Goal: Task Accomplishment & Management: Manage account settings

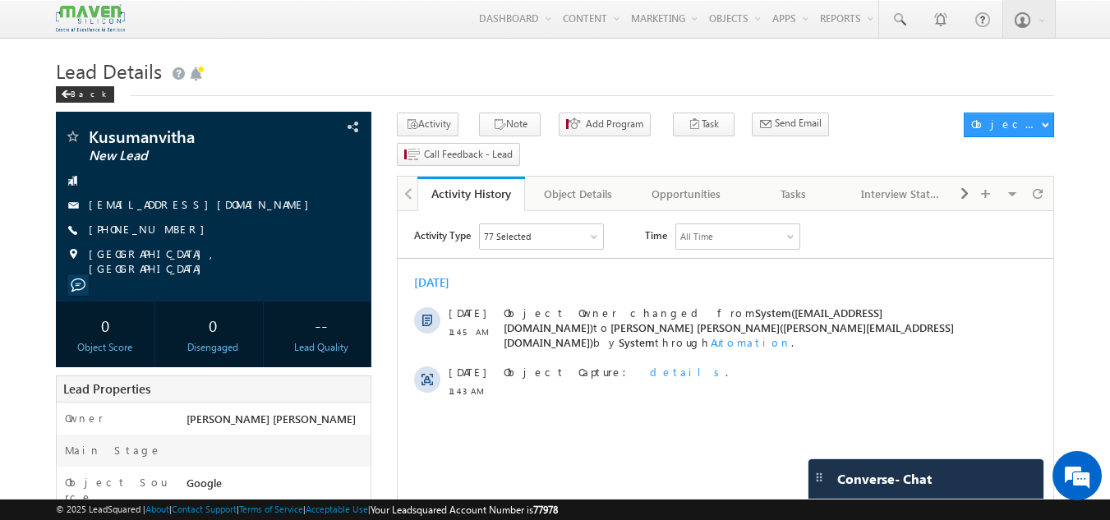
scroll to position [582, 0]
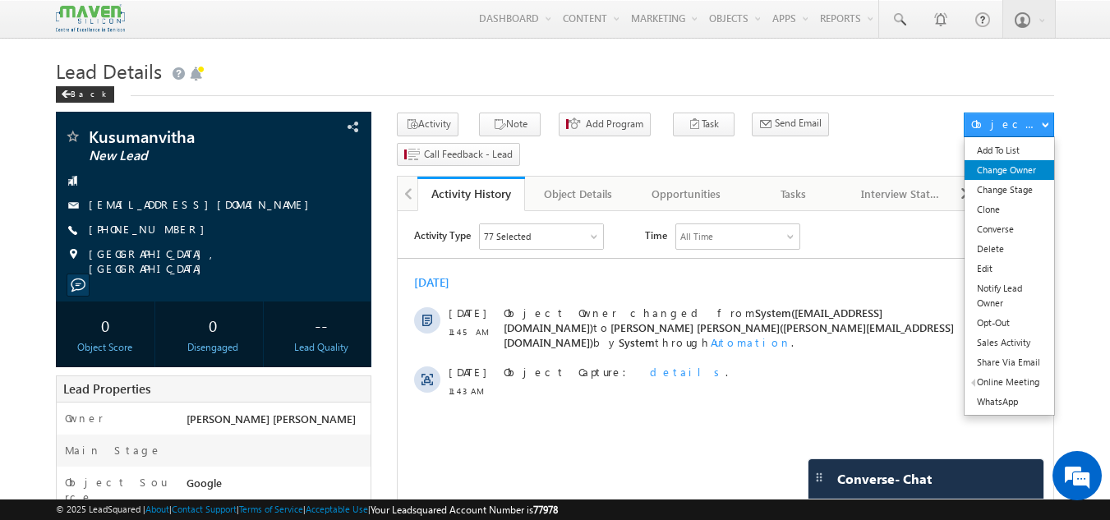
click at [1006, 164] on link "Change Owner" at bounding box center [1009, 170] width 90 height 20
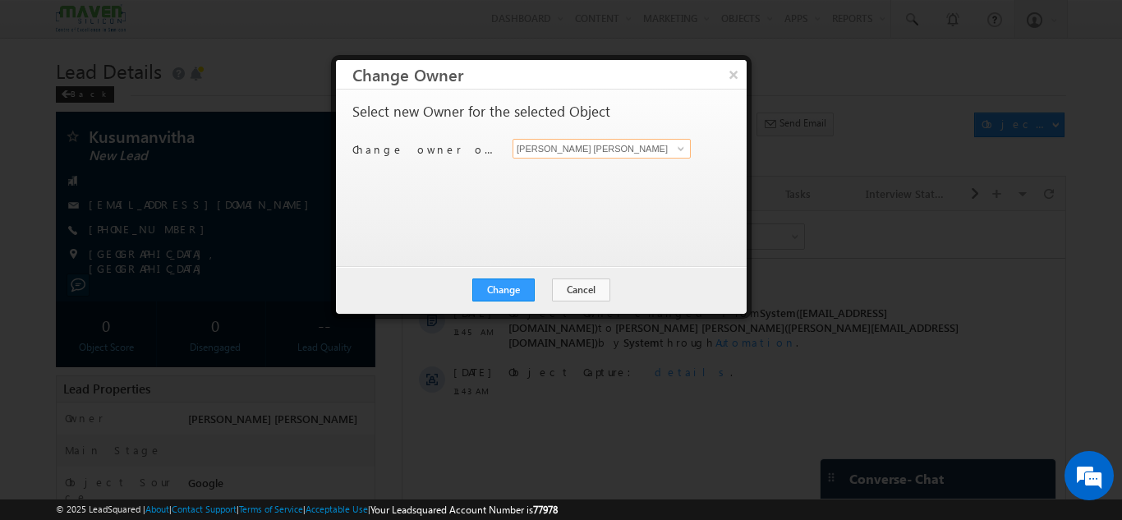
click at [635, 140] on input "[PERSON_NAME] [PERSON_NAME]" at bounding box center [602, 149] width 178 height 20
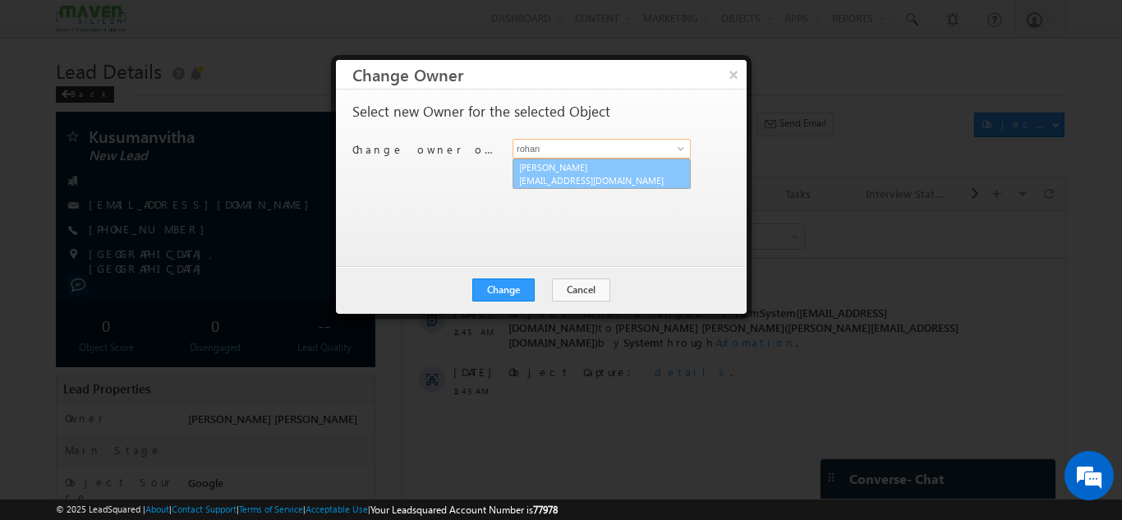
click at [567, 187] on link "Rohan lsq7@maven-silicon.com" at bounding box center [602, 174] width 178 height 31
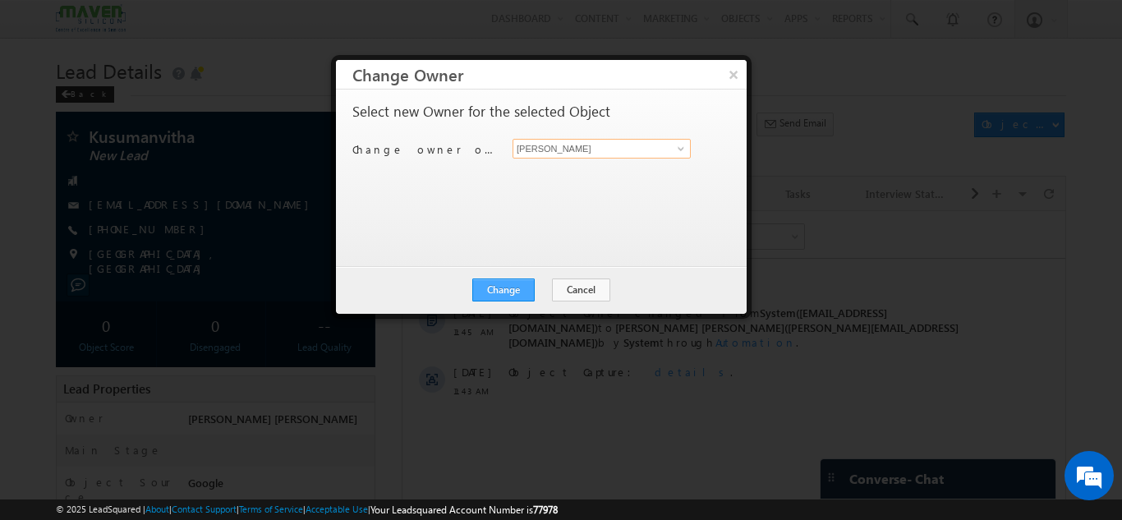
type input "Rohan"
click at [501, 286] on button "Change" at bounding box center [503, 289] width 62 height 23
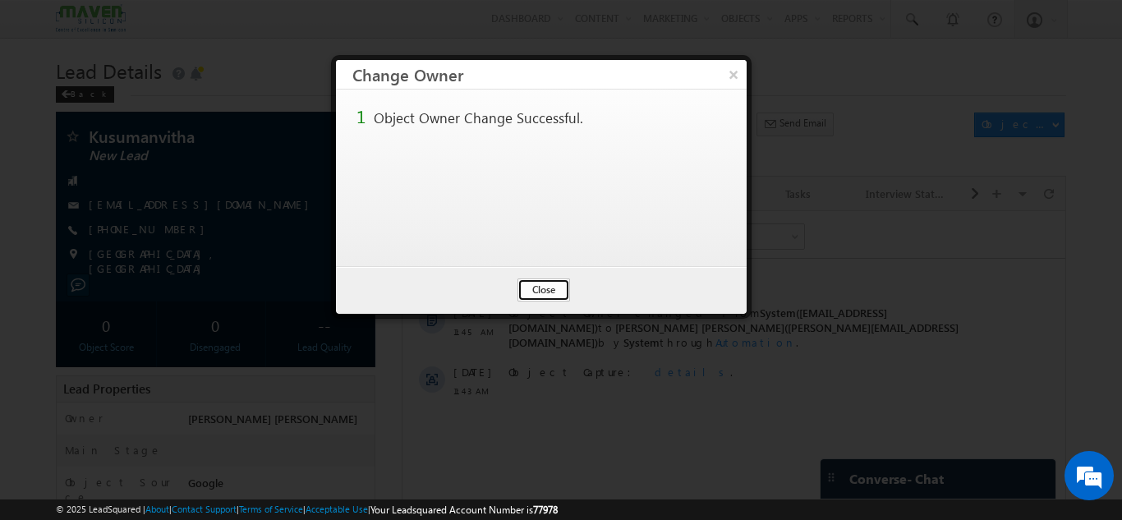
click at [554, 287] on button "Close" at bounding box center [543, 289] width 53 height 23
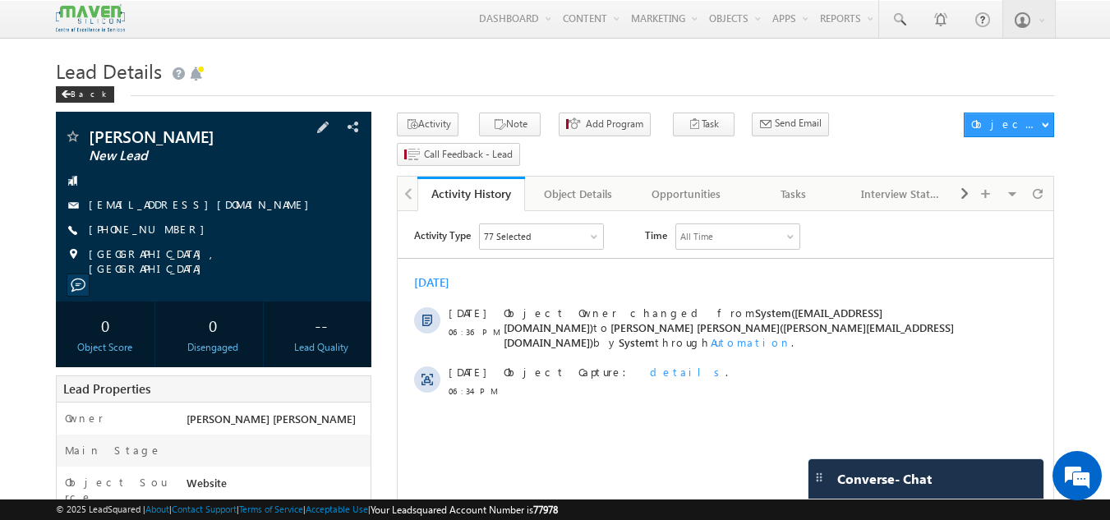
click at [214, 126] on div "Samuel Holla New Lead samuelholla@gmail.com" at bounding box center [214, 207] width 316 height 190
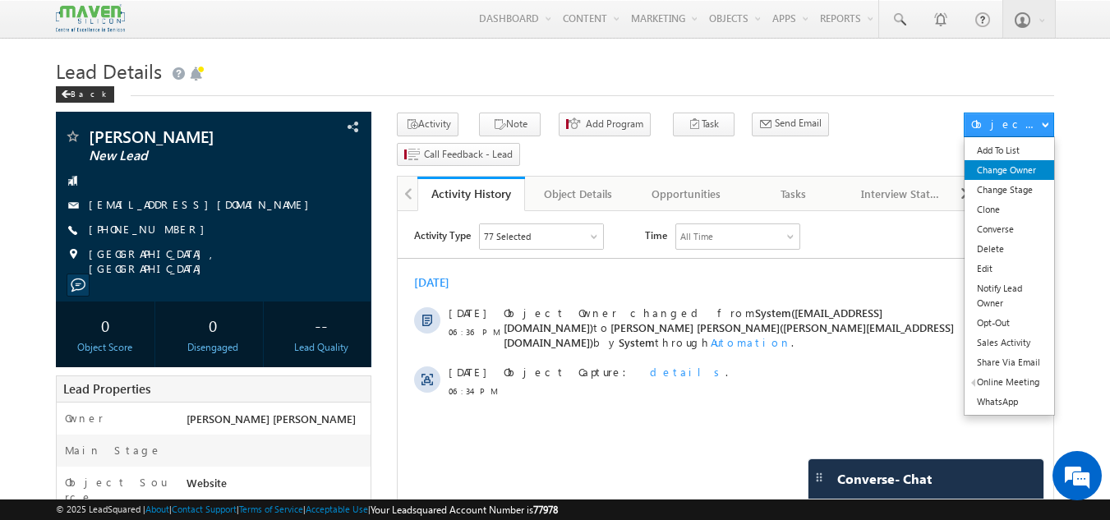
click at [994, 177] on link "Change Owner" at bounding box center [1009, 170] width 90 height 20
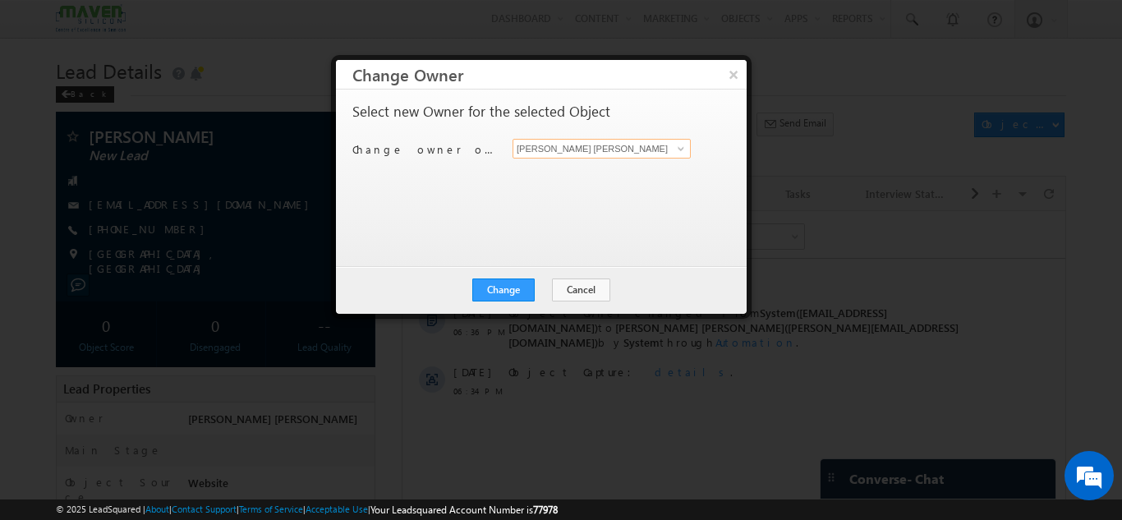
click at [620, 149] on input "[PERSON_NAME] [PERSON_NAME]" at bounding box center [602, 149] width 178 height 20
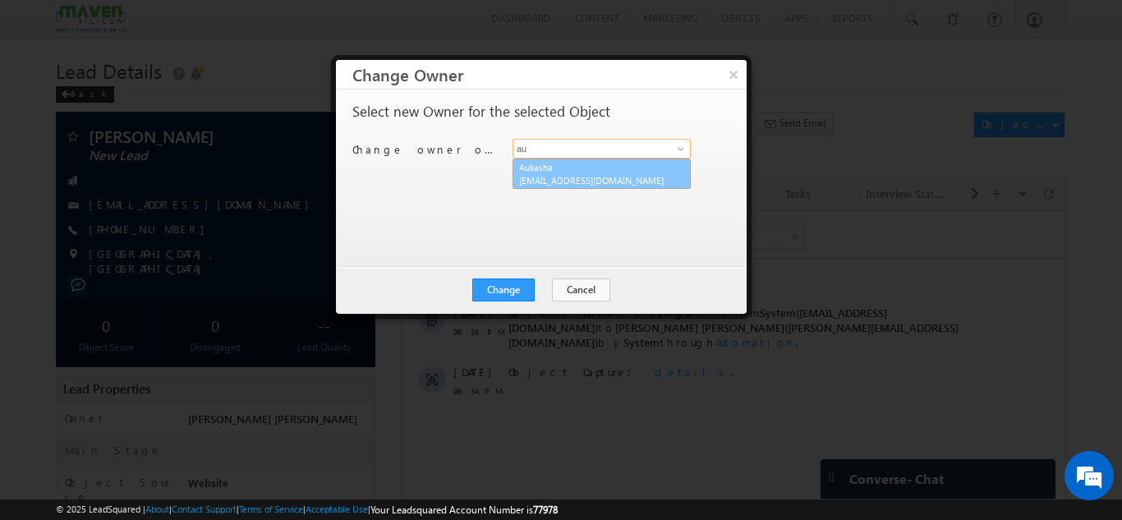
click at [589, 182] on span "lsq5@maven-silicon.com" at bounding box center [593, 180] width 148 height 12
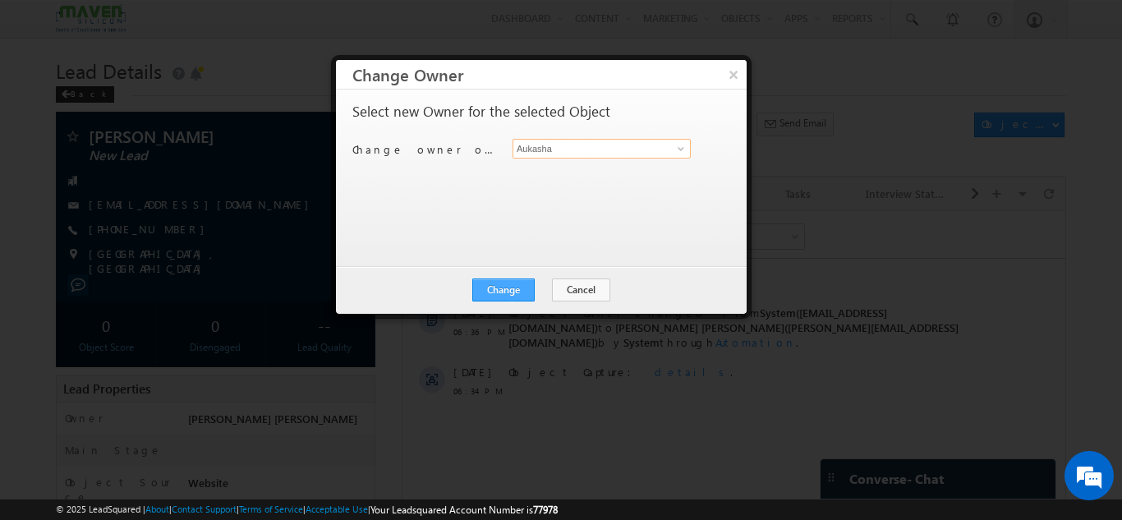
type input "Aukasha"
click at [506, 284] on button "Change" at bounding box center [503, 289] width 62 height 23
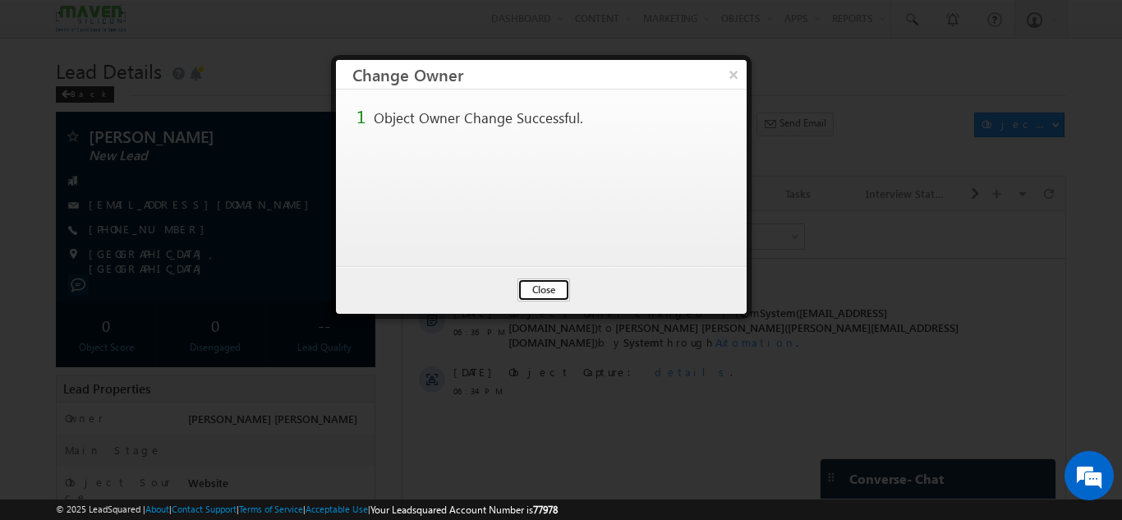
click at [556, 289] on button "Close" at bounding box center [543, 289] width 53 height 23
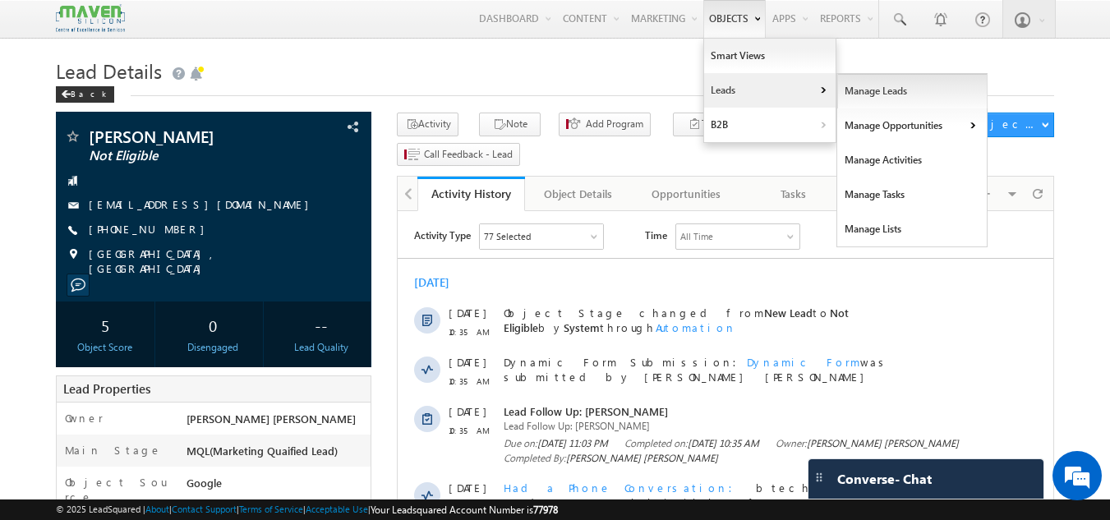
click at [853, 94] on link "Manage Leads" at bounding box center [912, 91] width 150 height 34
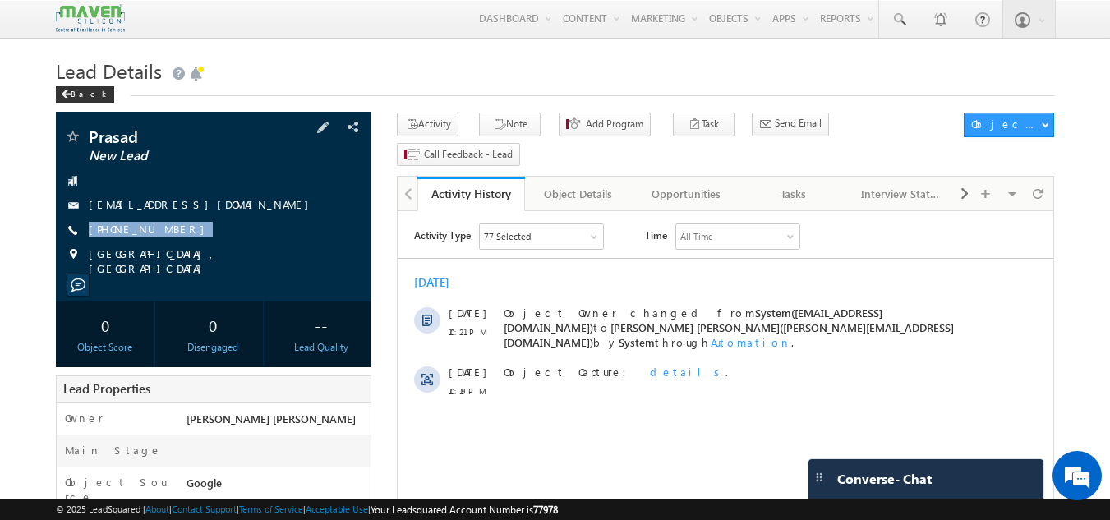
drag, startPoint x: 184, startPoint y: 223, endPoint x: 171, endPoint y: 244, distance: 24.4
click at [171, 244] on div "Prasad New Lead prasadpsrks@gmail.com +91-7032549509" at bounding box center [214, 202] width 300 height 148
copy div "[PHONE_NUMBER]"
click at [812, 184] on div "Tasks" at bounding box center [793, 194] width 80 height 20
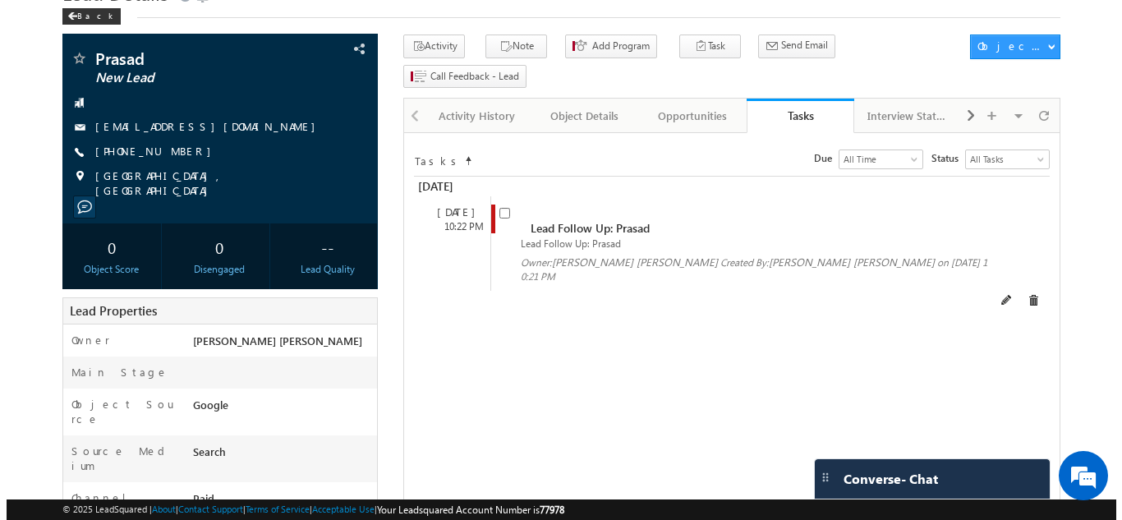
scroll to position [83, 0]
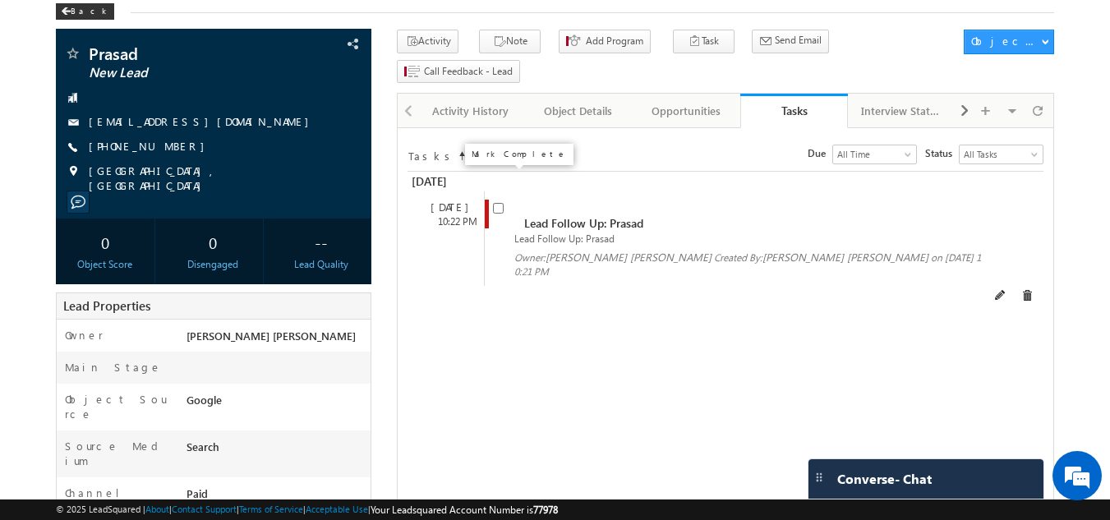
click at [504, 200] on span at bounding box center [498, 207] width 11 height 14
click at [499, 203] on input "checkbox" at bounding box center [498, 208] width 11 height 11
checkbox input "false"
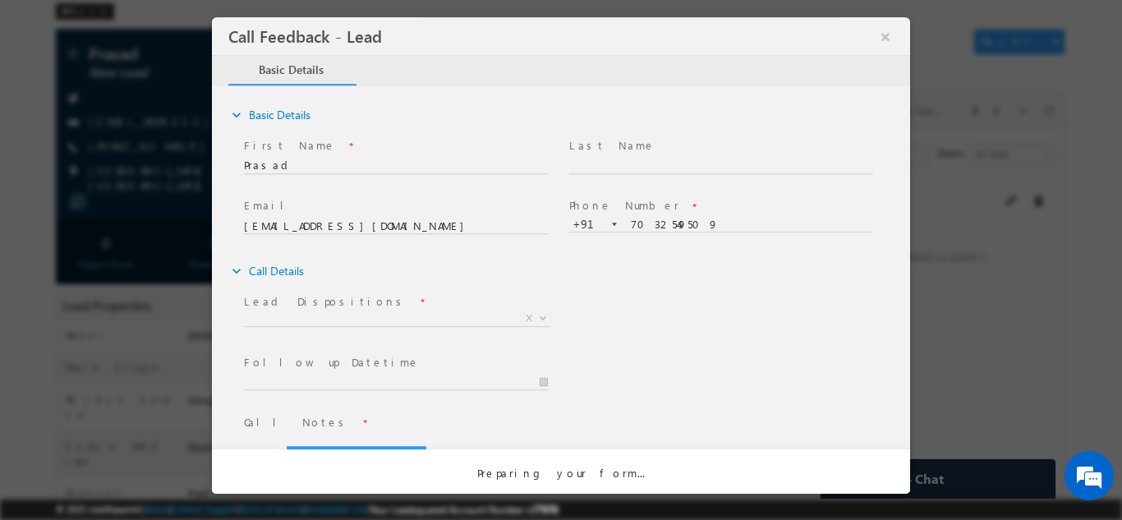
scroll to position [0, 0]
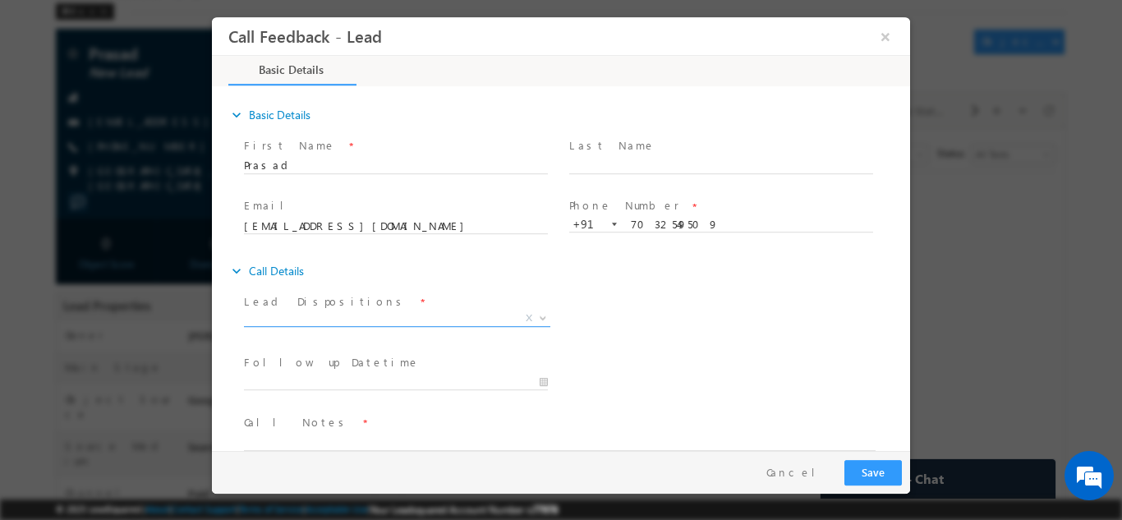
click at [414, 320] on span "X" at bounding box center [397, 318] width 306 height 16
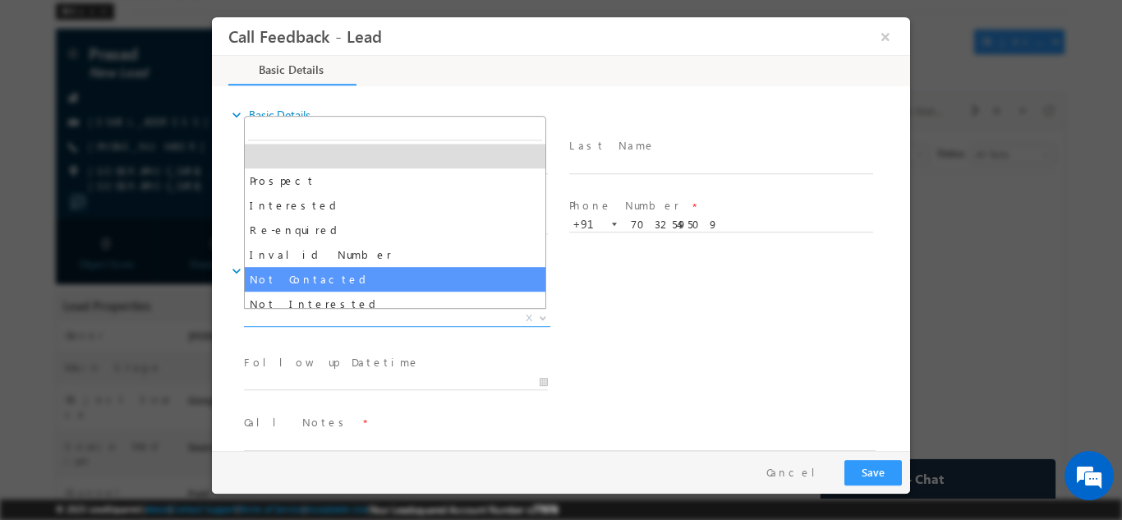
select select "Not Contacted"
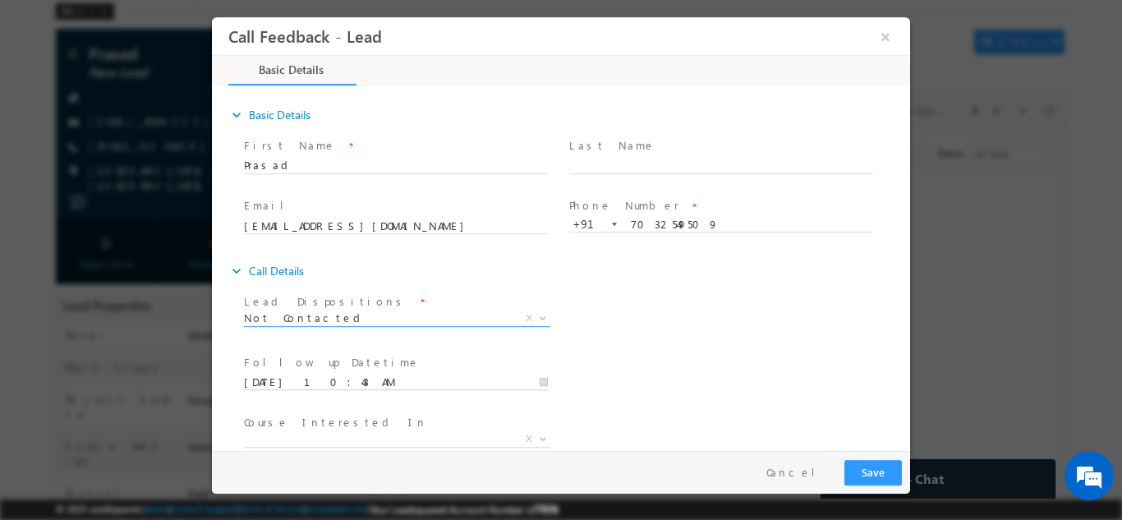
click at [393, 389] on input "29/09/2025 10:43 AM" at bounding box center [396, 382] width 304 height 16
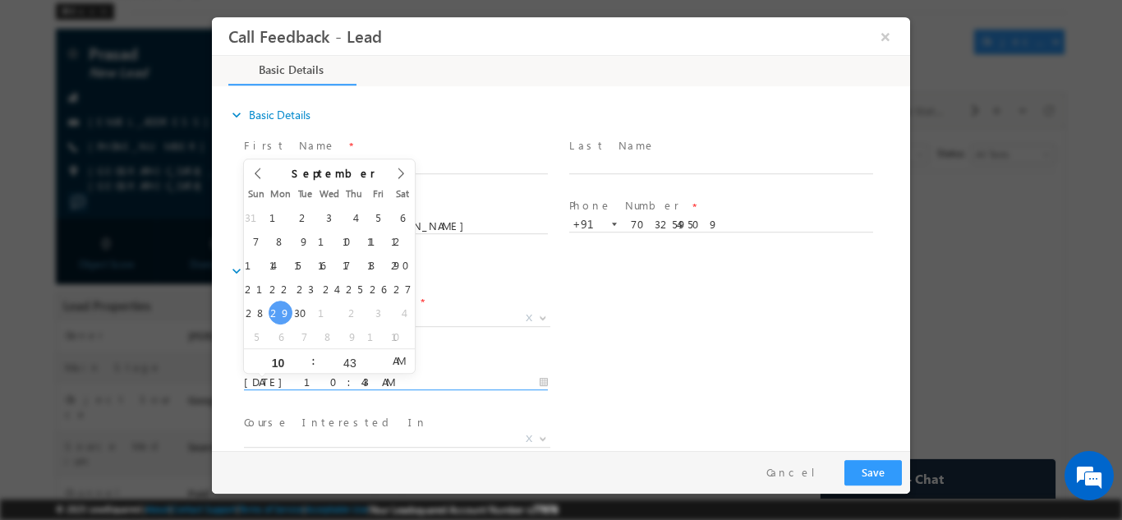
click at [393, 389] on input "29/09/2025 10:43 AM" at bounding box center [396, 382] width 304 height 16
type input "30/09/2025 10:43 AM"
click at [654, 338] on div "Lead Dispositions * Prospect Interested Re-enquired Invalid Number Not Contacte…" at bounding box center [575, 319] width 669 height 61
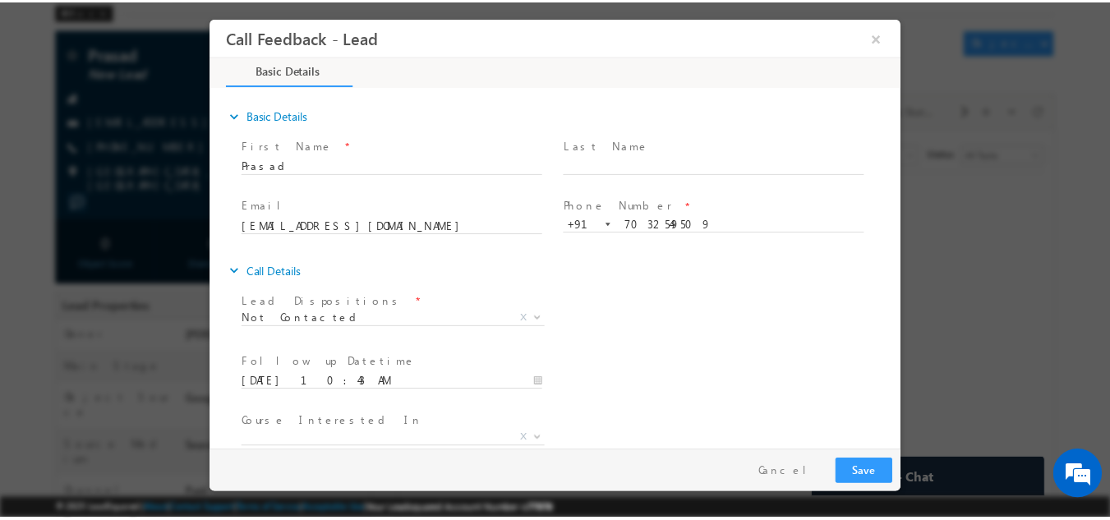
scroll to position [87, 0]
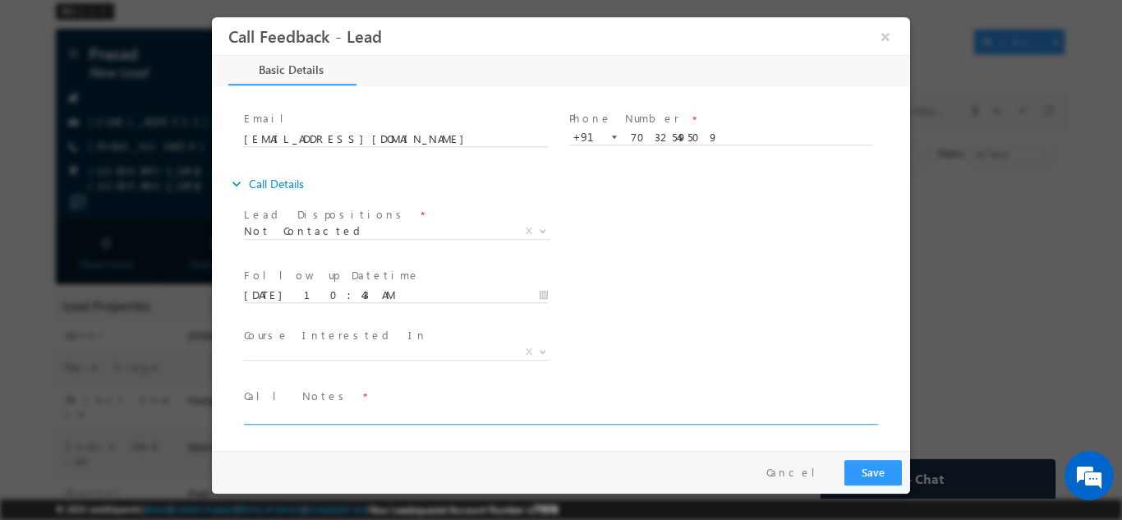
click at [431, 418] on textarea at bounding box center [560, 414] width 632 height 19
type textarea "f"
type textarea "dnp"
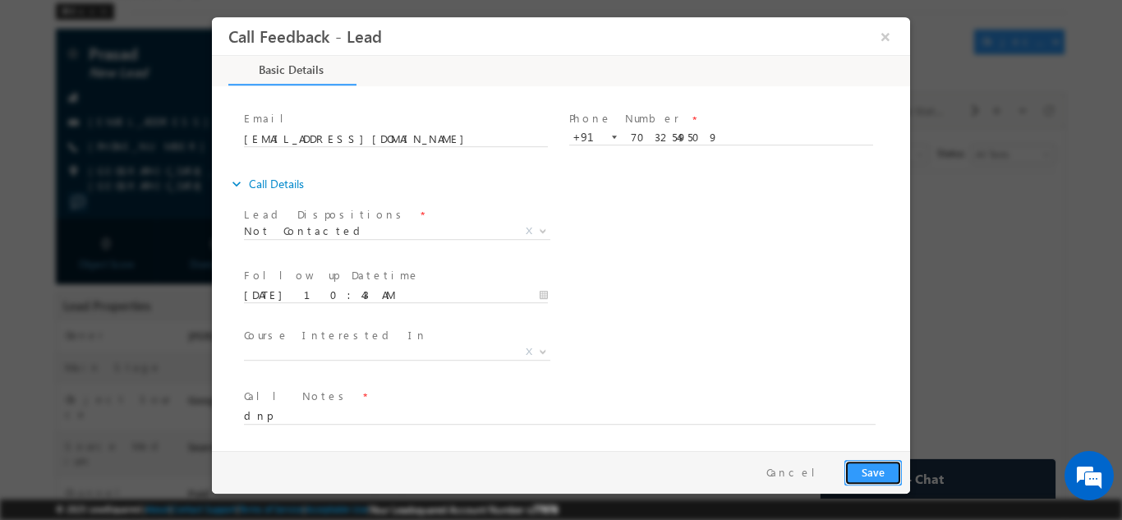
click at [890, 470] on button "Save" at bounding box center [872, 471] width 57 height 25
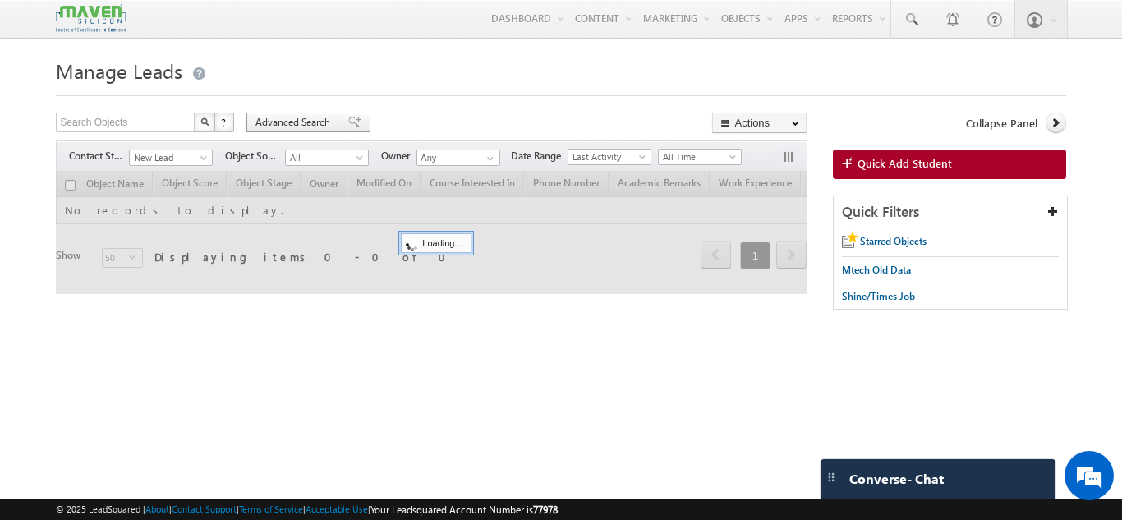
click at [286, 119] on span "Advanced Search" at bounding box center [295, 122] width 80 height 15
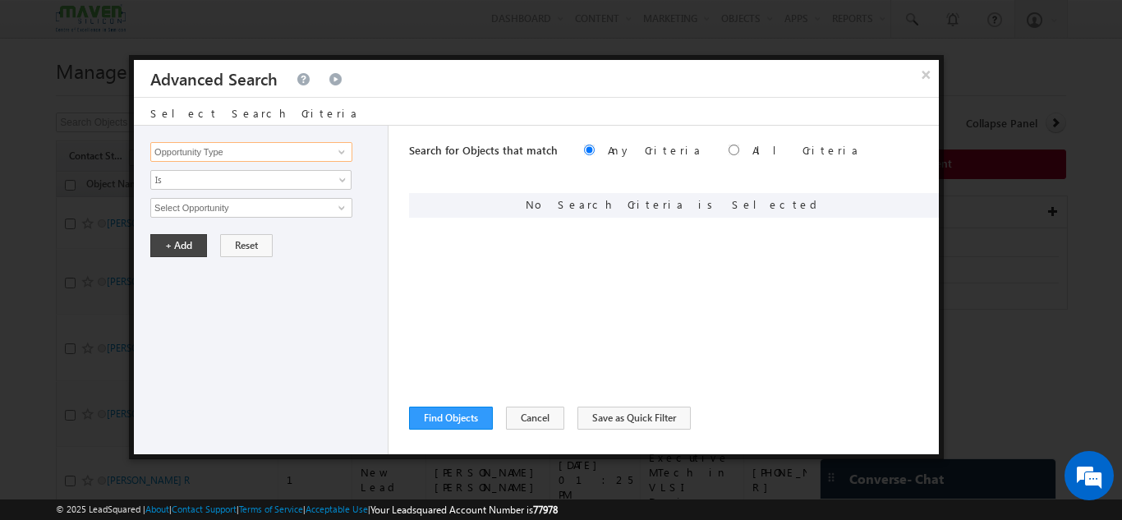
click at [242, 155] on input "Opportunity Type" at bounding box center [251, 152] width 202 height 20
click at [232, 190] on link "tagsname" at bounding box center [251, 186] width 202 height 19
type input "tagsname"
click at [228, 209] on span "None Selected" at bounding box center [244, 208] width 186 height 18
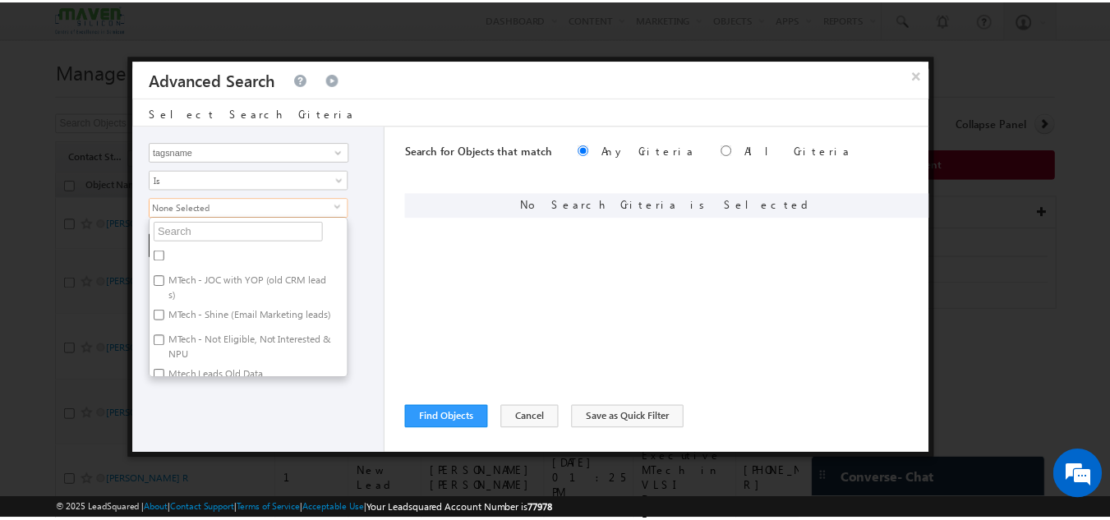
scroll to position [22, 0]
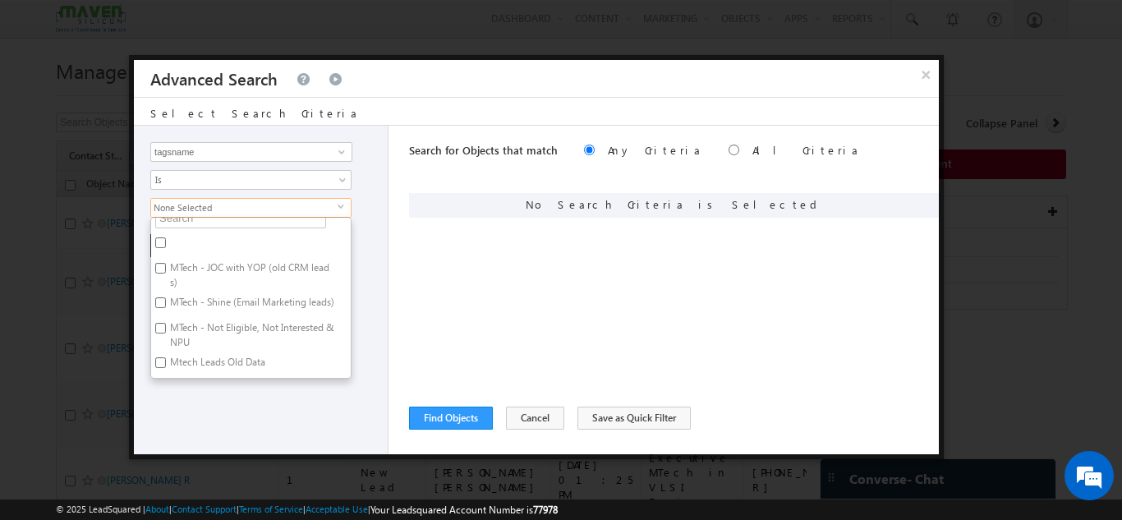
click at [245, 264] on label "MTech - JOC with YOP (old CRM leads)" at bounding box center [251, 275] width 200 height 34
click at [166, 264] on input "MTech - JOC with YOP (old CRM leads)" at bounding box center [160, 268] width 11 height 11
checkbox input "true"
click at [307, 426] on div "Opportunity Type Object Activity Task Sales Group Prospect Id Academic Remarks …" at bounding box center [261, 290] width 255 height 329
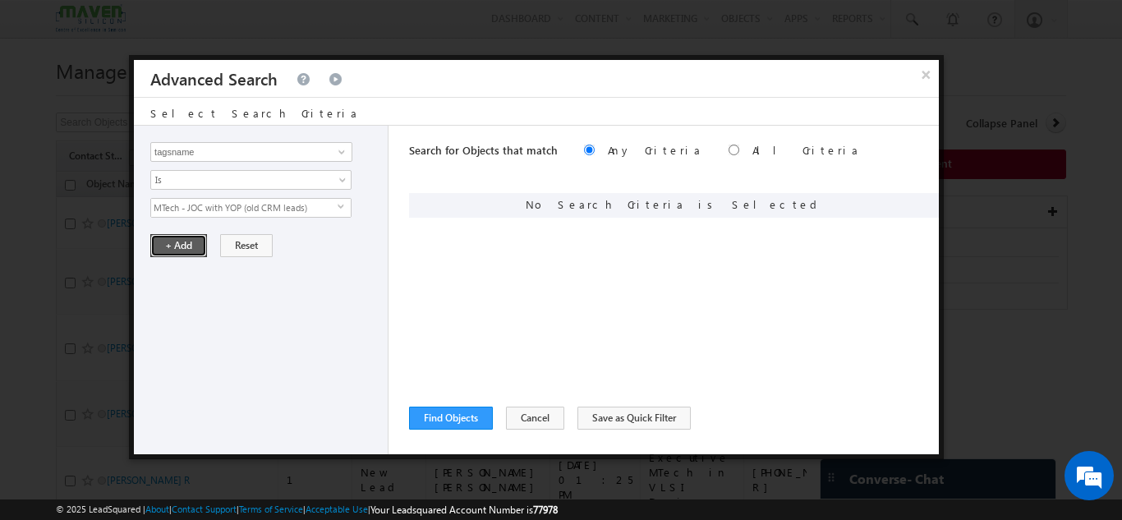
click at [184, 246] on button "+ Add" at bounding box center [178, 245] width 57 height 23
click at [651, 149] on div "Search for Objects that match Any Criteria All Criteria Note that the current t…" at bounding box center [674, 152] width 530 height 53
click at [729, 150] on input "radio" at bounding box center [734, 150] width 11 height 11
radio input "true"
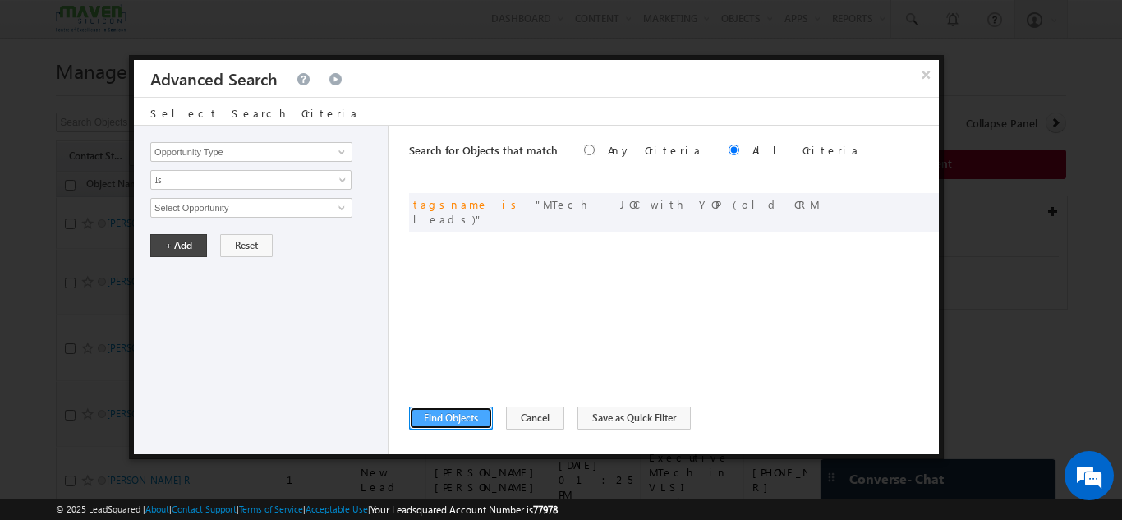
click at [454, 415] on button "Find Objects" at bounding box center [451, 418] width 84 height 23
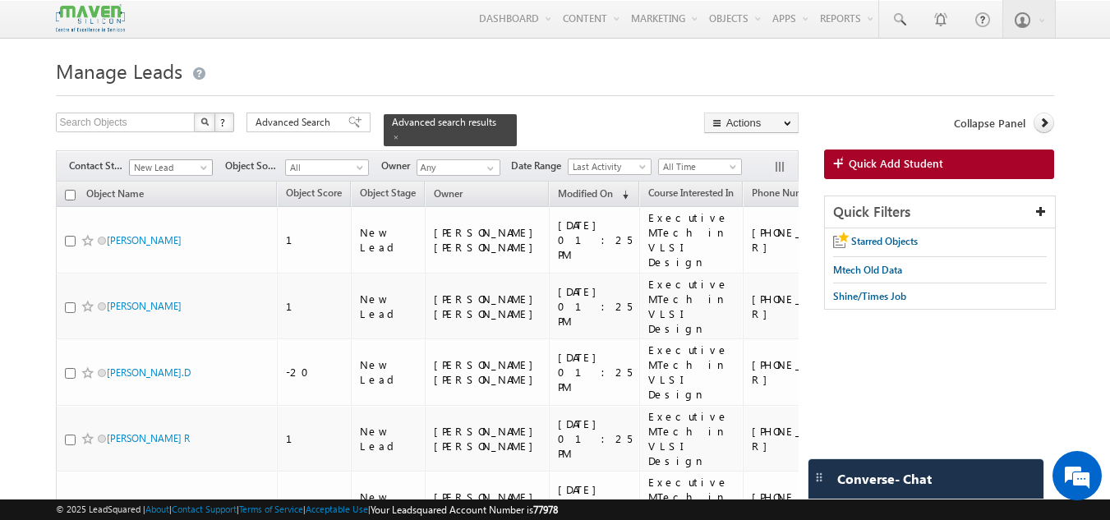
click at [162, 160] on span "New Lead" at bounding box center [169, 167] width 78 height 15
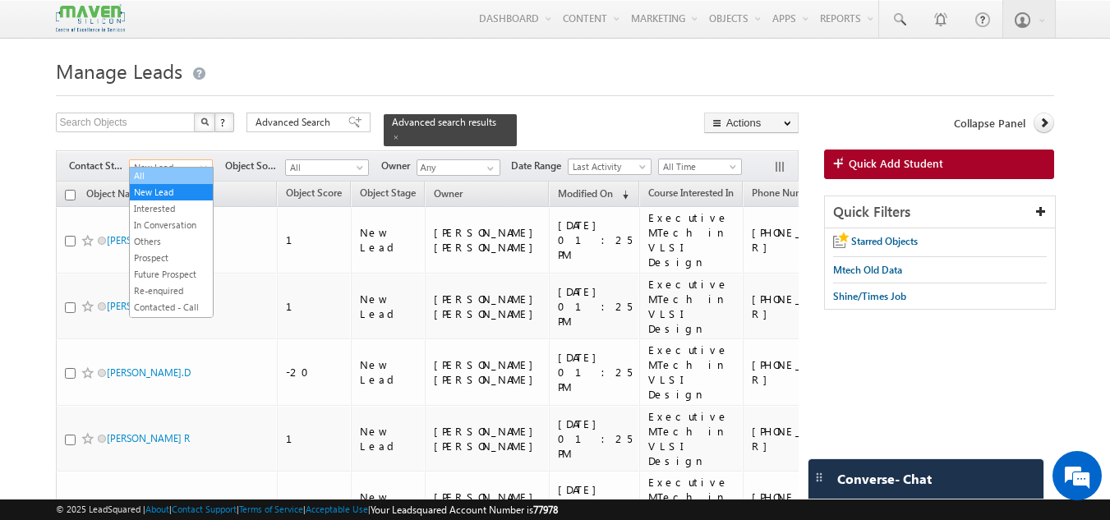
click at [159, 177] on link "All" at bounding box center [171, 175] width 83 height 15
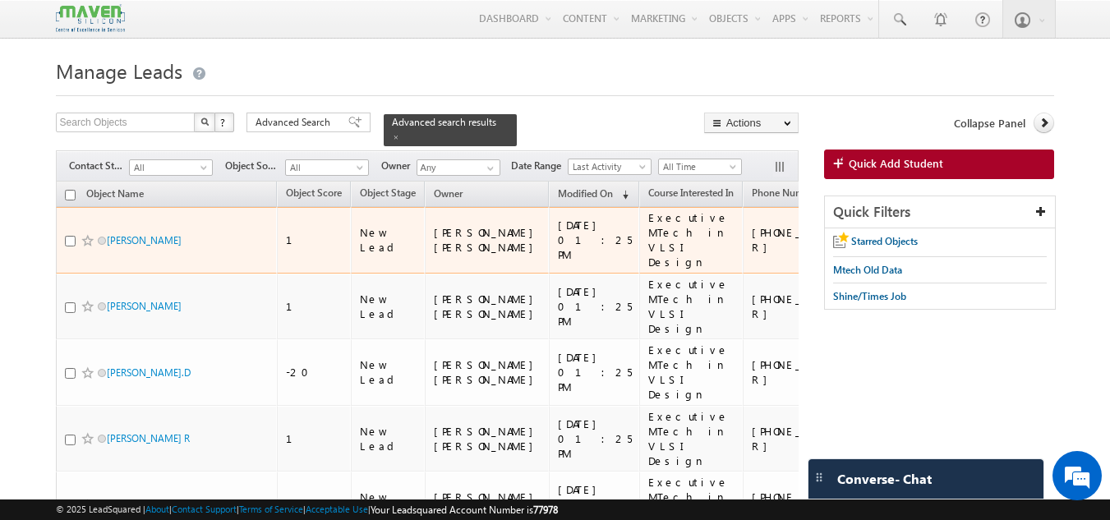
click at [145, 247] on td "Jui Pawar" at bounding box center [167, 240] width 222 height 67
click at [136, 234] on link "Jui Pawar" at bounding box center [144, 240] width 75 height 12
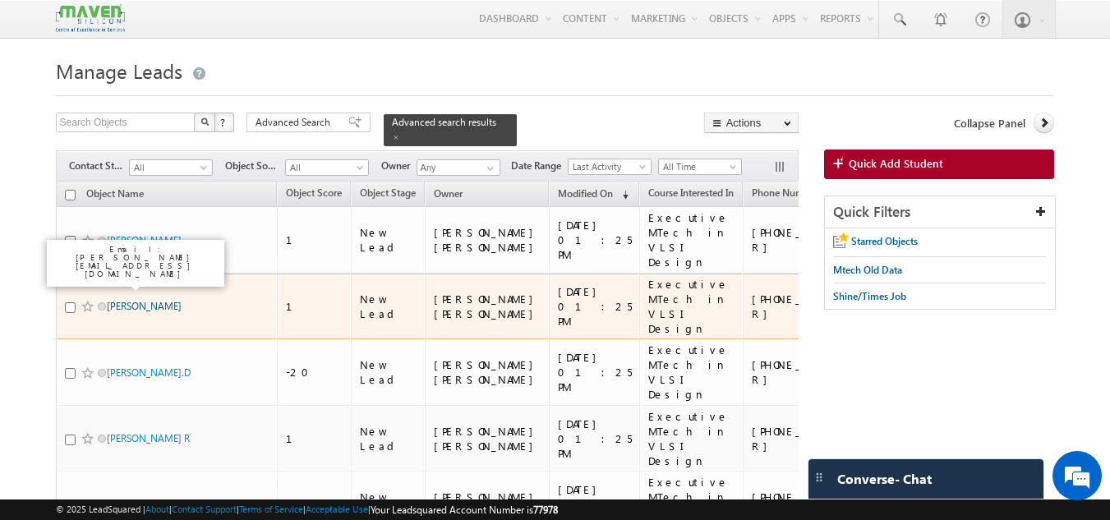
click at [136, 300] on link "Manikanta" at bounding box center [144, 306] width 75 height 12
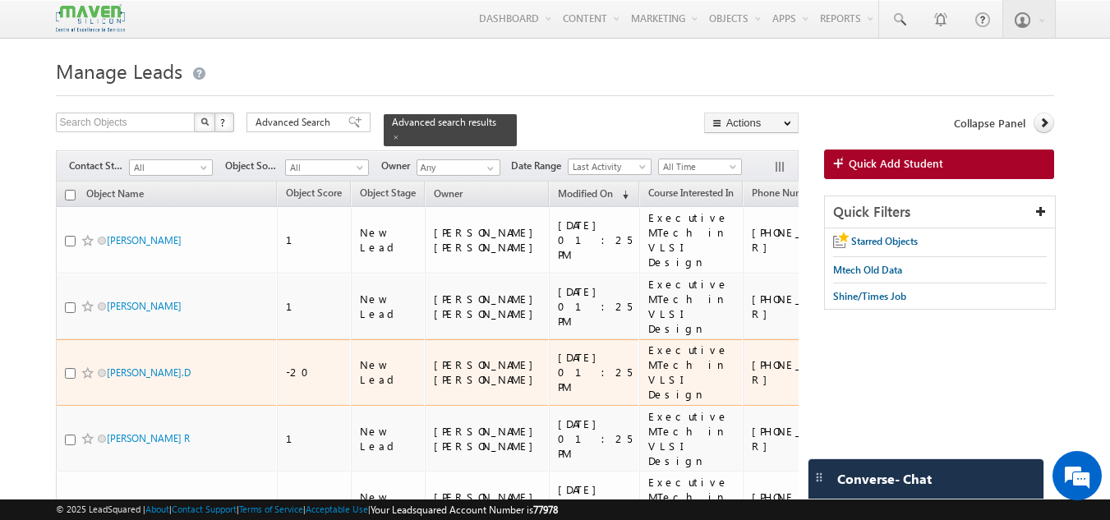
click at [134, 365] on div "Ranjani.D" at bounding box center [167, 376] width 205 height 23
click at [135, 366] on link "Ranjani.D" at bounding box center [149, 372] width 84 height 12
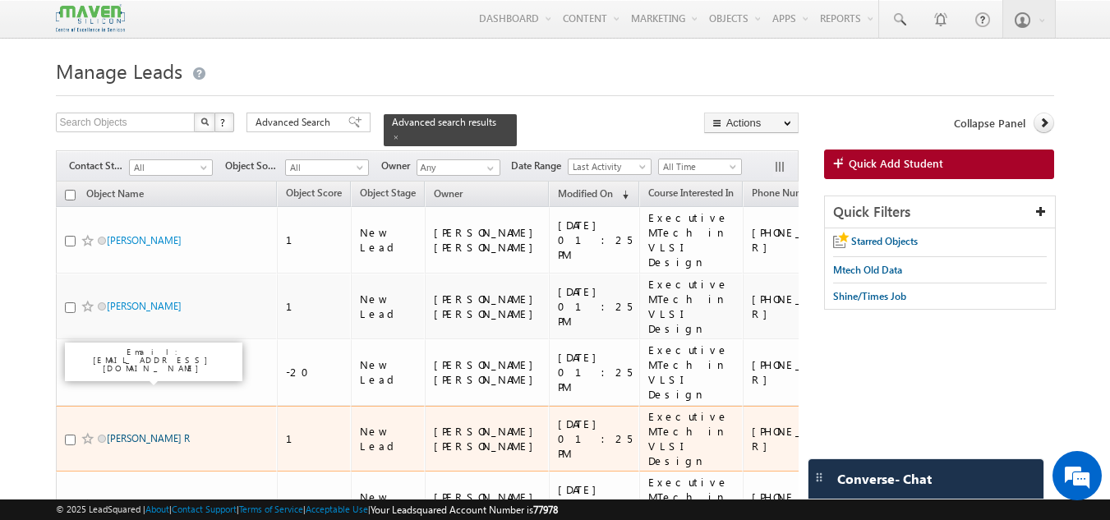
click at [140, 432] on link "Akshatha R" at bounding box center [148, 438] width 83 height 12
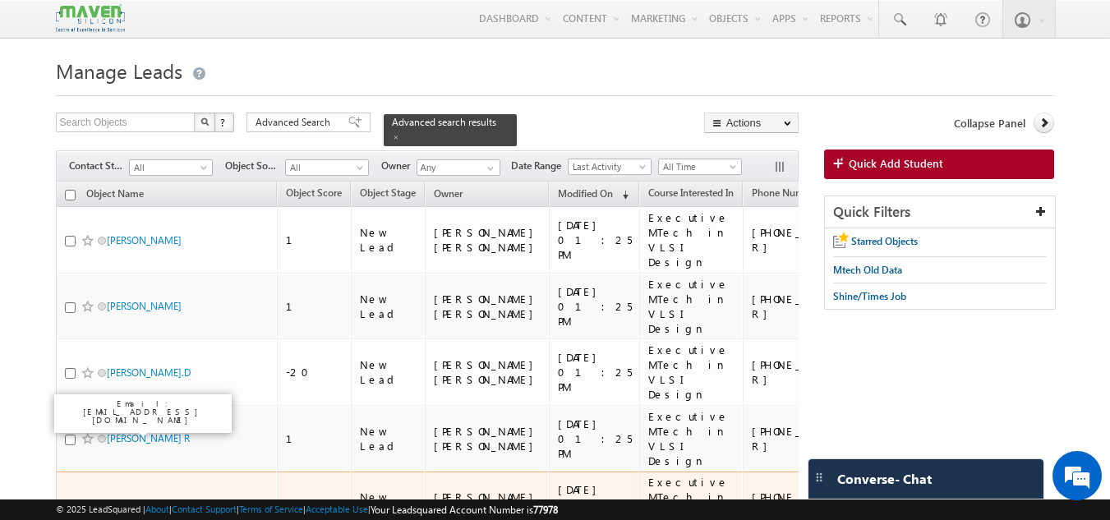
click at [126, 499] on link "Rakesh L" at bounding box center [126, 505] width 38 height 12
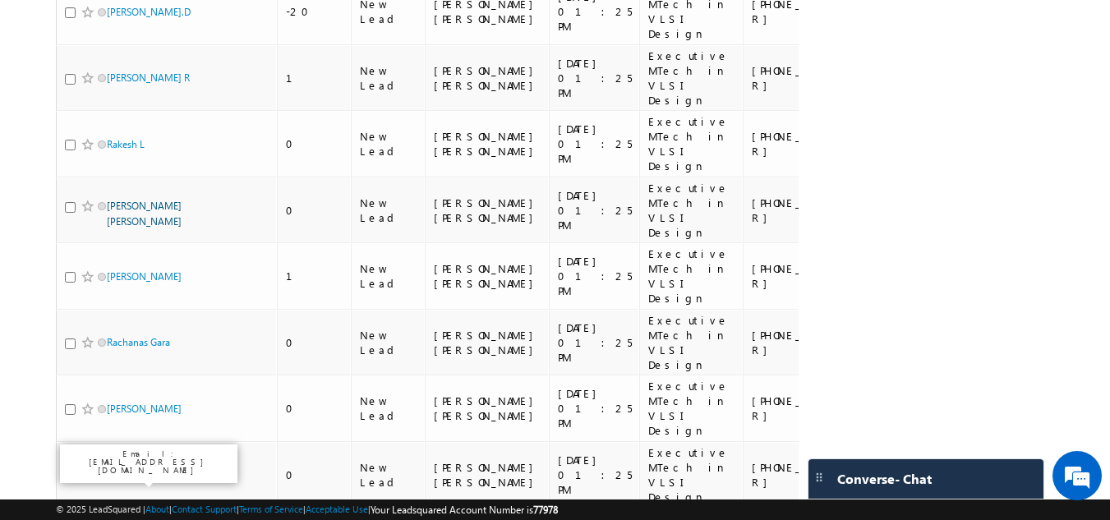
scroll to position [361, 0]
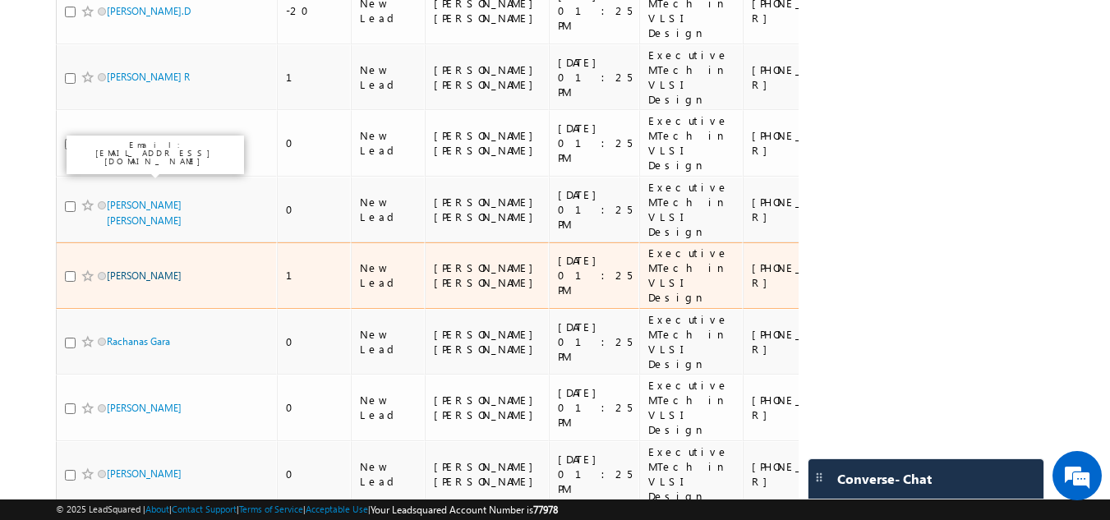
click at [120, 269] on link "Aishwarya Raj" at bounding box center [144, 275] width 75 height 12
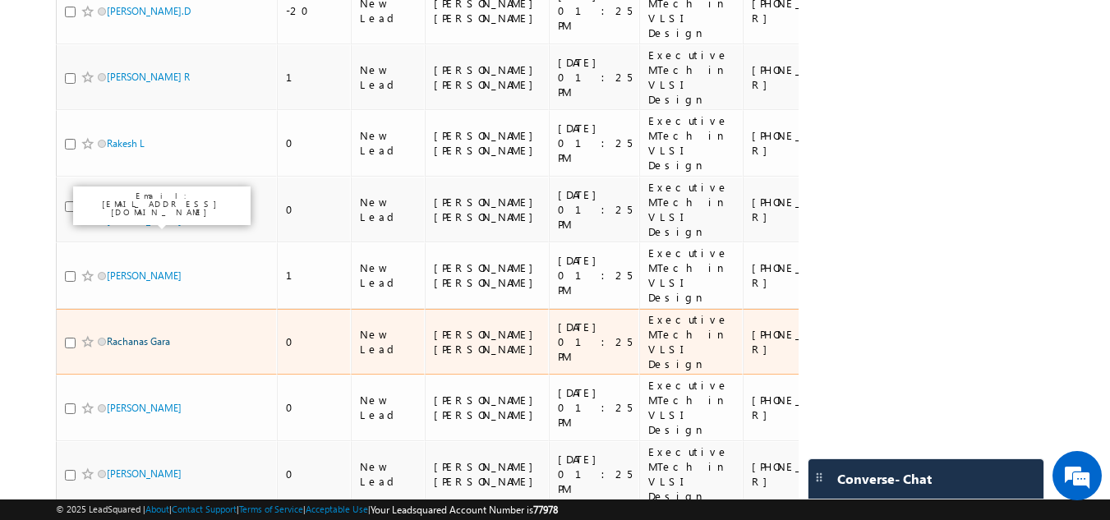
click at [121, 335] on link "Rachanas Gara" at bounding box center [138, 341] width 63 height 12
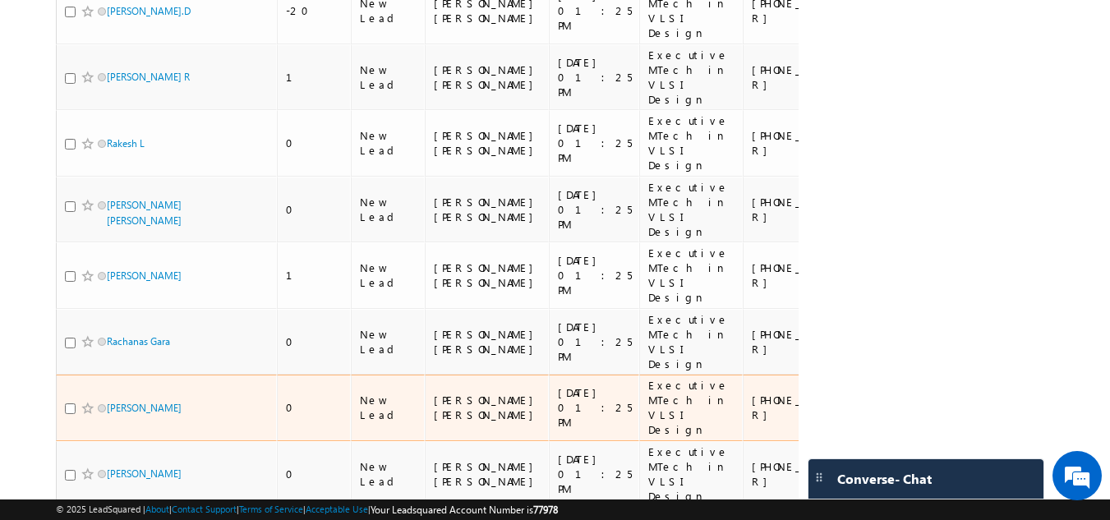
click at [122, 400] on span "Mohammad Shafieulhussain" at bounding box center [162, 408] width 111 height 16
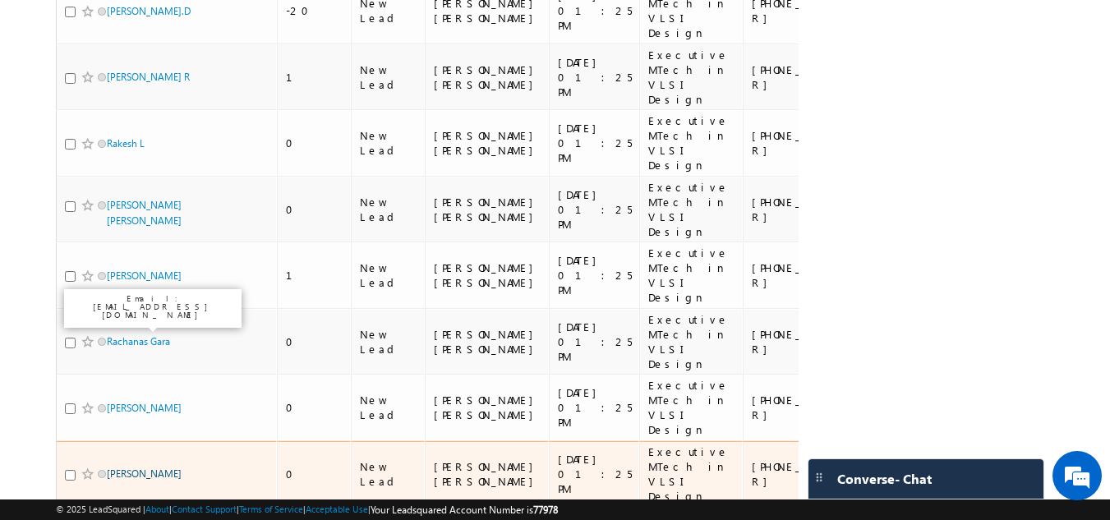
click at [126, 467] on link "Pavan Ramisetti" at bounding box center [144, 473] width 75 height 12
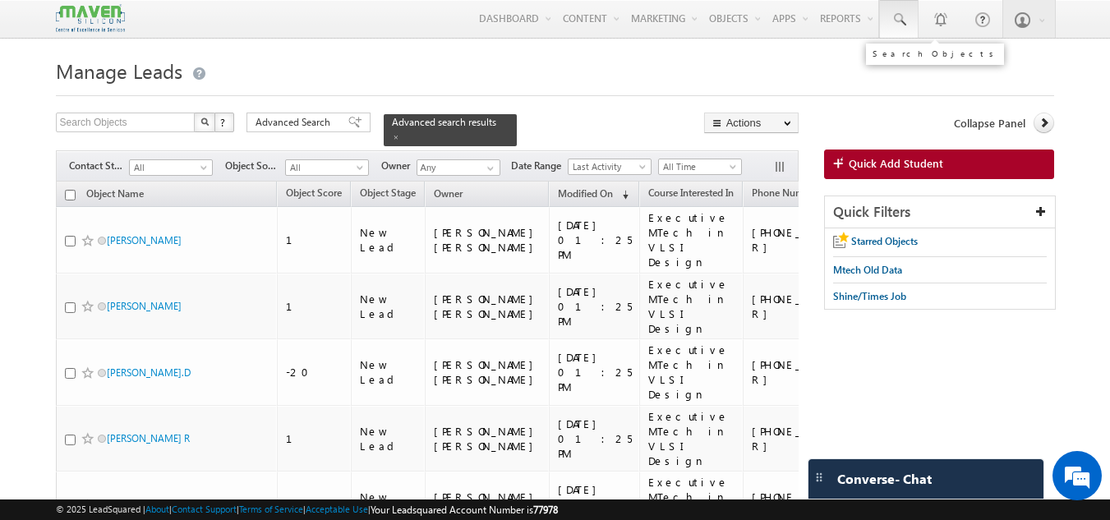
click at [907, 7] on link at bounding box center [898, 19] width 39 height 38
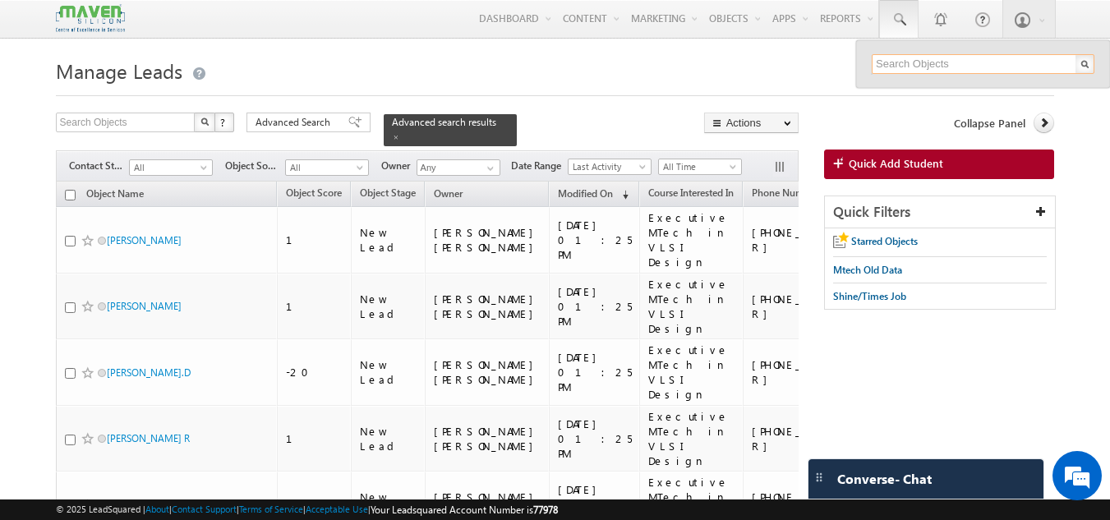
click at [898, 62] on input "text" at bounding box center [983, 64] width 223 height 20
paste input "9834030164"
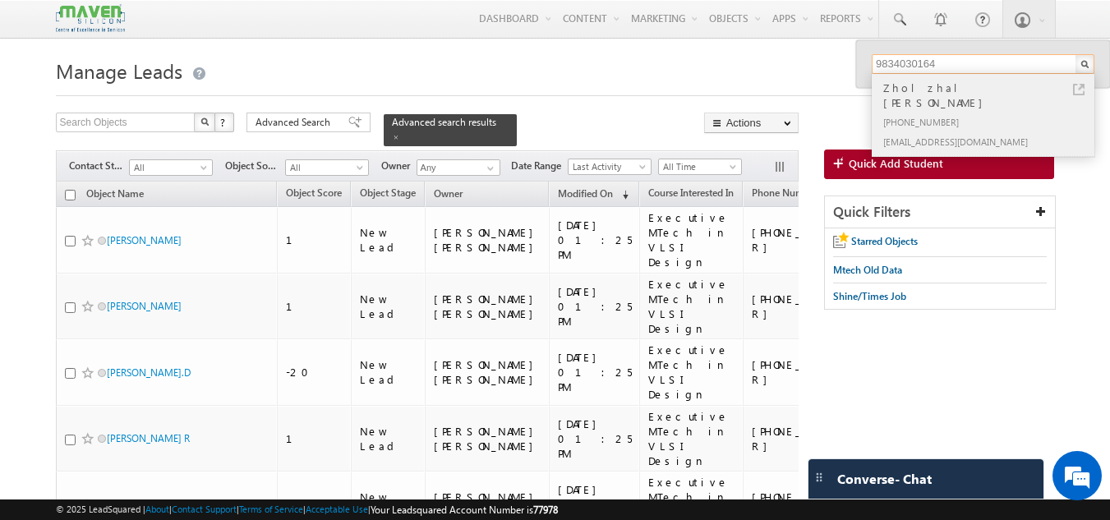
type input "9834030164"
click at [944, 96] on div "Zholzhal kulkarni Anna" at bounding box center [990, 95] width 220 height 33
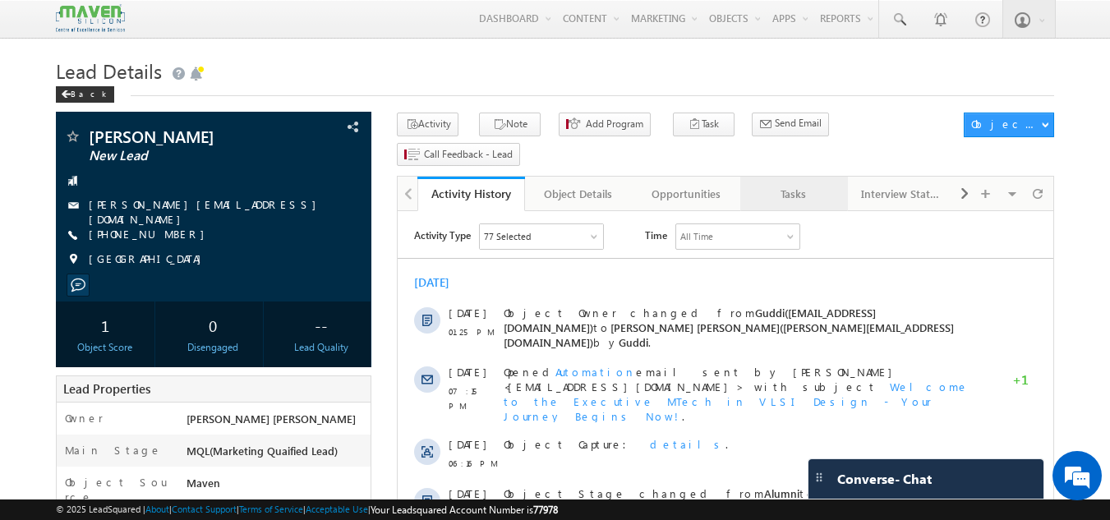
click at [798, 184] on div "Tasks" at bounding box center [793, 194] width 80 height 20
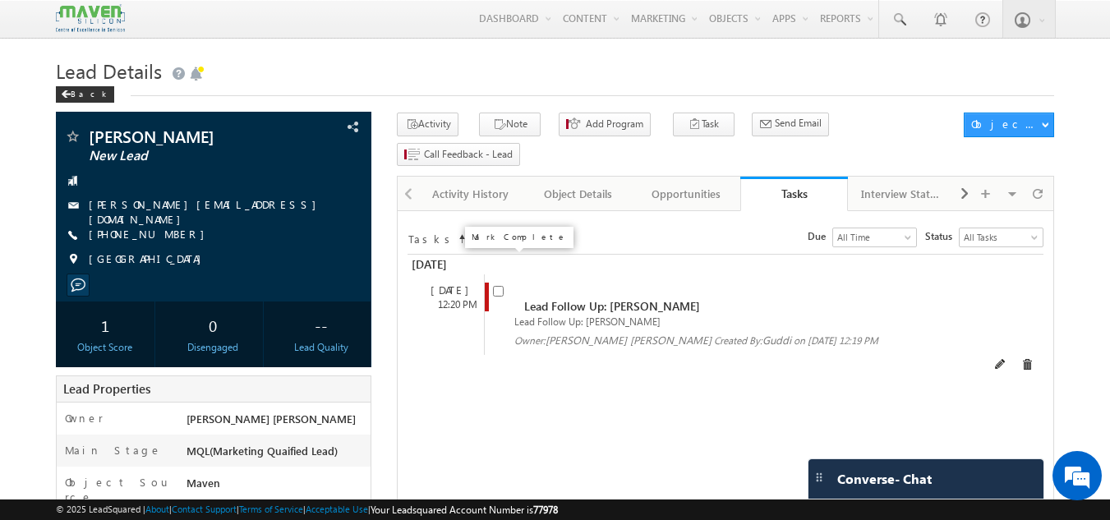
click at [499, 286] on input "checkbox" at bounding box center [498, 291] width 11 height 11
checkbox input "false"
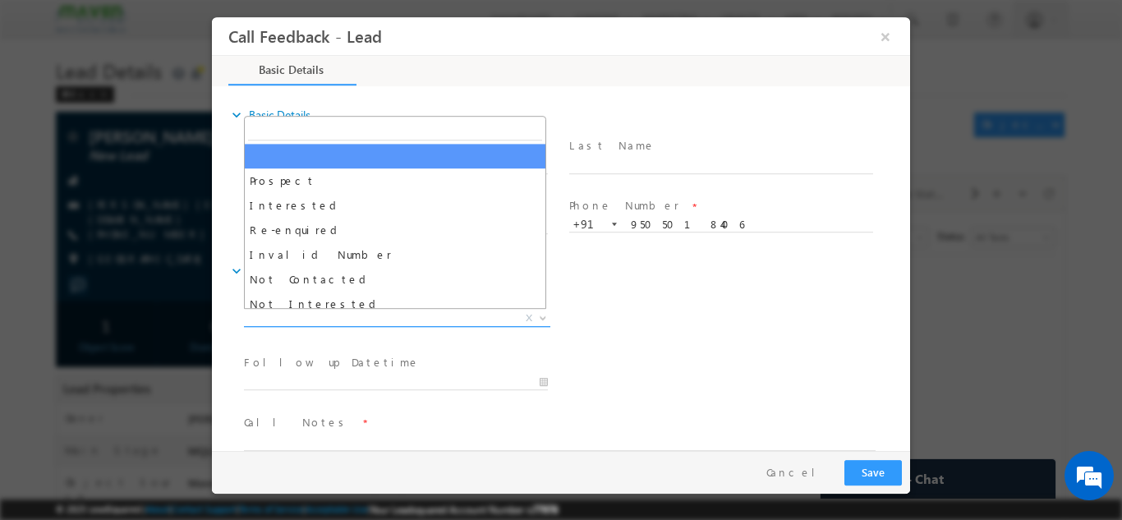
click at [352, 312] on span "X" at bounding box center [397, 318] width 306 height 16
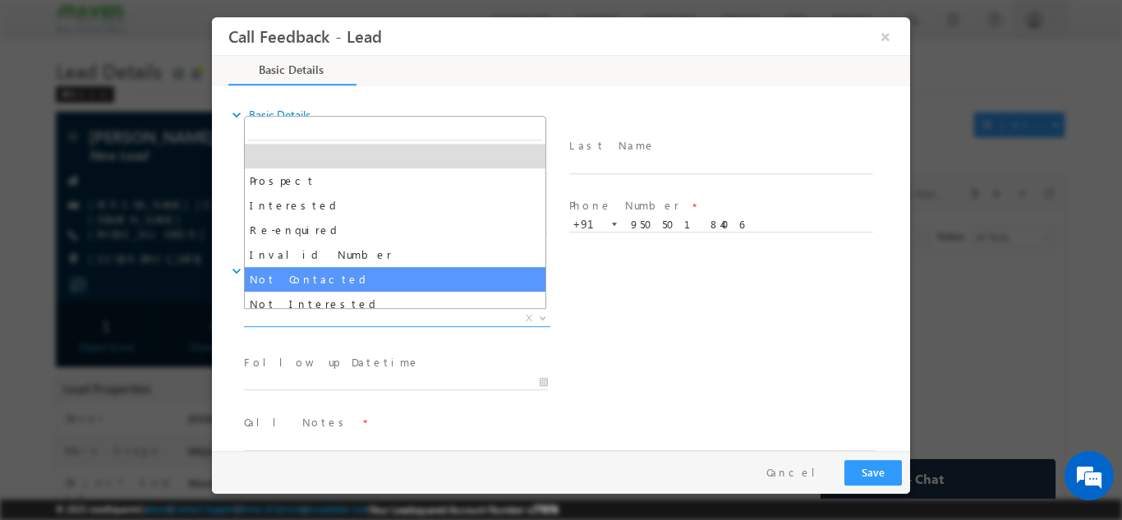
select select "Not Contacted"
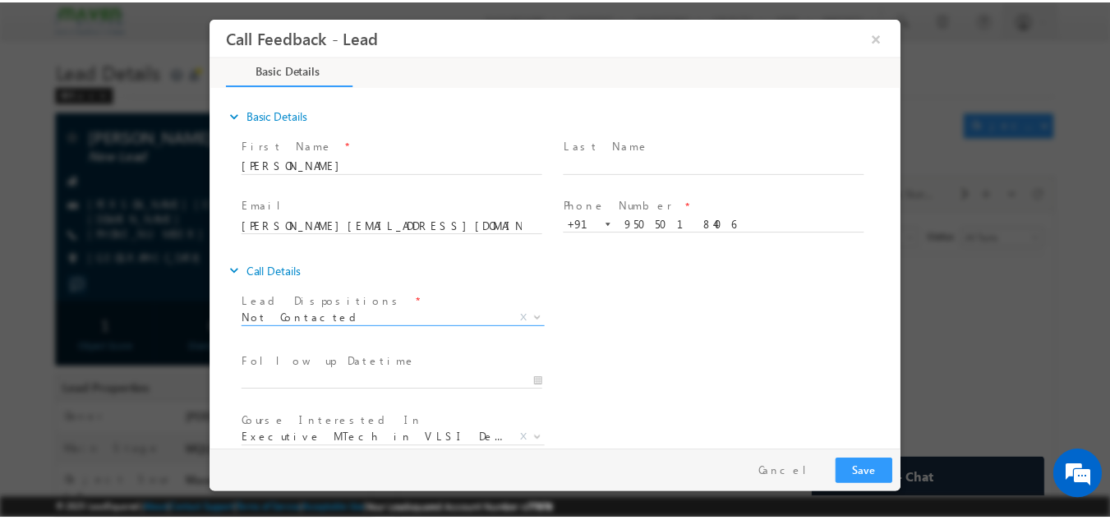
scroll to position [87, 0]
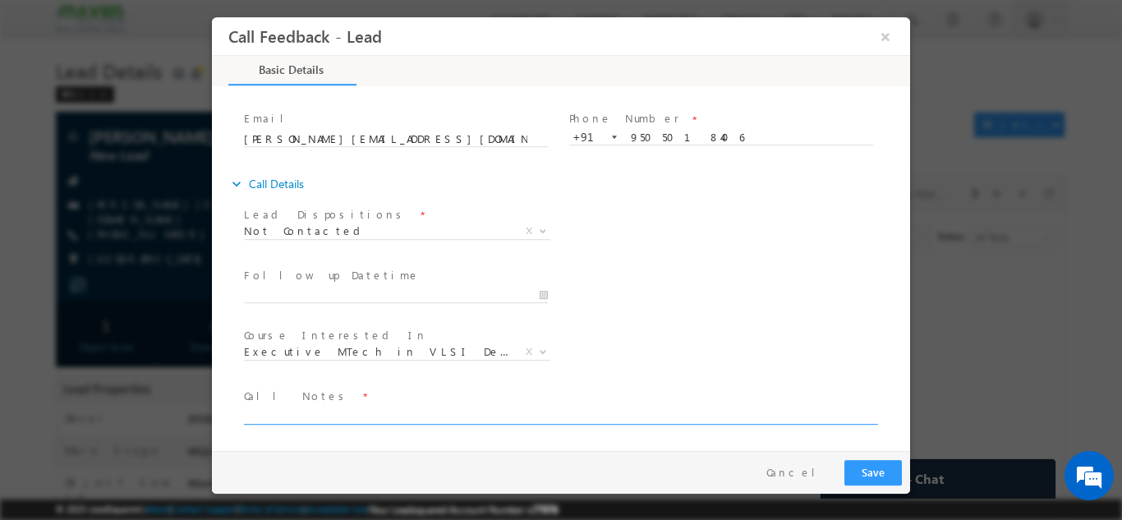
click at [456, 414] on textarea at bounding box center [560, 414] width 632 height 19
type textarea "dnp"
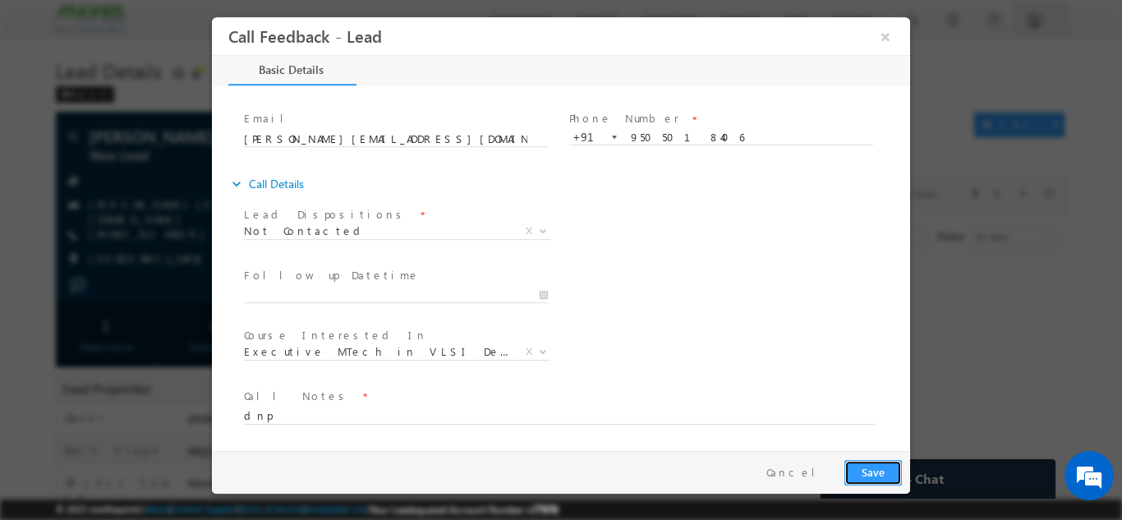
click at [890, 464] on button "Save" at bounding box center [872, 471] width 57 height 25
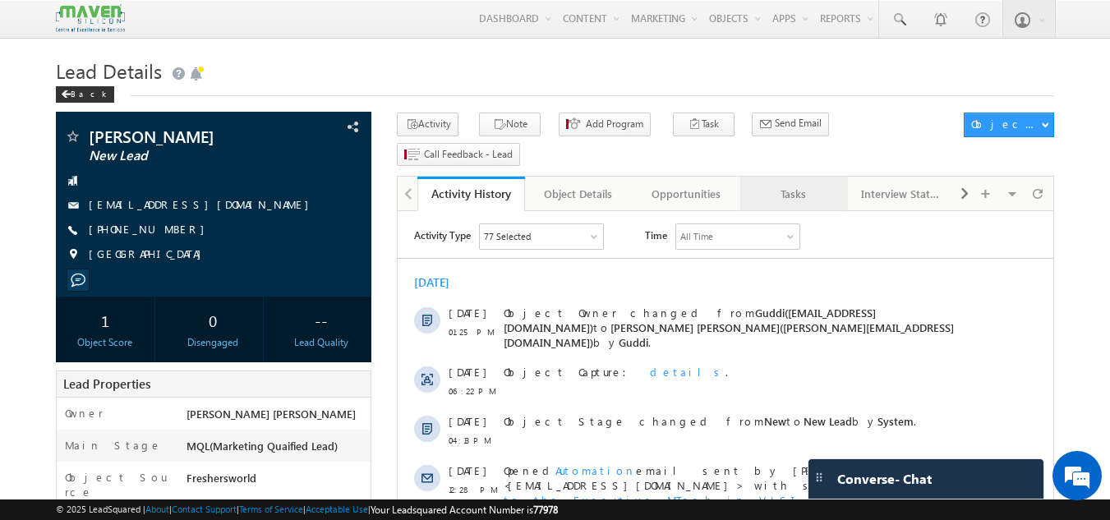
click at [812, 179] on link "Tasks" at bounding box center [794, 194] width 108 height 34
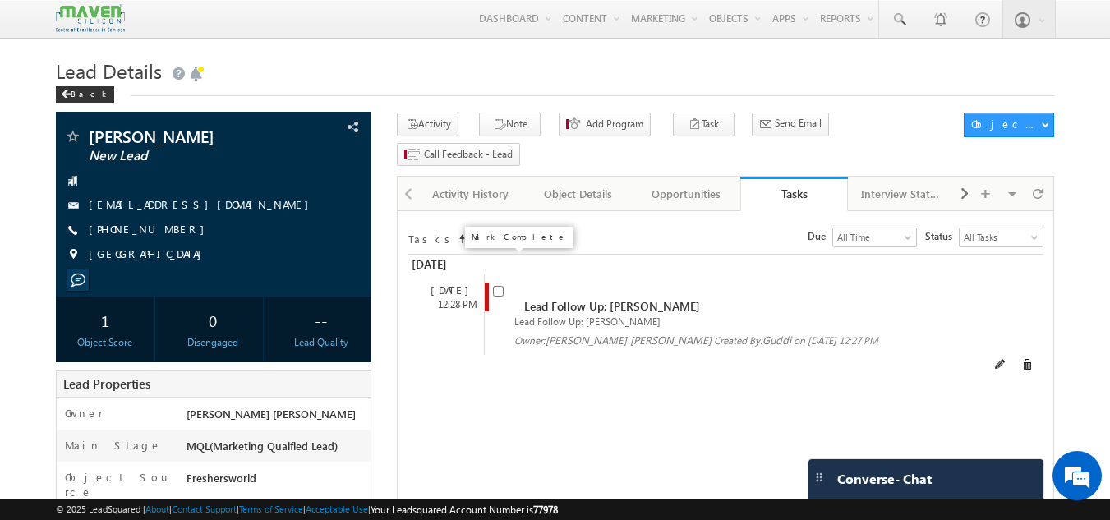
click at [499, 286] on input "checkbox" at bounding box center [498, 291] width 11 height 11
checkbox input "false"
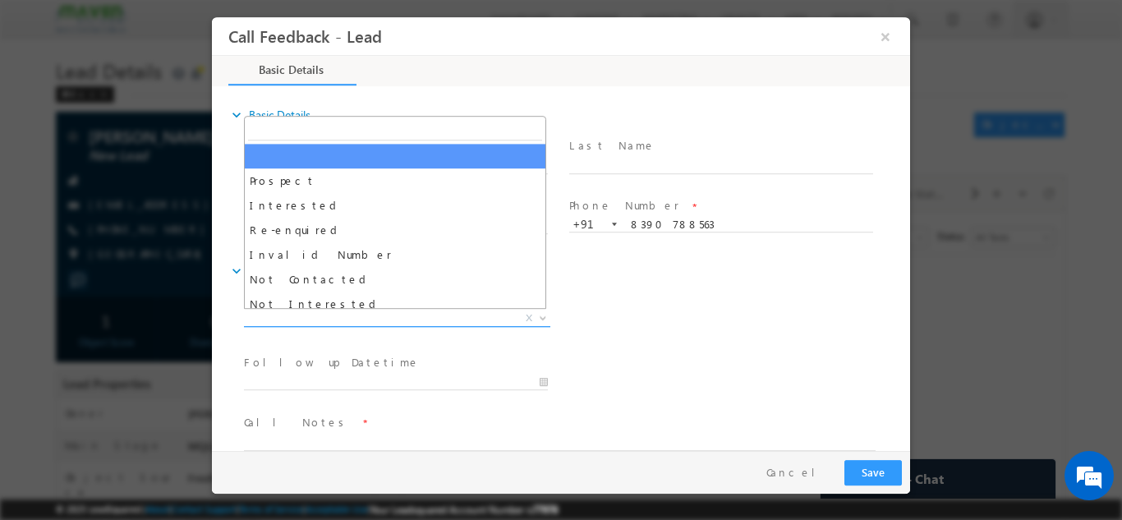
click at [402, 315] on span "X" at bounding box center [397, 318] width 306 height 16
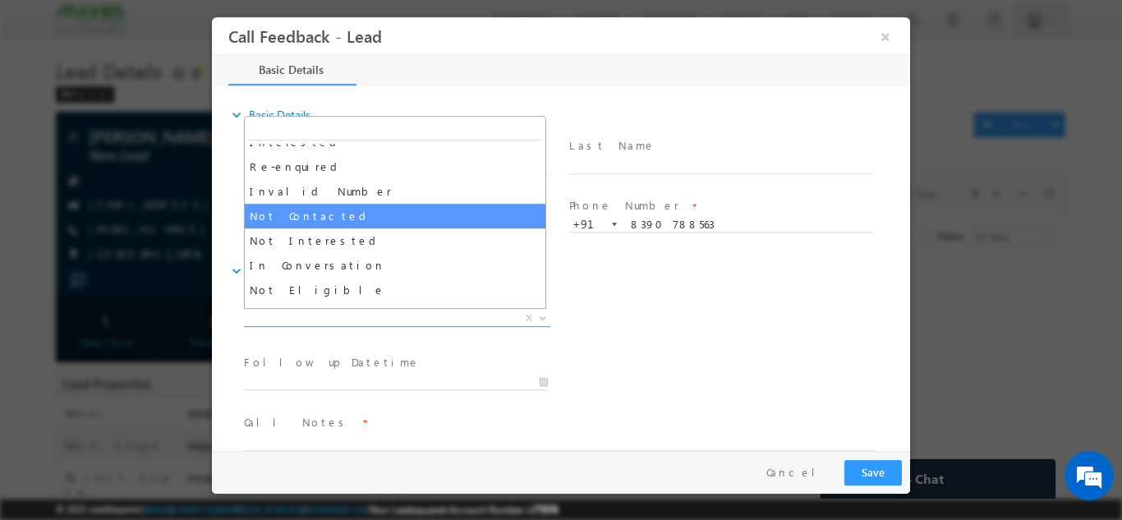
scroll to position [64, 0]
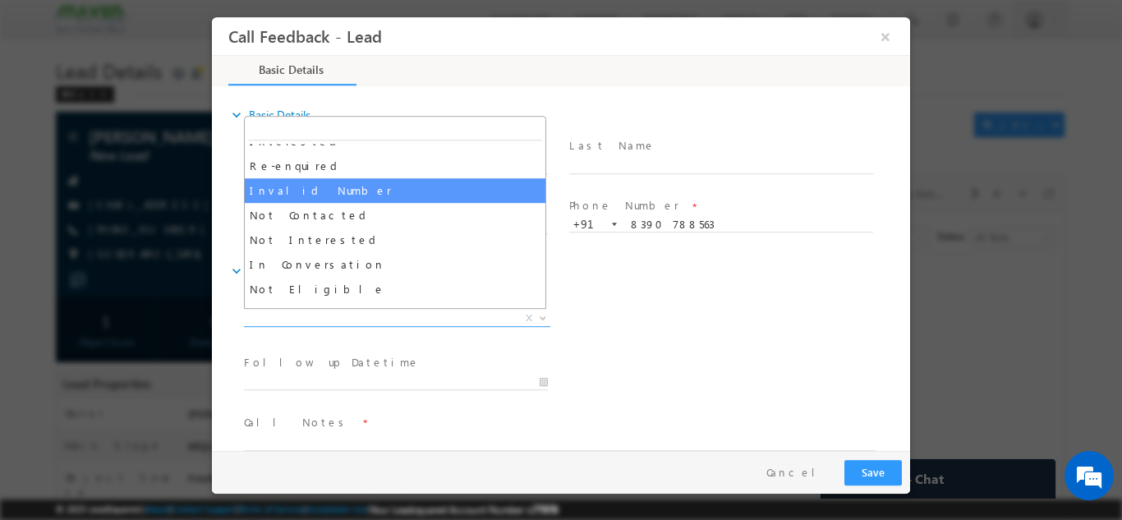
select select "Invalid Number"
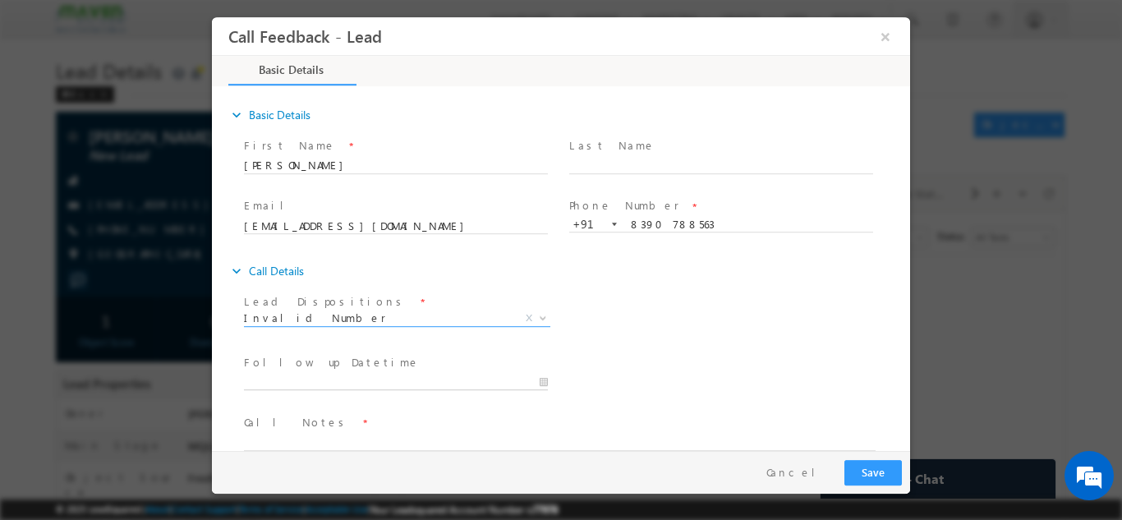
type input "29/09/2025 10:47 AM"
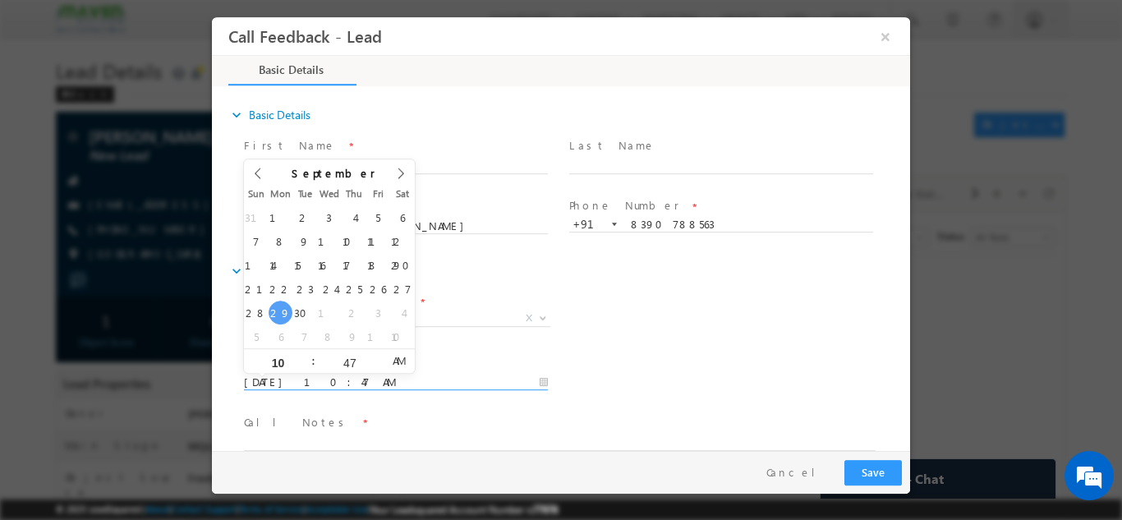
click at [373, 385] on input "29/09/2025 10:47 AM" at bounding box center [396, 382] width 304 height 16
click at [507, 379] on input "29/09/2025 10:47 AM" at bounding box center [396, 382] width 304 height 16
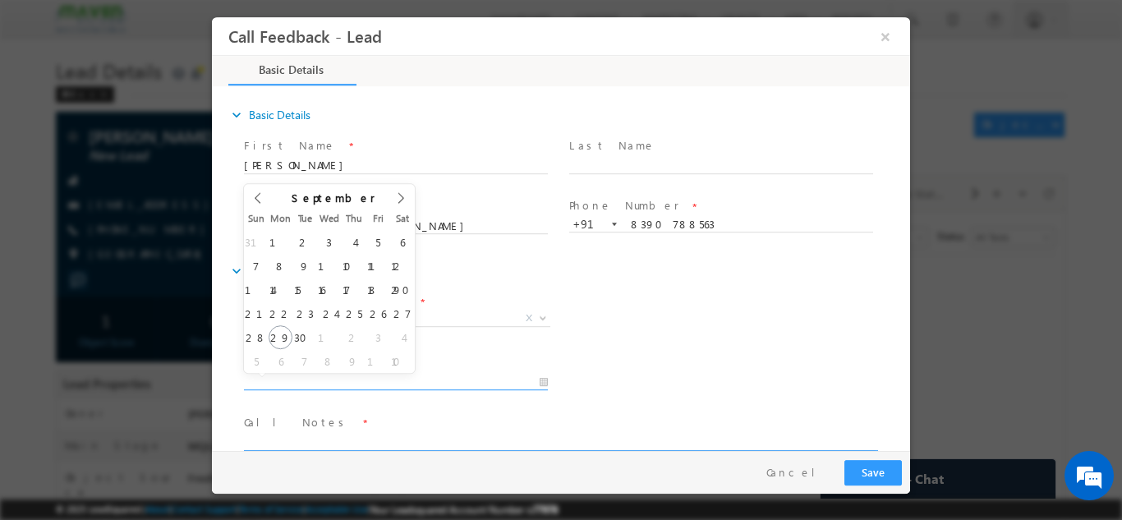
click at [462, 444] on textarea at bounding box center [560, 440] width 632 height 19
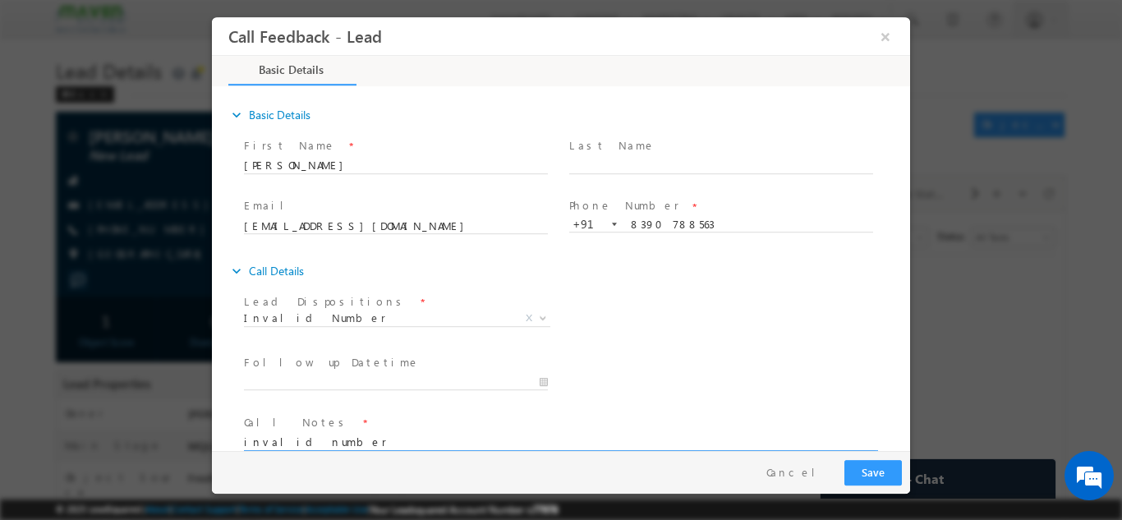
type textarea "invalid number"
click at [865, 467] on button "Save" at bounding box center [872, 471] width 57 height 25
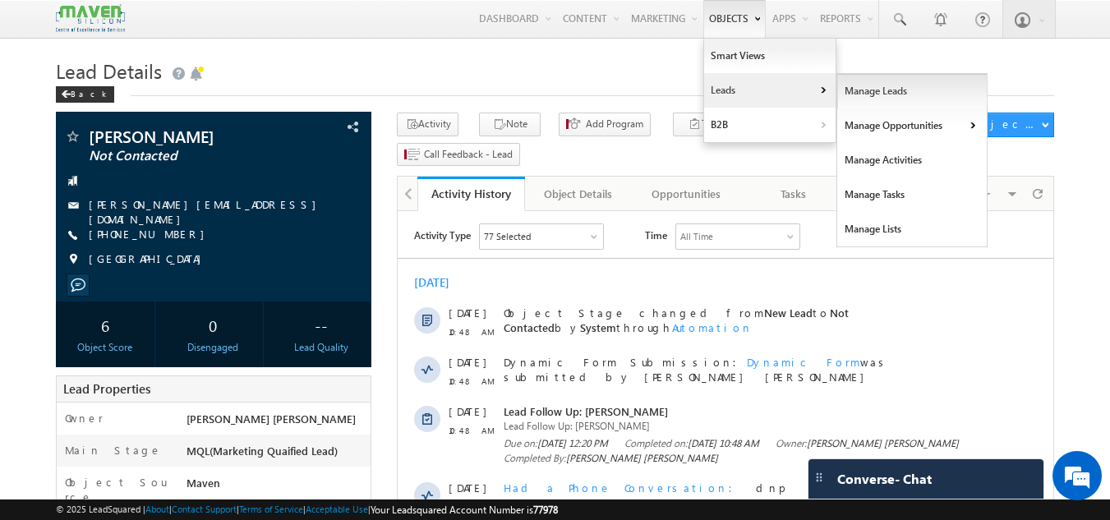
click at [871, 96] on link "Manage Leads" at bounding box center [912, 91] width 150 height 34
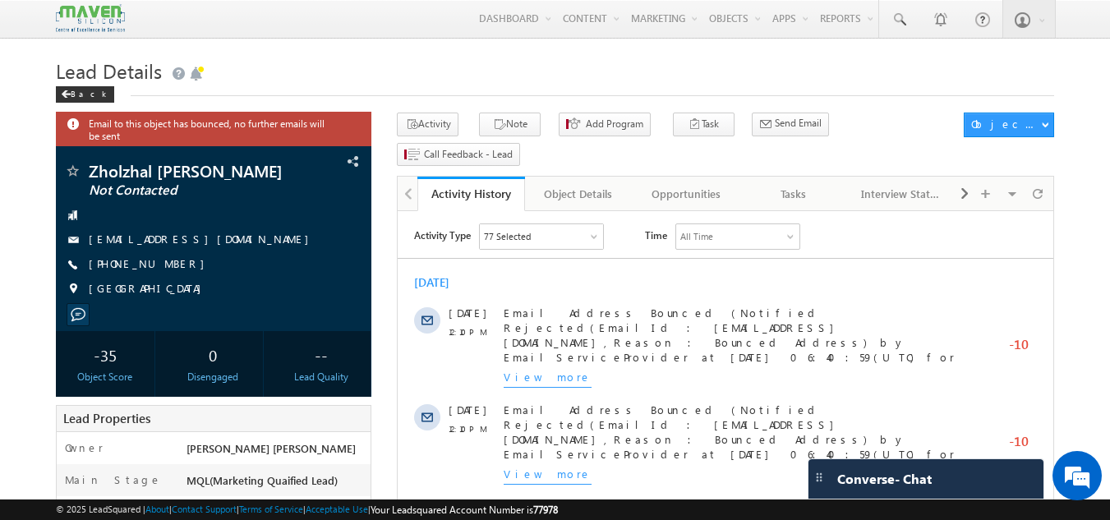
scroll to position [605, 0]
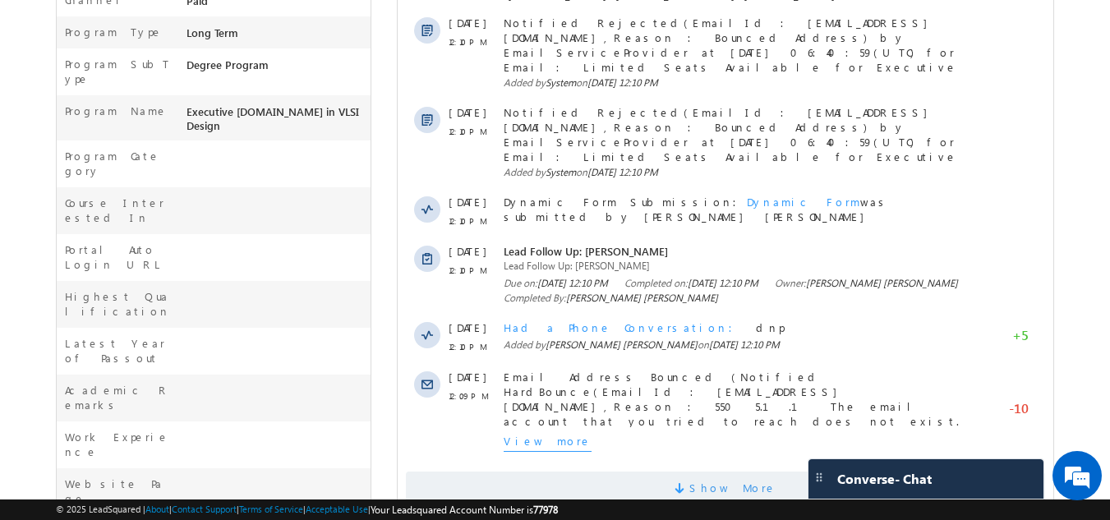
click at [692, 471] on span "Show More" at bounding box center [725, 487] width 639 height 33
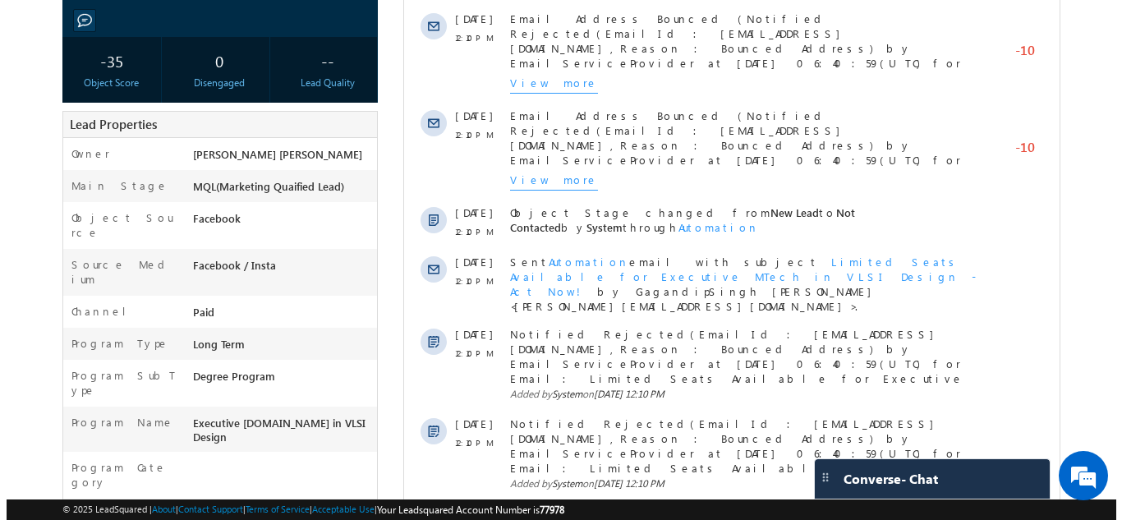
scroll to position [0, 0]
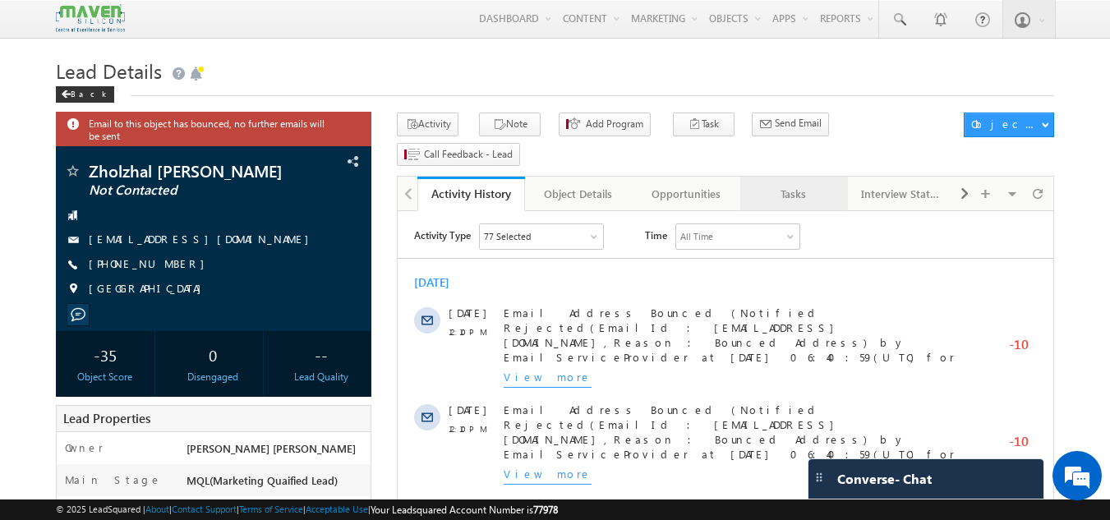
click at [780, 184] on div "Tasks" at bounding box center [793, 194] width 80 height 20
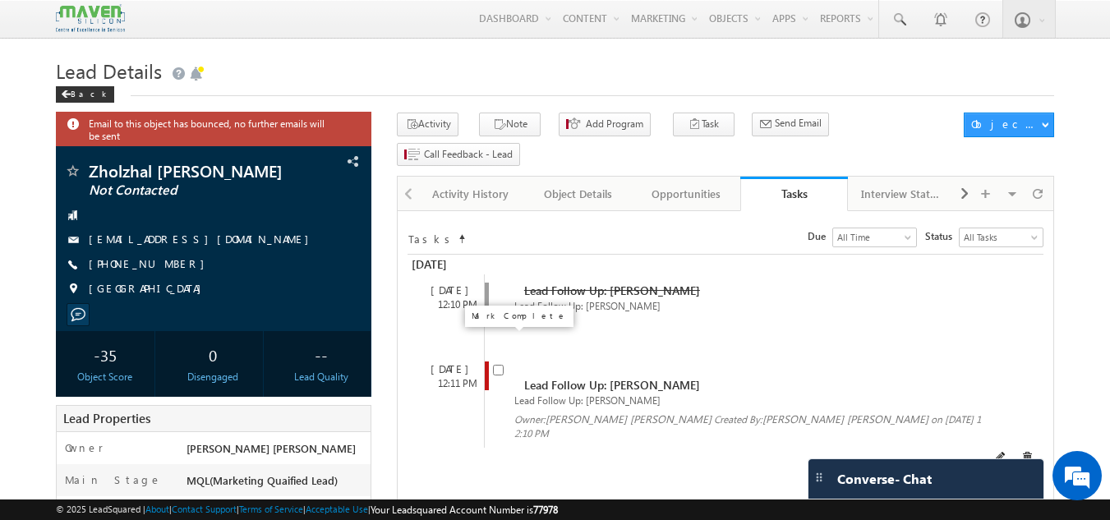
click at [499, 365] on input "checkbox" at bounding box center [498, 370] width 11 height 11
checkbox input "false"
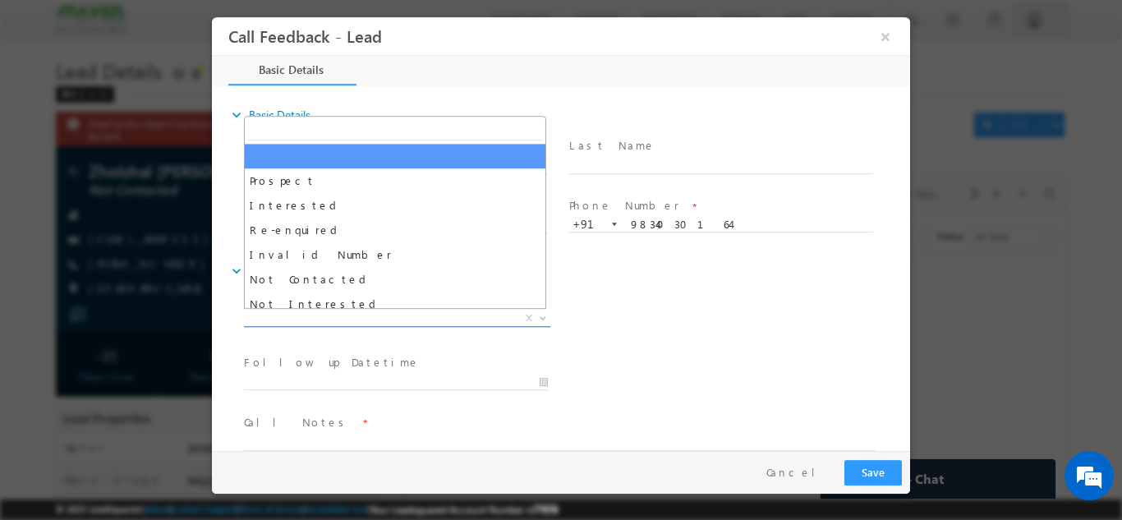
click at [365, 318] on span "X" at bounding box center [397, 318] width 306 height 16
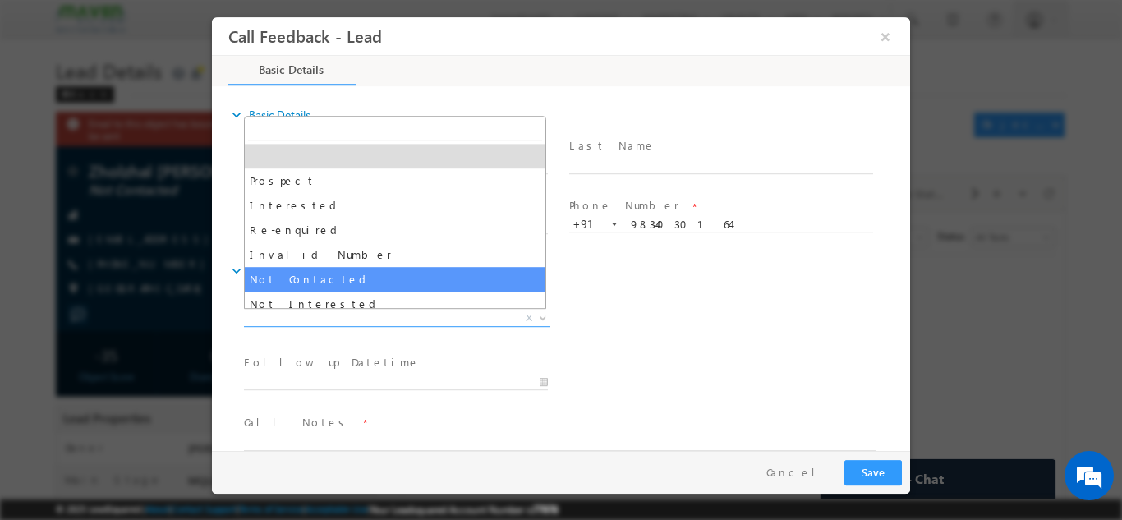
select select "Not Contacted"
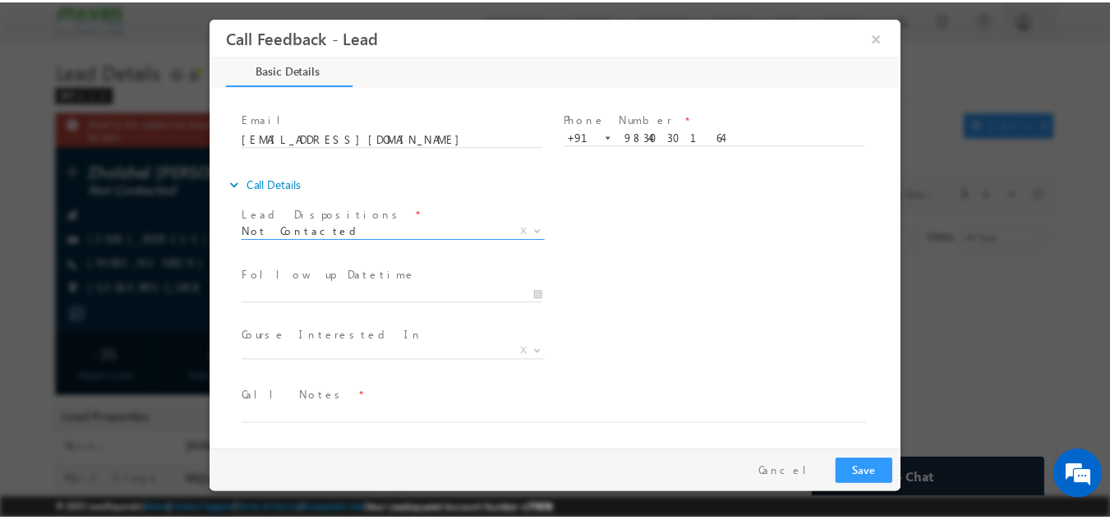
scroll to position [87, 0]
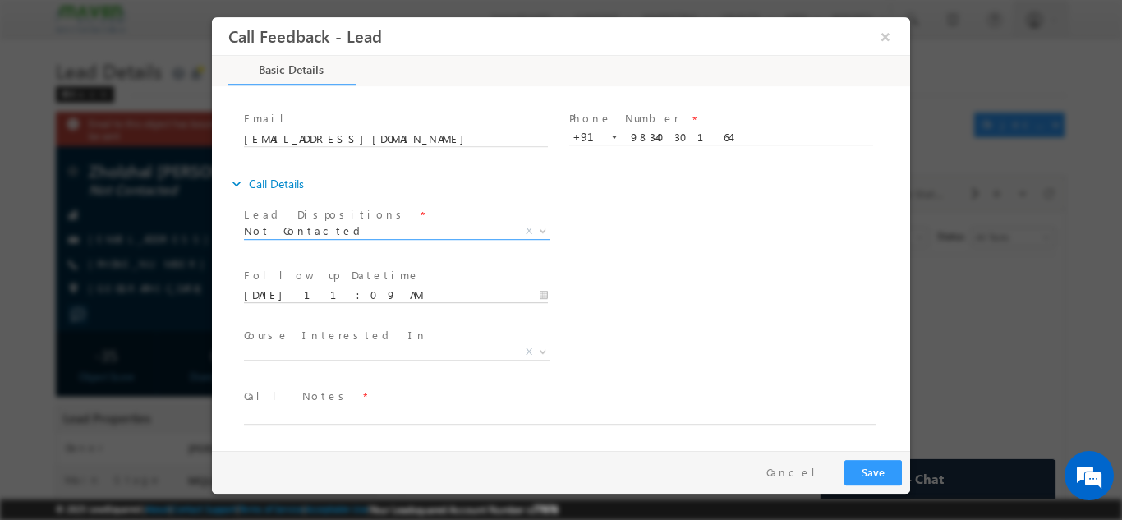
click at [387, 301] on input "29/09/2025 11:09 AM" at bounding box center [396, 295] width 304 height 16
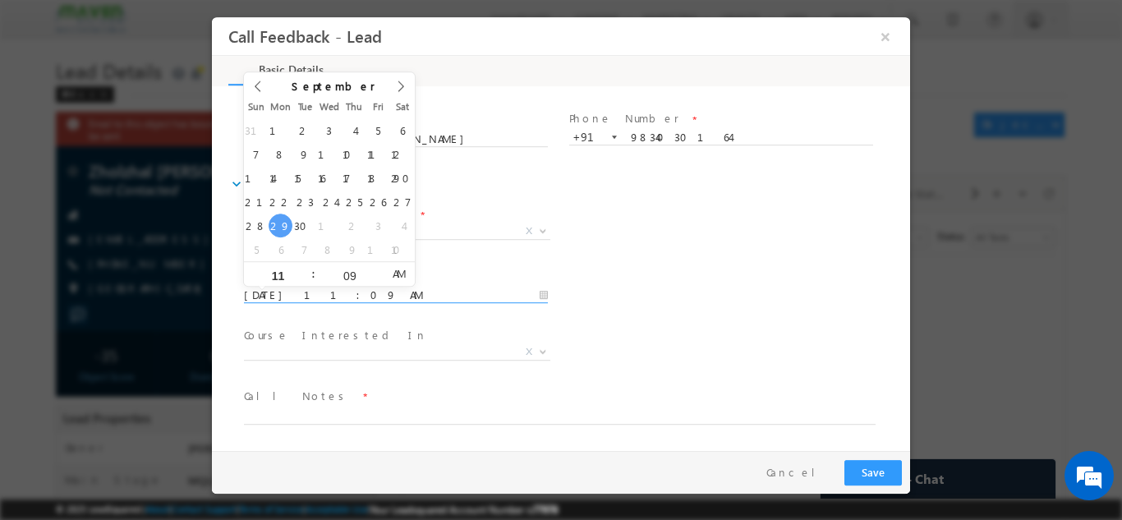
click at [315, 232] on div "31 1 2 3 4 5 6 7 8 9 10 11 12 13 14 15 16 17 18 19 20 21 22 23 24 25 26 27 28 2…" at bounding box center [329, 188] width 171 height 143
click at [294, 216] on div "31 1 2 3 4 5 6 7 8 9 10 11 12 13 14 15 16 17 18 19 20 21 22 23 24 25 26 27 28 2…" at bounding box center [329, 188] width 171 height 143
type input "30/09/2025 11:09 AM"
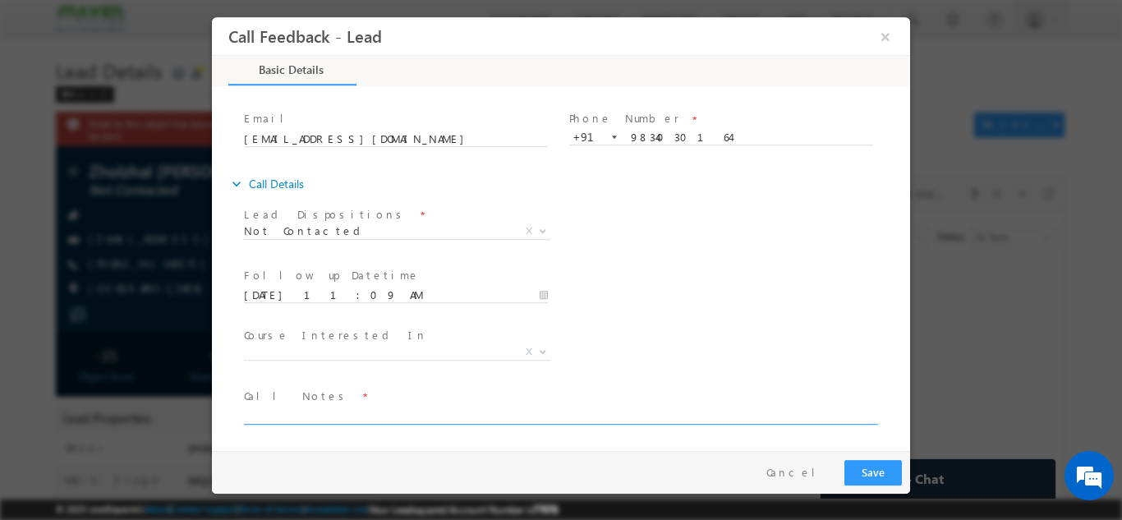
click at [428, 412] on textarea at bounding box center [560, 414] width 632 height 19
type textarea "dnp"
click at [888, 462] on button "Save" at bounding box center [872, 471] width 57 height 25
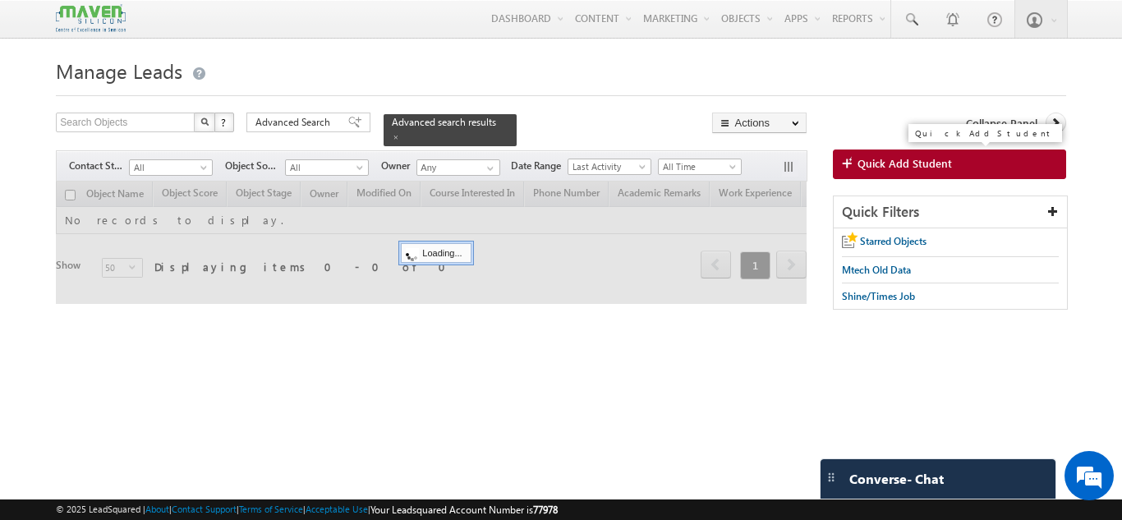
click at [851, 159] on span at bounding box center [850, 164] width 16 height 16
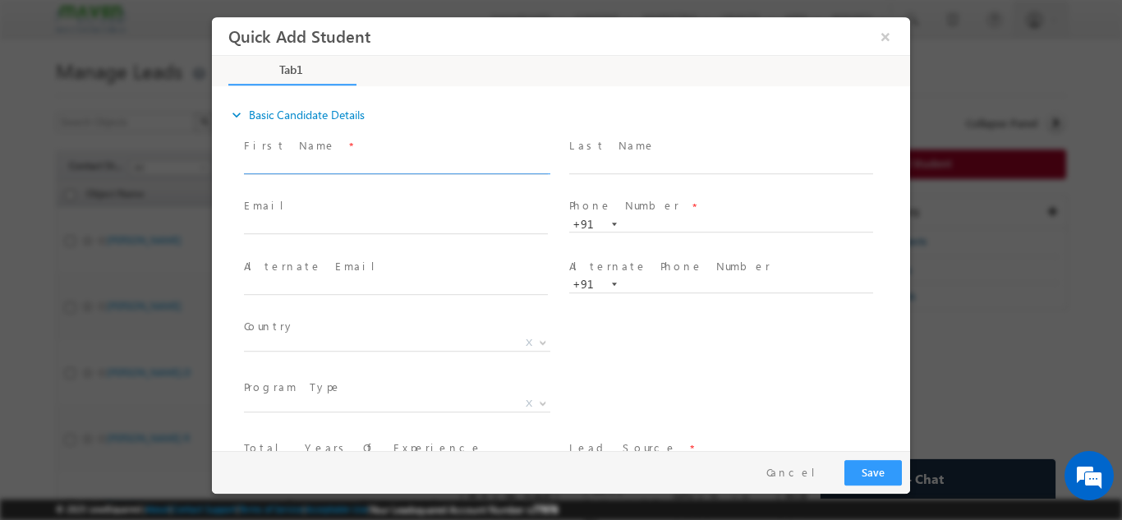
click at [487, 170] on input "text" at bounding box center [396, 165] width 304 height 16
type input "Kusuma kumari parepalli"
click at [481, 221] on input "text" at bounding box center [396, 226] width 304 height 16
paste input "kusumaece413@gmail.com"
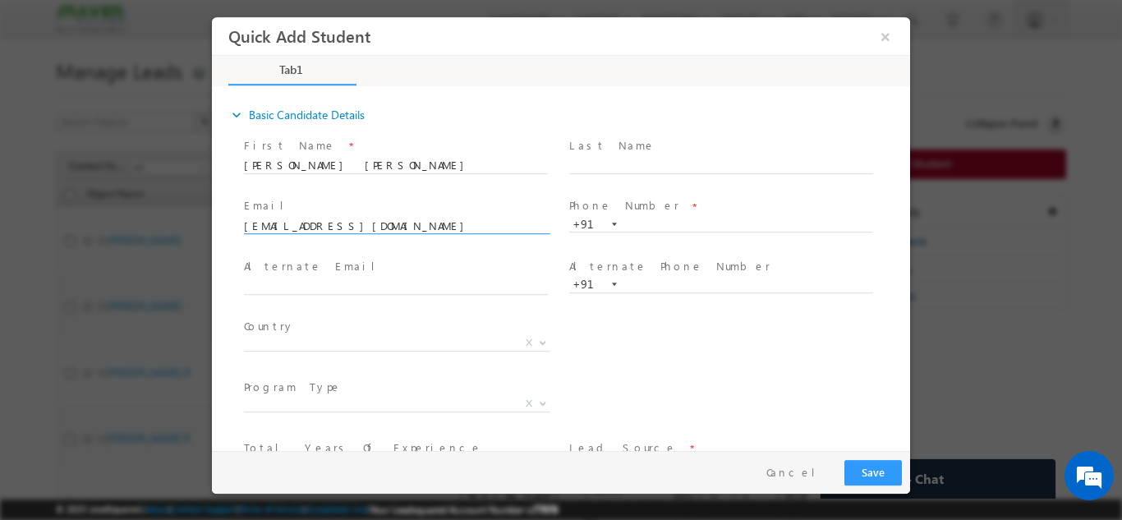
type input "kusumaece413@gmail.com"
click at [674, 205] on span "Phone Number *" at bounding box center [720, 206] width 303 height 18
click at [668, 221] on input "text" at bounding box center [721, 224] width 304 height 16
paste input "9014464122"
type input "9014464122"
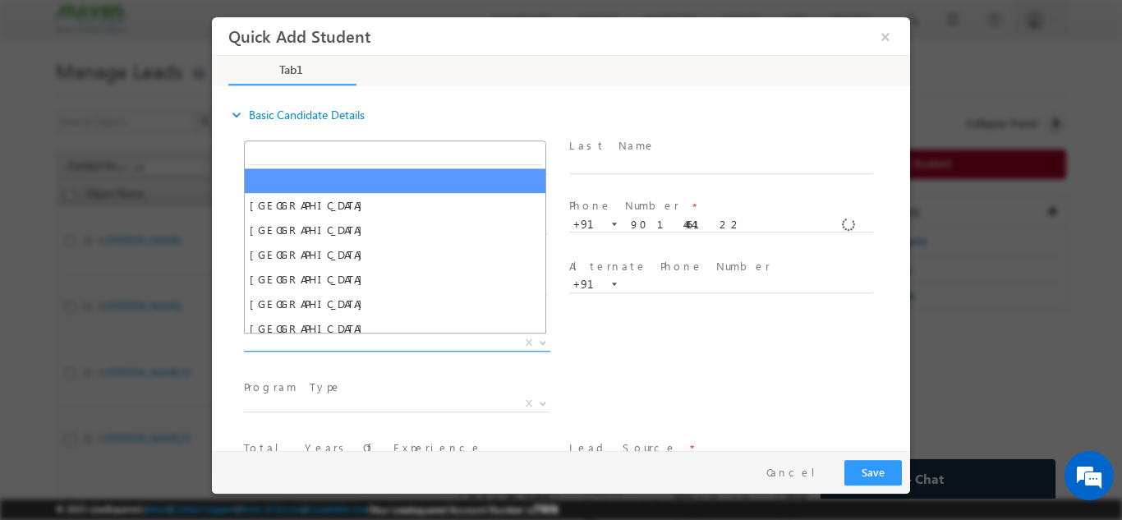
click at [362, 350] on span "Afghanistan Albania Algeria Andorra Angola Antigua and Barbuda Argentina Armeni…" at bounding box center [403, 346] width 319 height 20
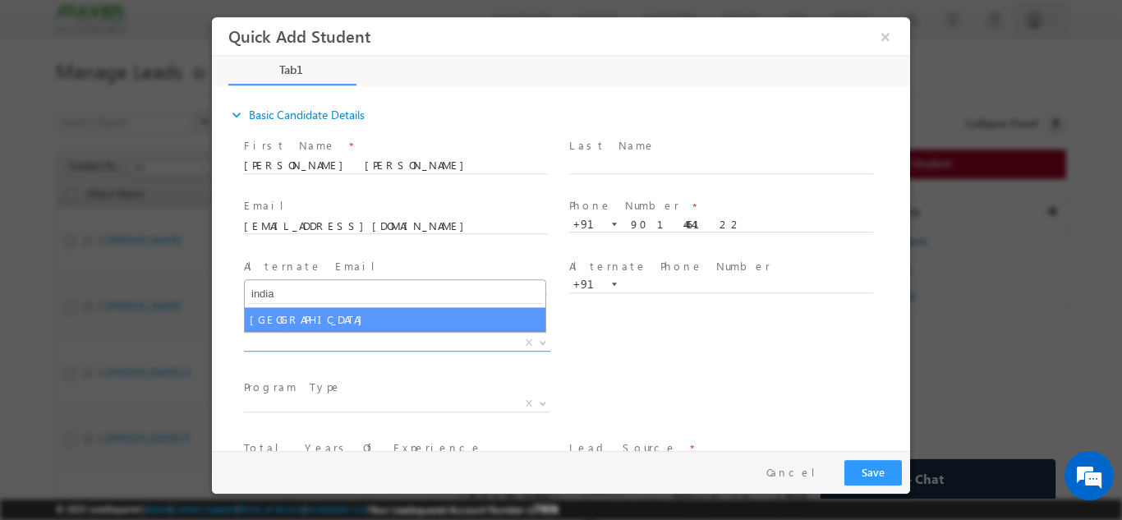
type input "india"
select select "[GEOGRAPHIC_DATA]"
select select
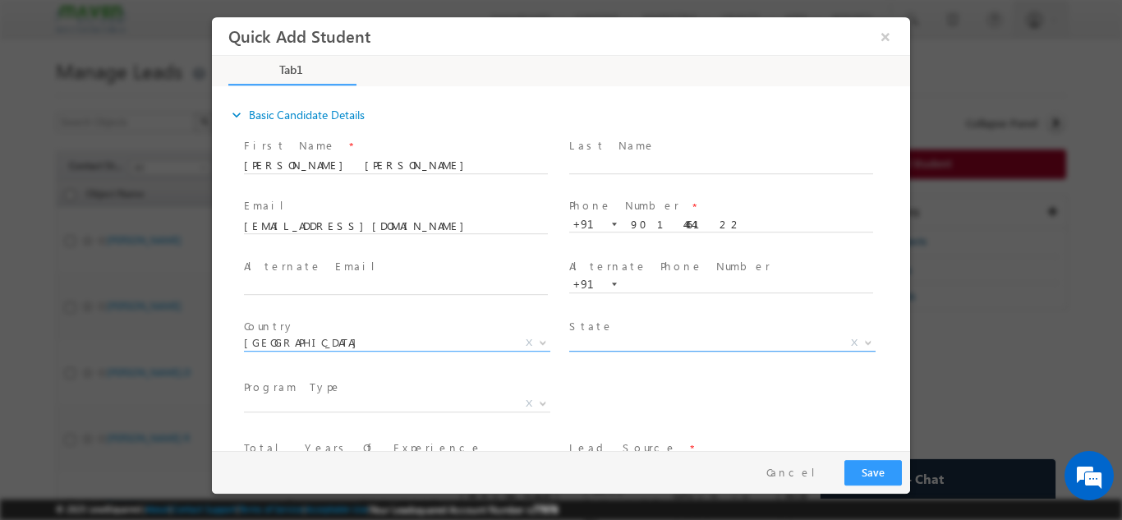
scroll to position [113, 0]
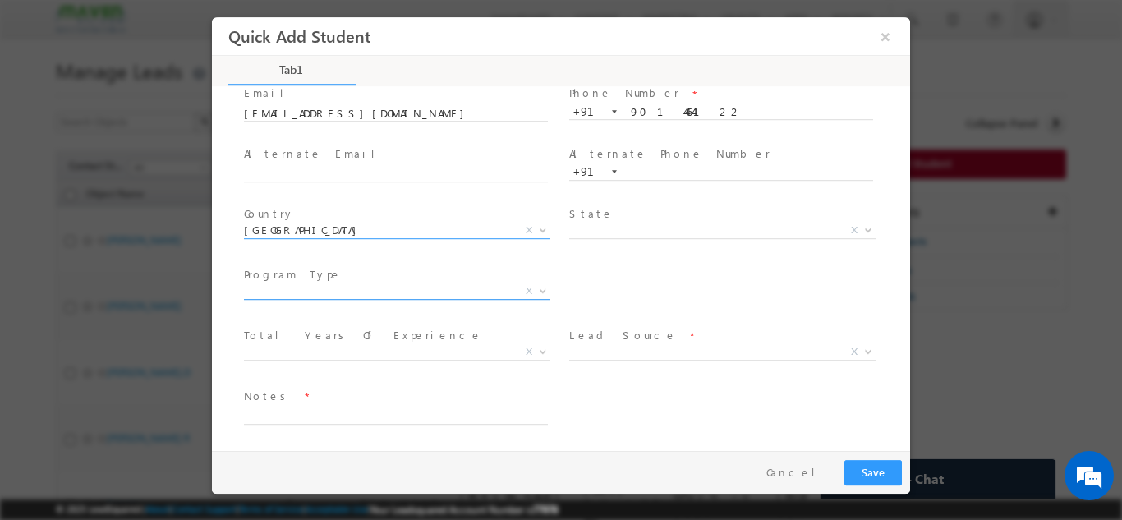
click at [417, 293] on span "X" at bounding box center [397, 291] width 306 height 16
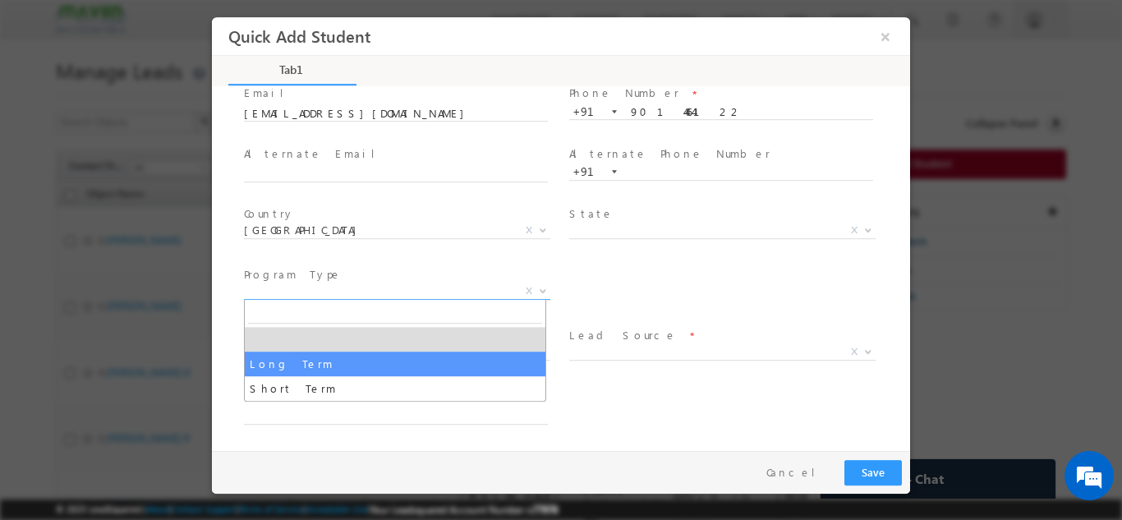
select select "Long Term"
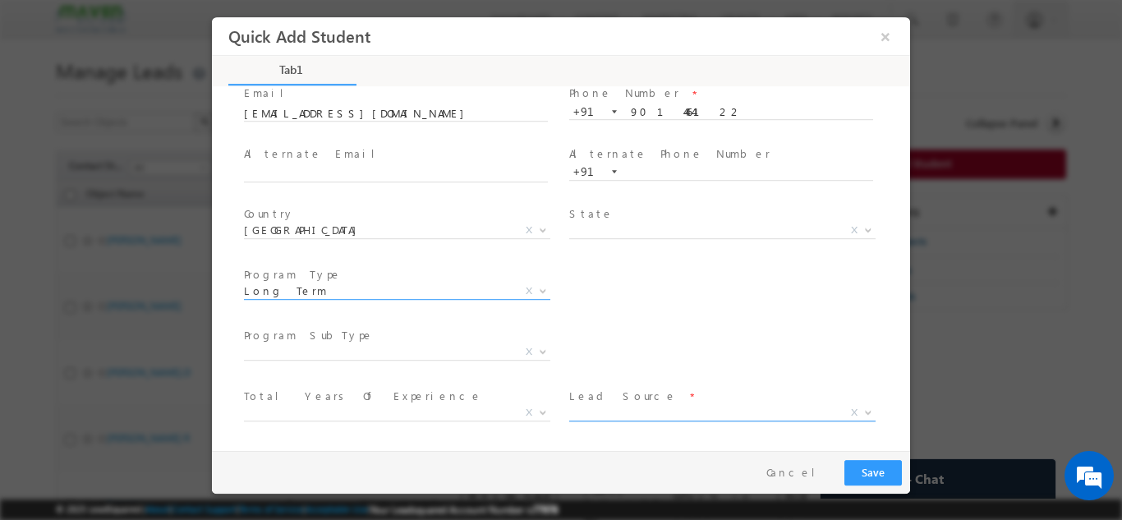
click at [619, 411] on span "X" at bounding box center [722, 412] width 306 height 16
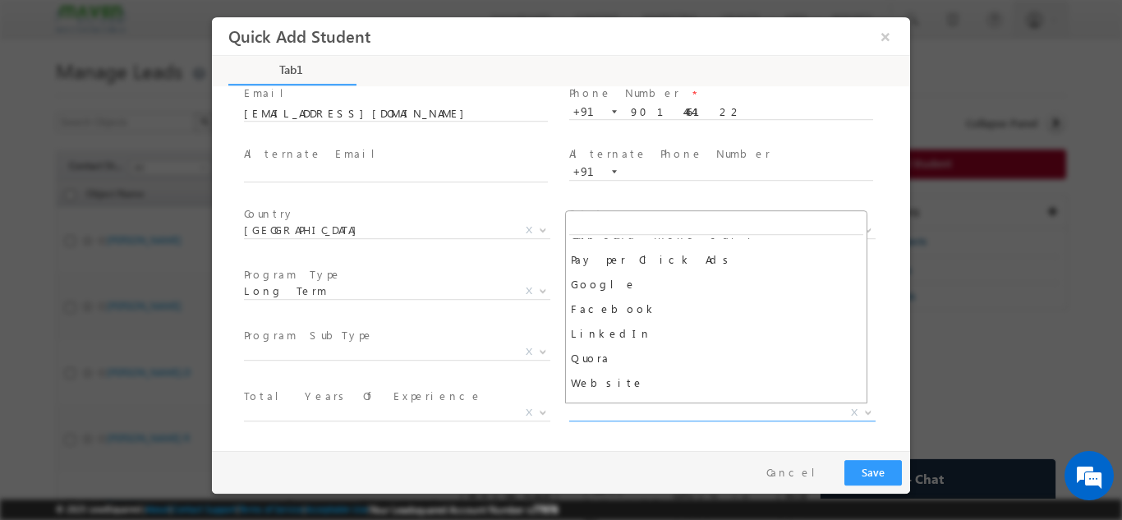
scroll to position [191, 0]
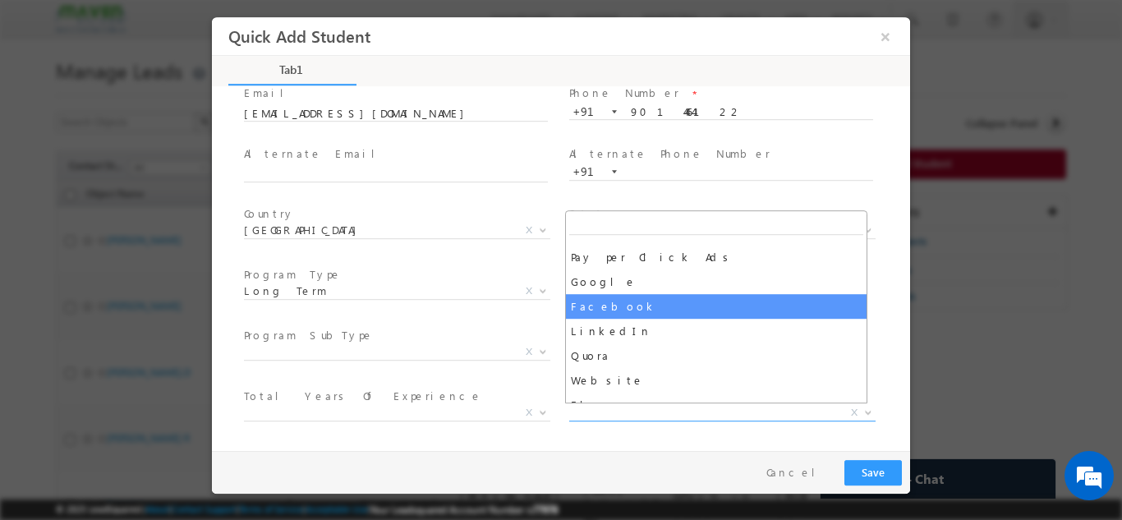
select select "Facebook"
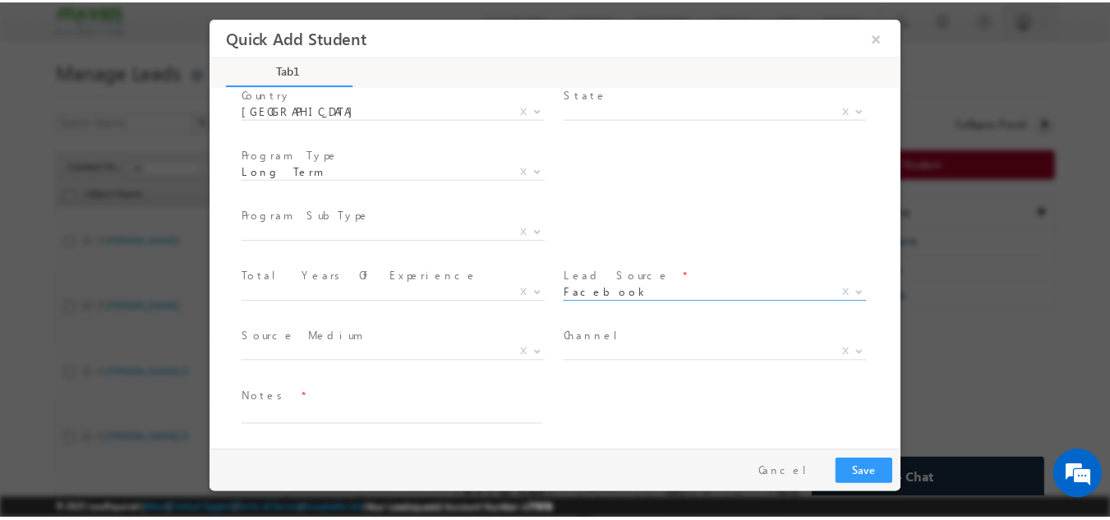
scroll to position [233, 0]
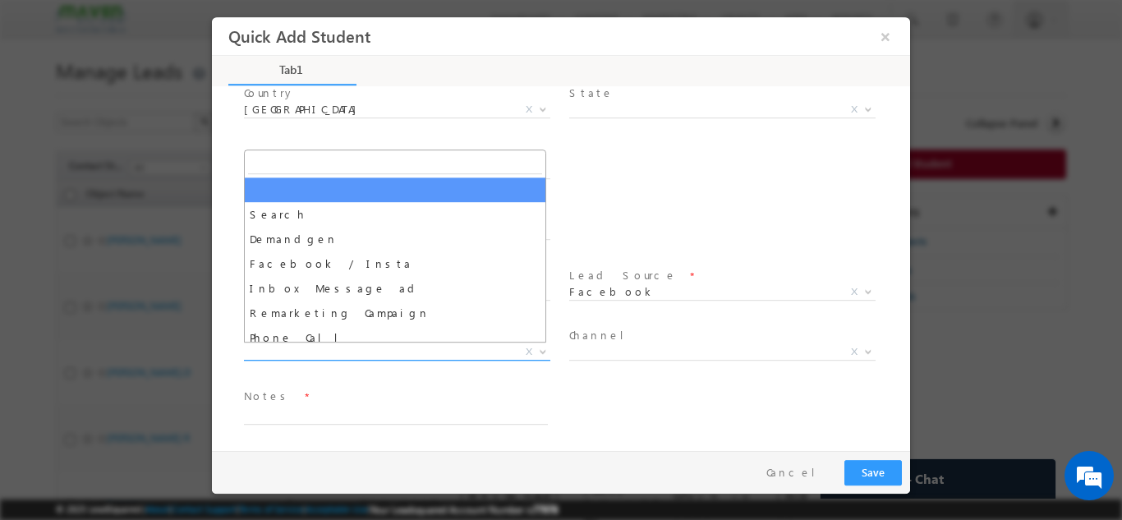
click at [414, 350] on span "X" at bounding box center [397, 351] width 306 height 16
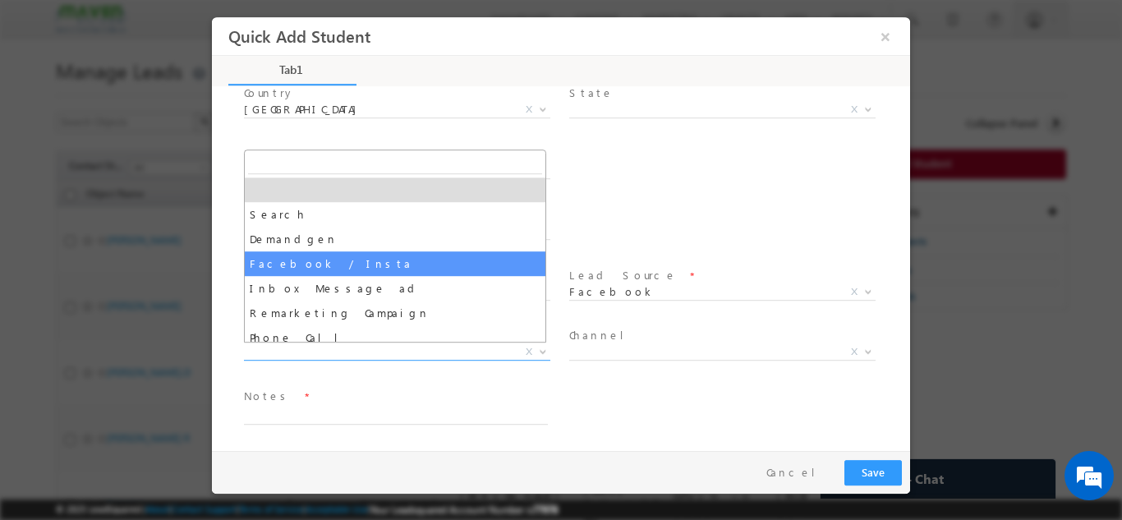
select select "Facebook / Insta"
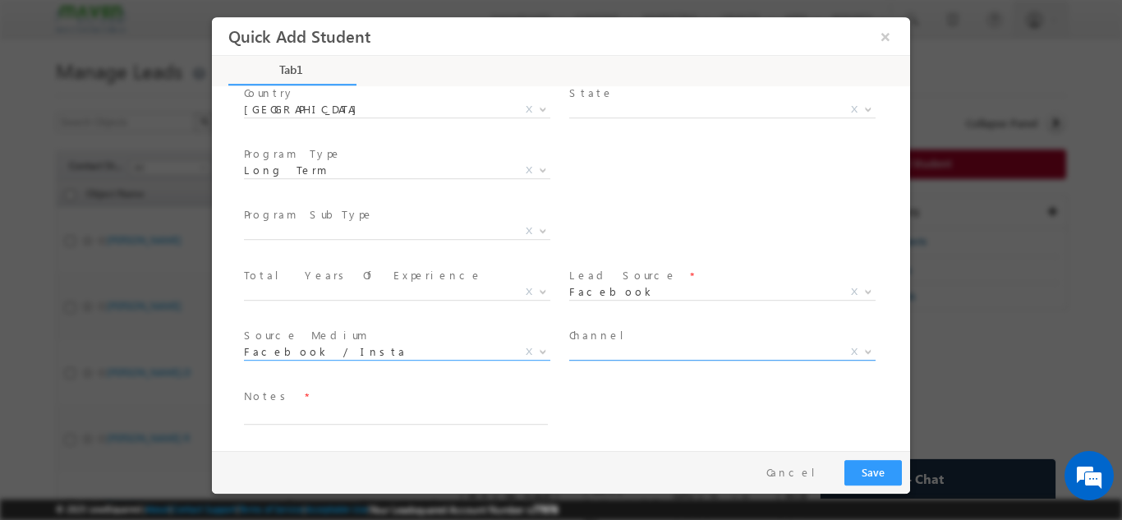
click at [599, 343] on span "X" at bounding box center [722, 351] width 306 height 16
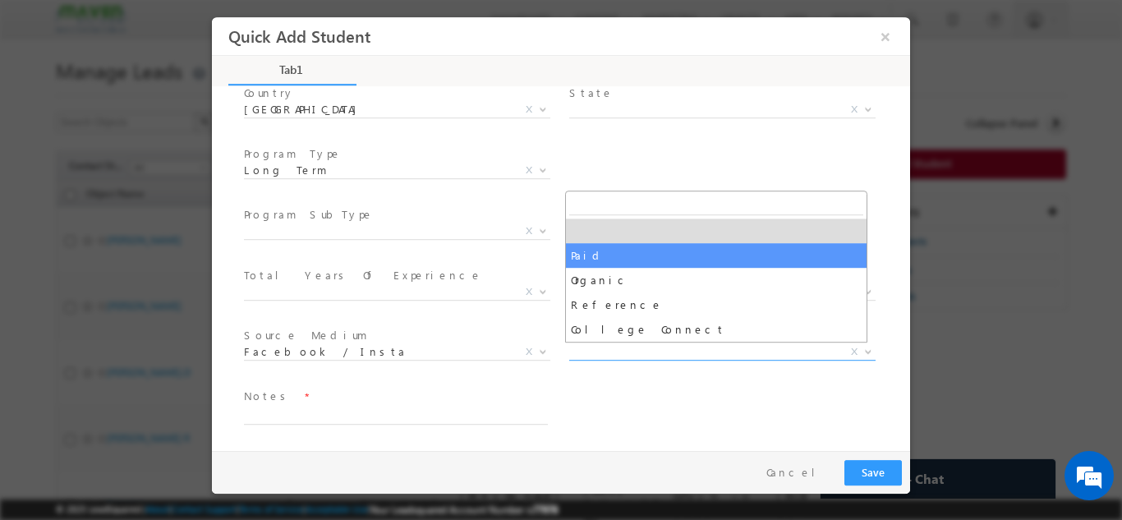
select select "Paid"
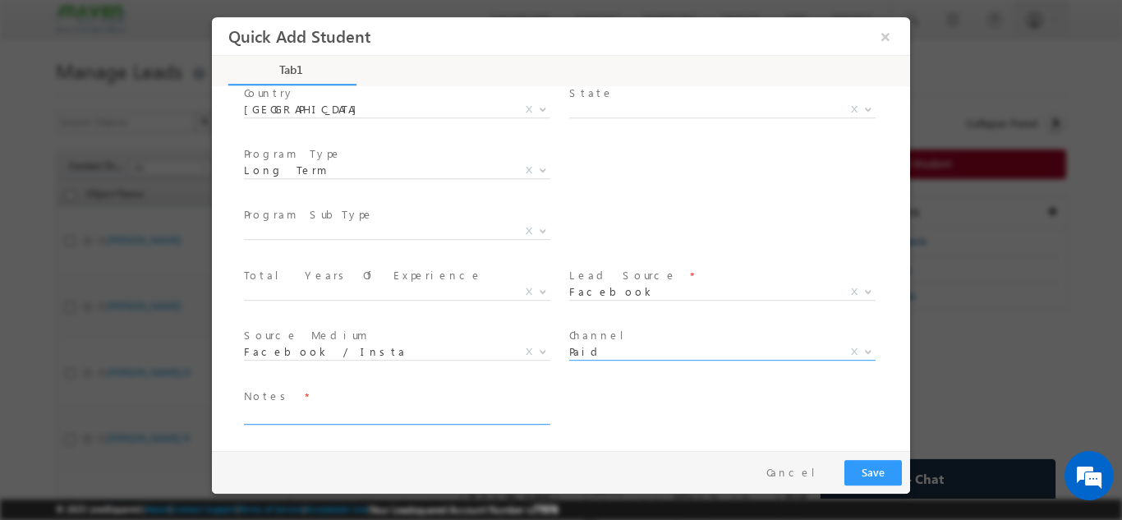
click at [355, 416] on textarea at bounding box center [396, 414] width 304 height 19
type textarea "c"
paste textarea "Done ece With 76 % having 3 years work exp."
type textarea "Done ece With 76 % having 3 years work exp."
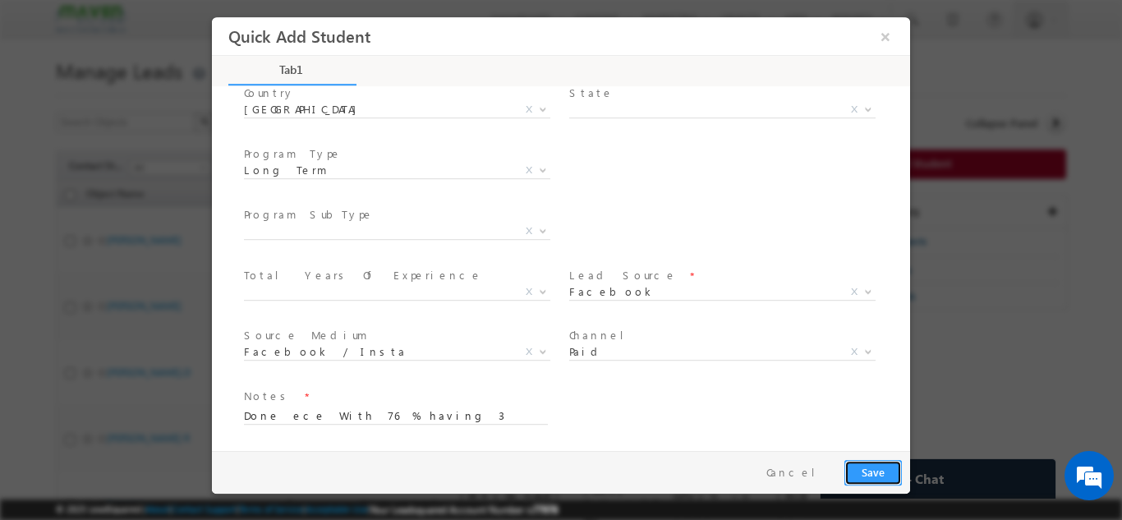
click at [894, 471] on button "Save" at bounding box center [872, 471] width 57 height 25
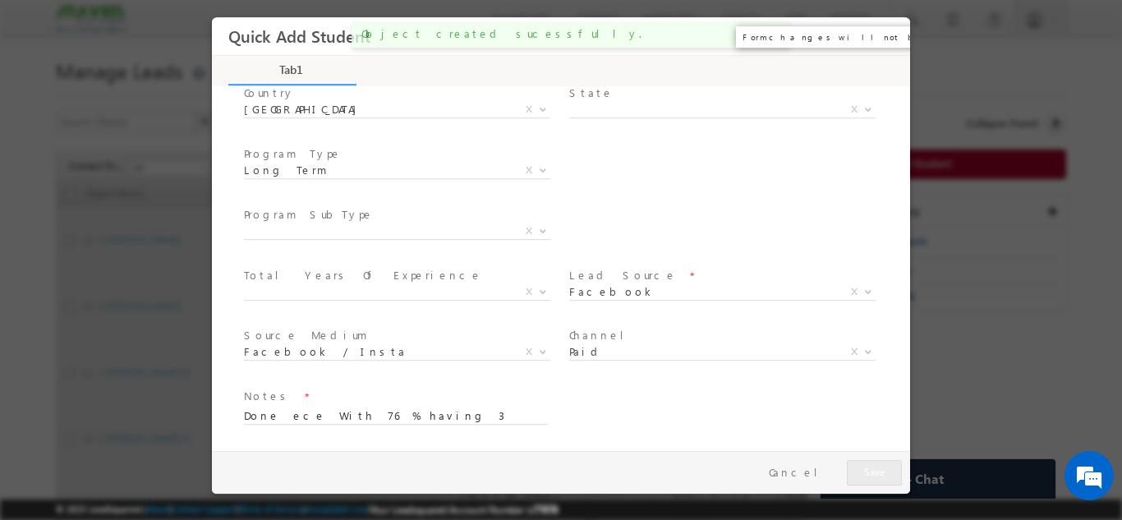
click at [877, 36] on button "×" at bounding box center [886, 36] width 28 height 30
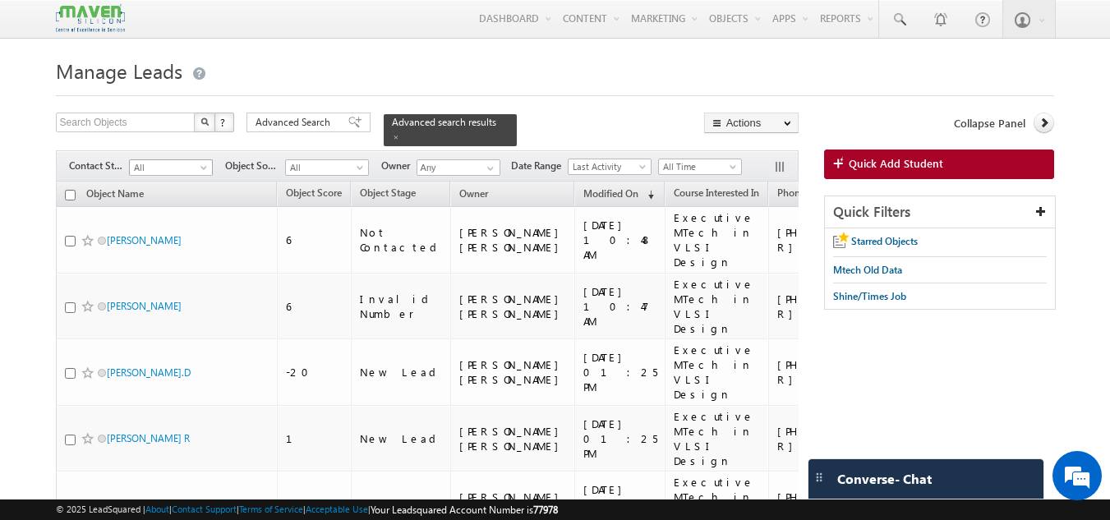
click at [182, 164] on span "All" at bounding box center [169, 167] width 78 height 15
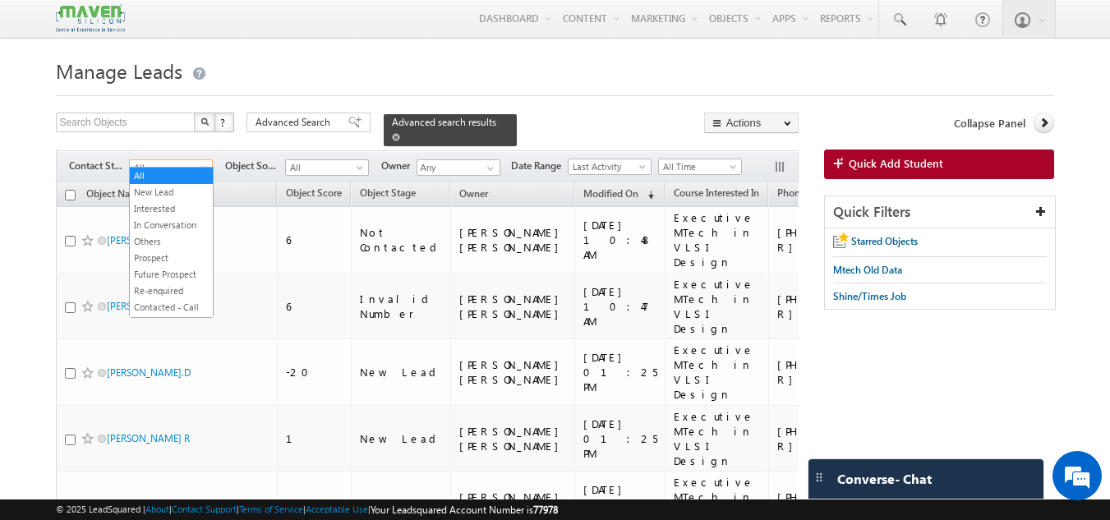
click at [400, 133] on span at bounding box center [396, 137] width 8 height 8
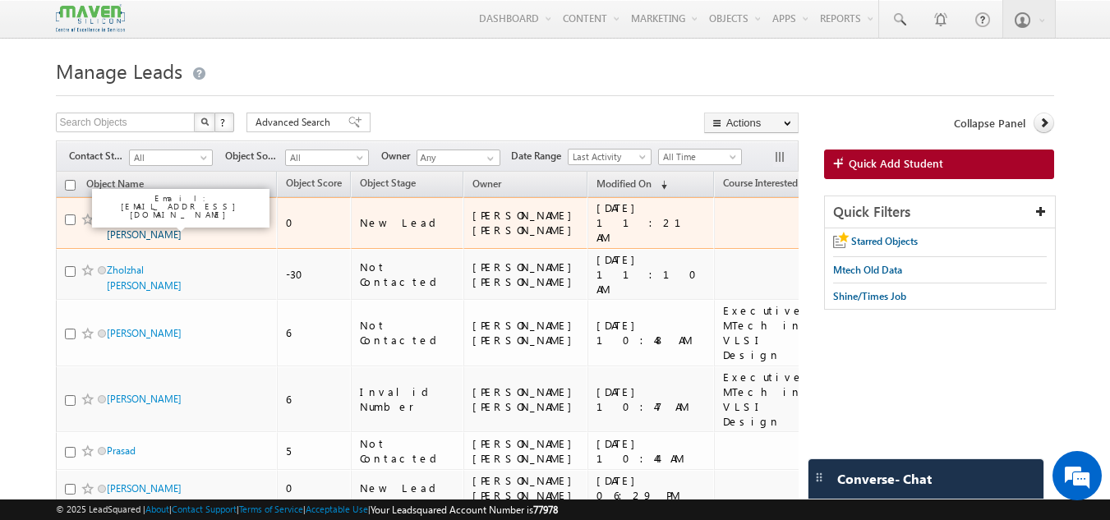
click at [168, 223] on link "Kusuma kumari parepalli" at bounding box center [144, 227] width 75 height 28
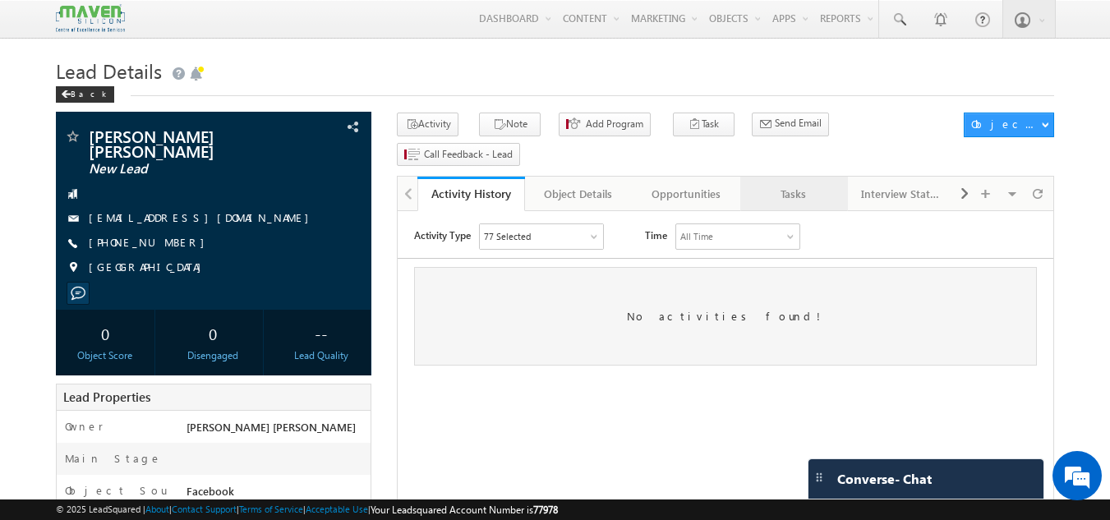
click at [786, 184] on div "Tasks" at bounding box center [793, 194] width 80 height 20
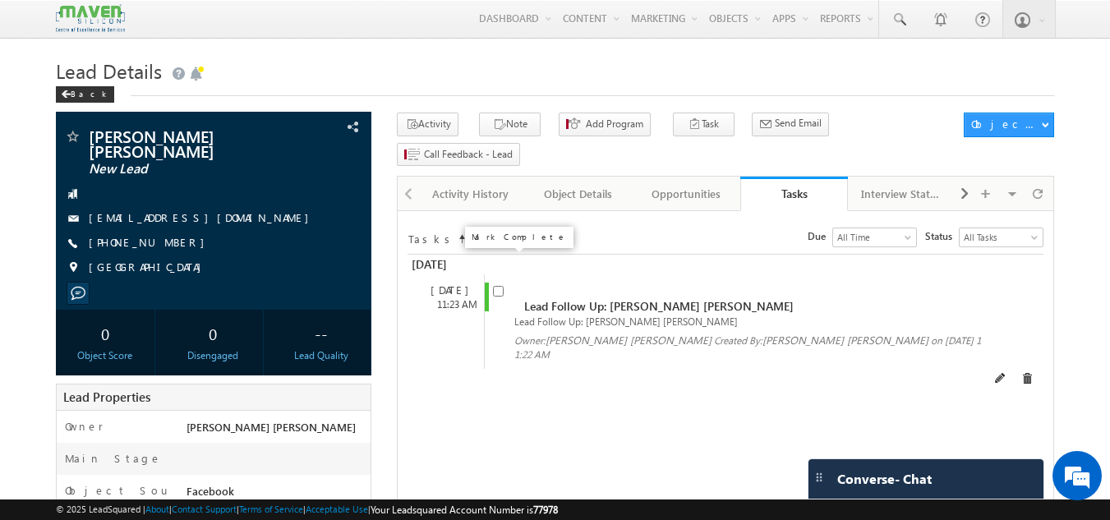
click at [499, 286] on input "checkbox" at bounding box center [498, 291] width 11 height 11
checkbox input "false"
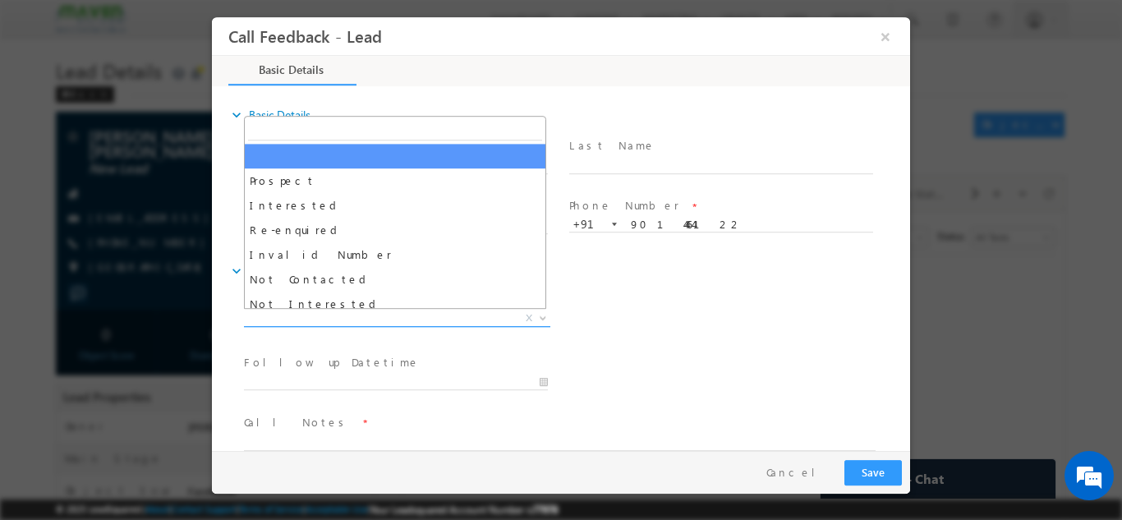
click at [437, 316] on span "X" at bounding box center [397, 318] width 306 height 16
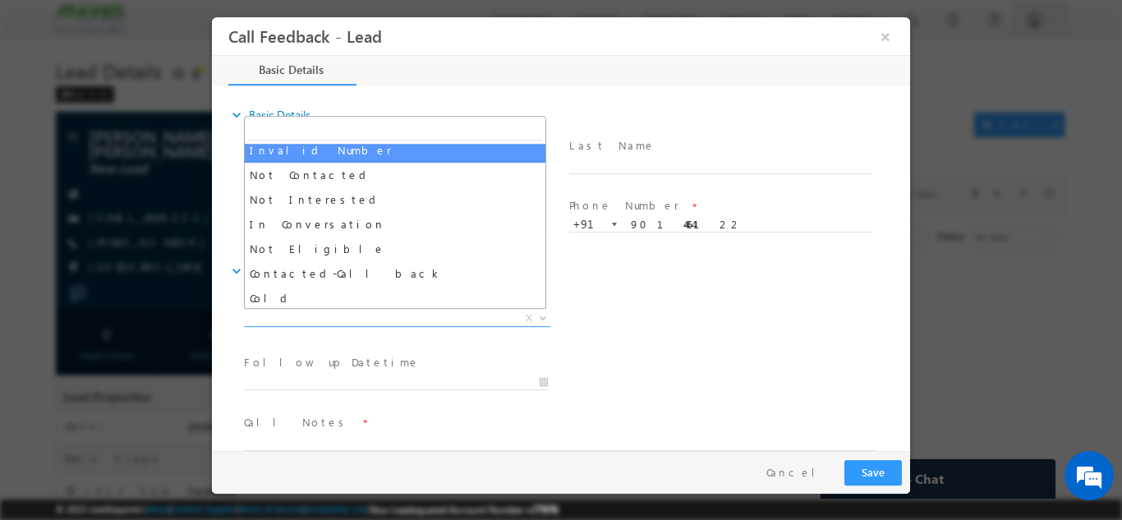
scroll to position [104, 0]
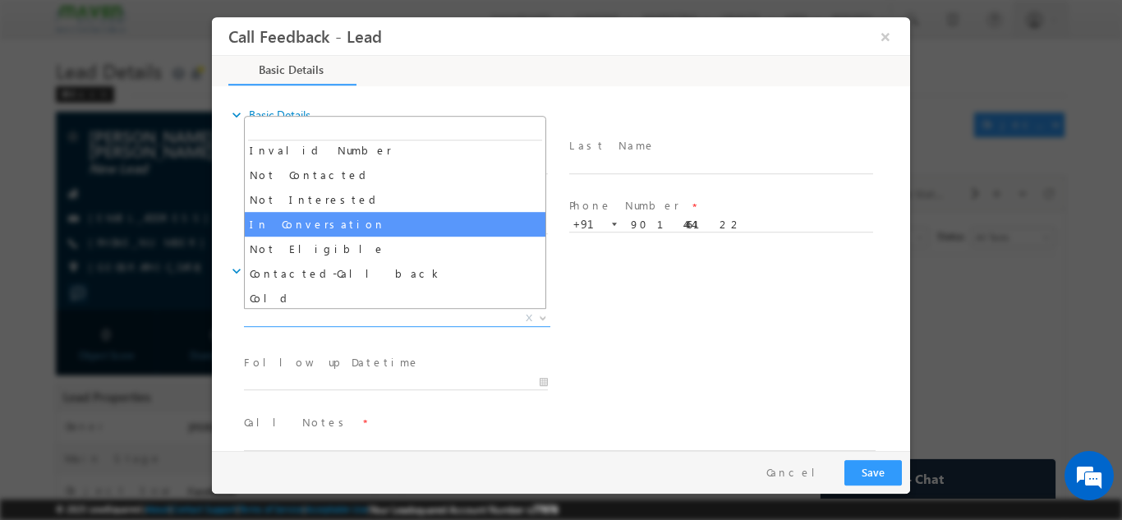
select select "In Conversation"
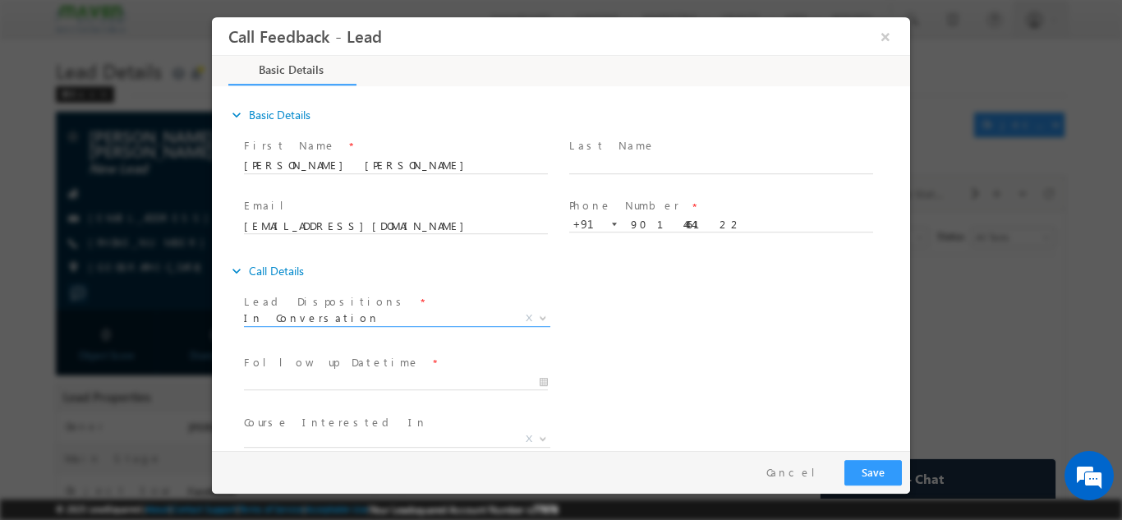
scroll to position [0, 0]
click at [386, 384] on input "29/09/2025 11:22 AM" at bounding box center [396, 382] width 304 height 16
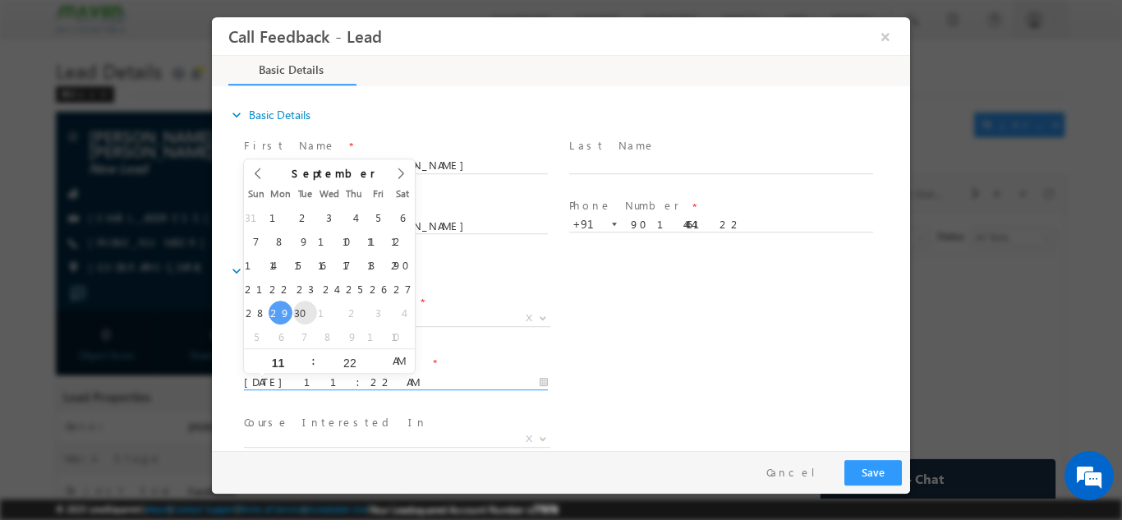
type input "30/09/2025 11:22 AM"
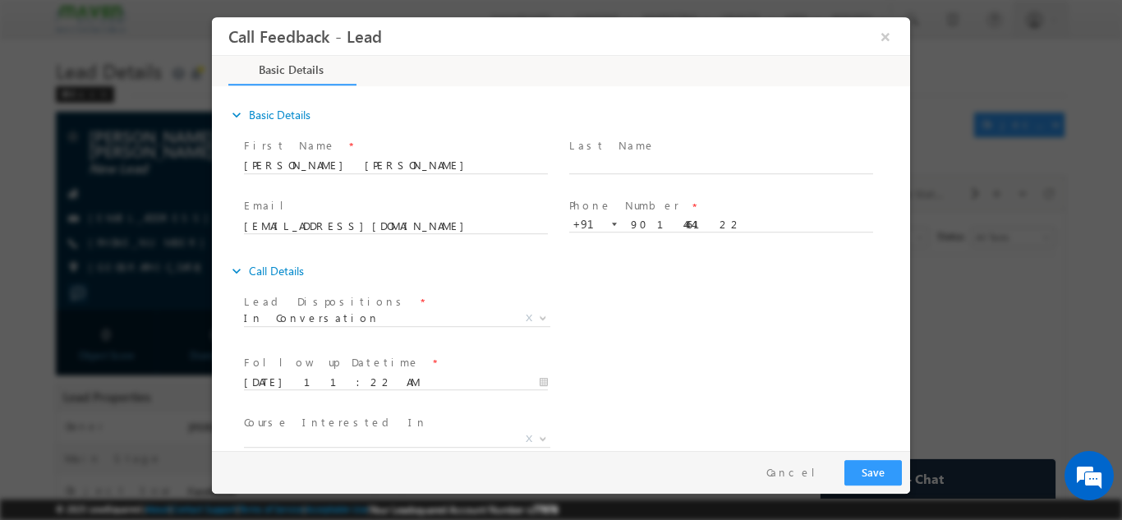
click at [678, 327] on div "Lead Dispositions * Prospect Interested Re-enquired Invalid Number Not Contacte…" at bounding box center [575, 319] width 669 height 61
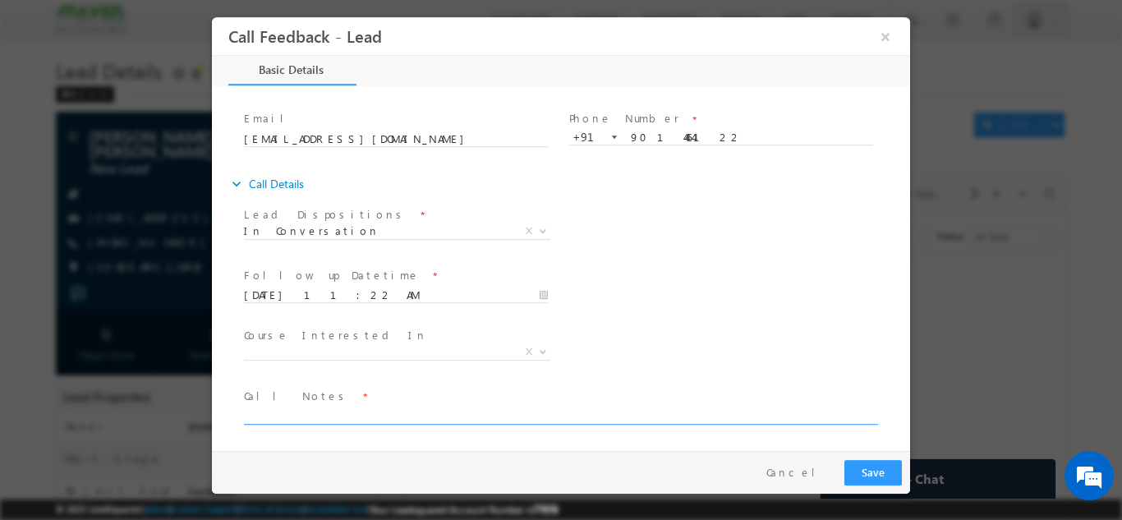
click at [455, 408] on textarea at bounding box center [560, 414] width 632 height 19
paste textarea "Done ece With 76 % having 3 years work exp."
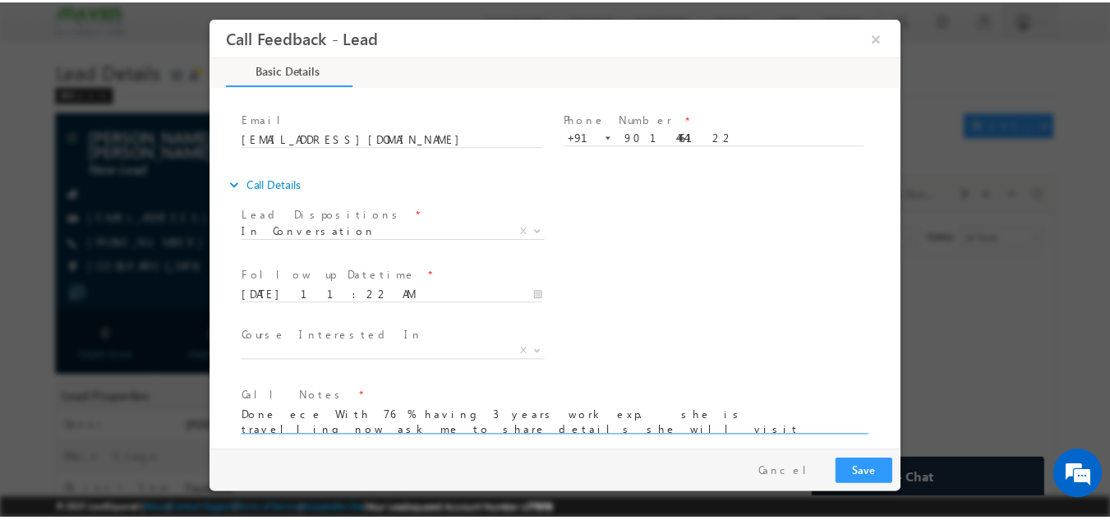
scroll to position [3, 0]
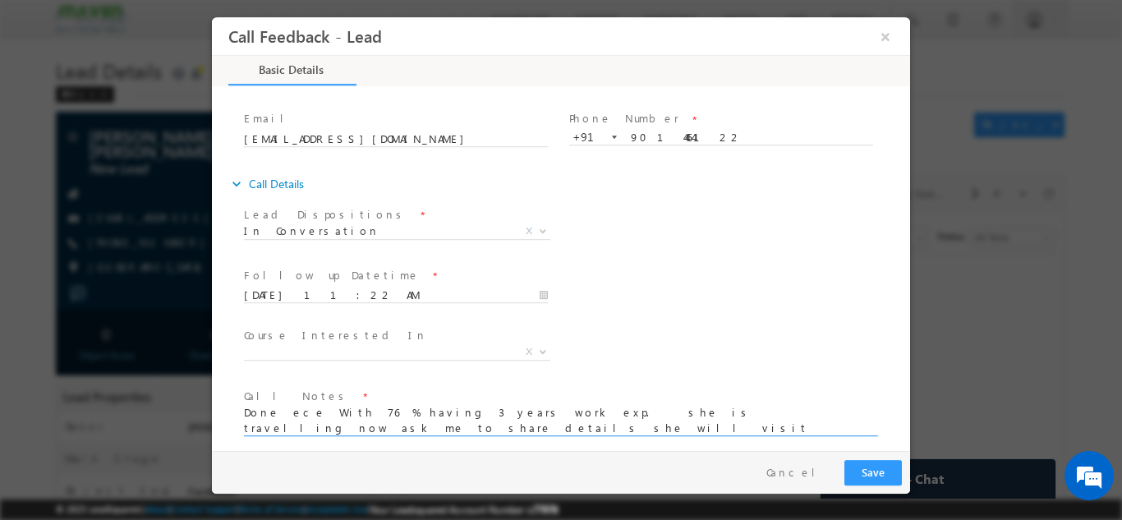
type textarea "Done ece With 76 % having 3 years work exp. she is travelling now ask me to sha…"
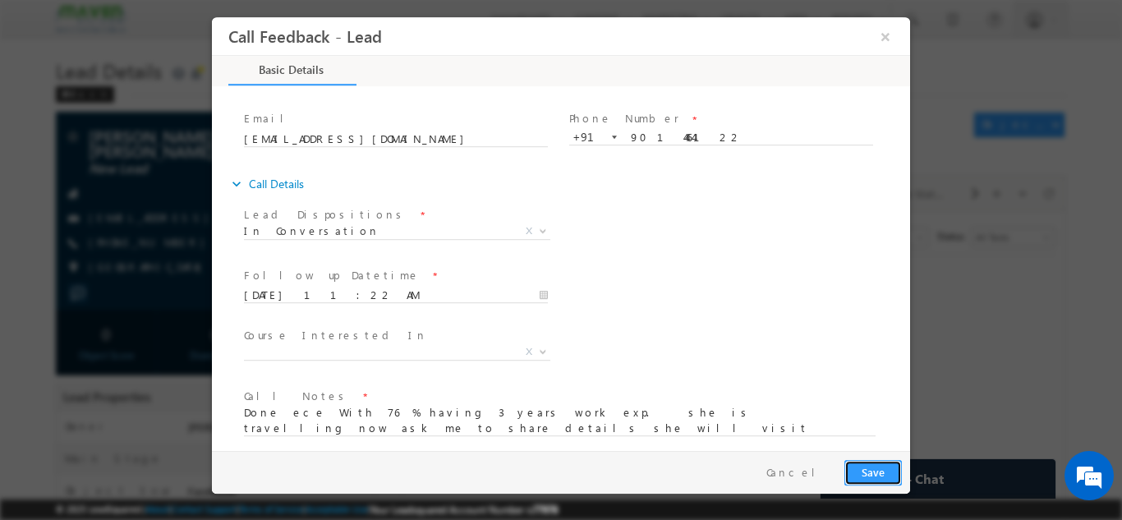
click at [898, 467] on button "Save" at bounding box center [872, 471] width 57 height 25
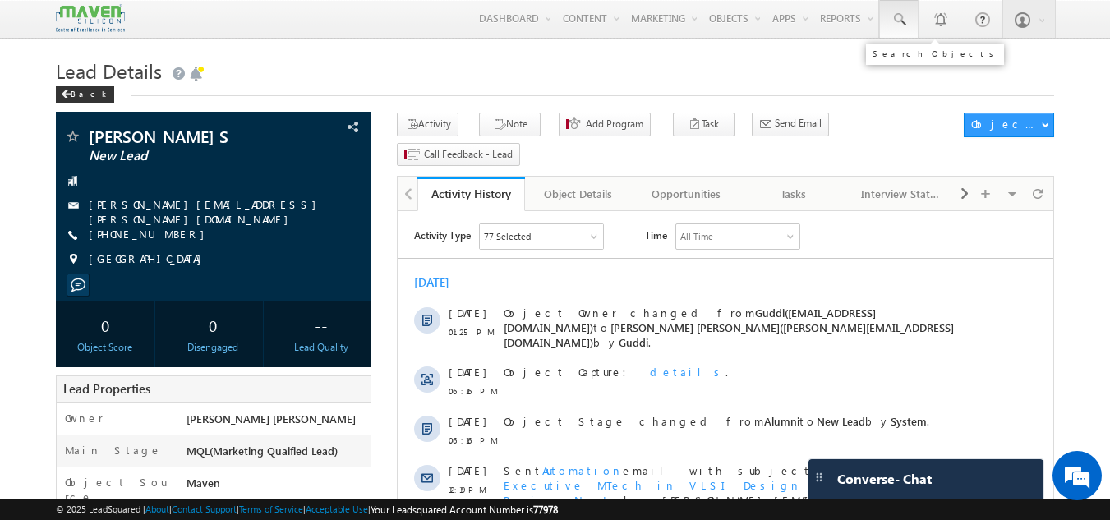
click at [901, 34] on link at bounding box center [898, 19] width 39 height 38
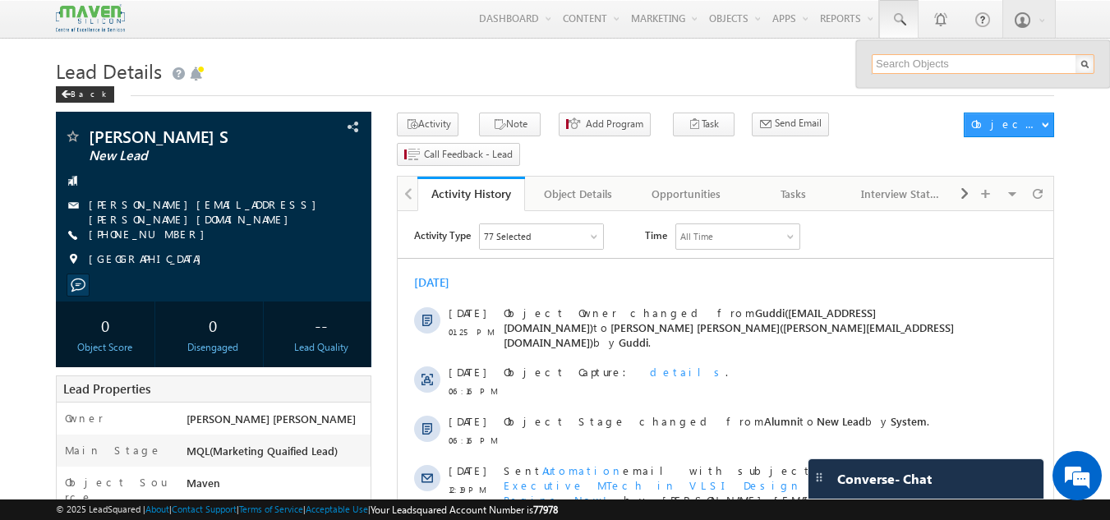
click at [899, 67] on input "text" at bounding box center [983, 64] width 223 height 20
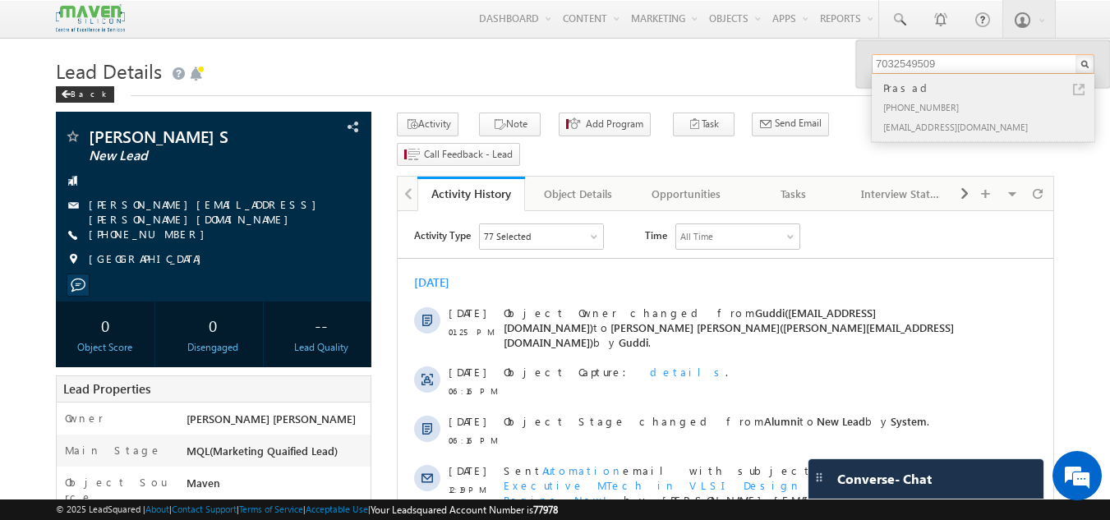
type input "7032549509"
click at [923, 104] on div "[PHONE_NUMBER]" at bounding box center [990, 107] width 220 height 20
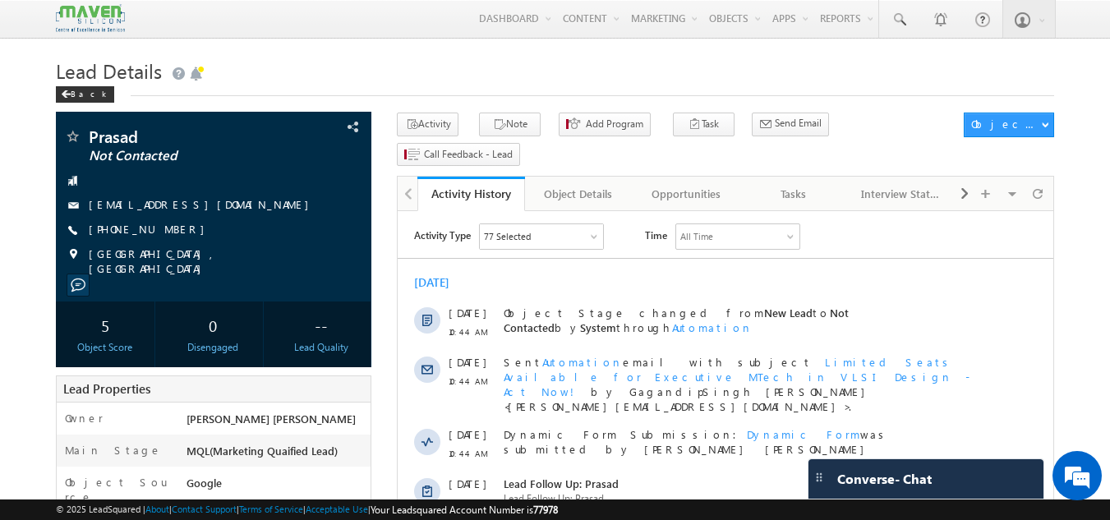
click at [591, 70] on h1 "Lead Details" at bounding box center [555, 69] width 999 height 32
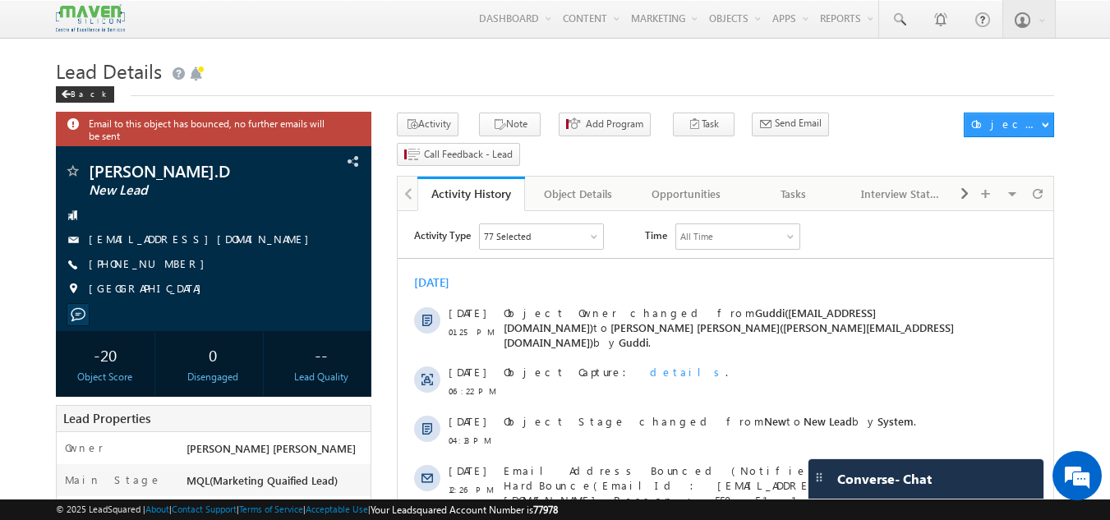
click at [803, 177] on link "Tasks" at bounding box center [794, 194] width 108 height 34
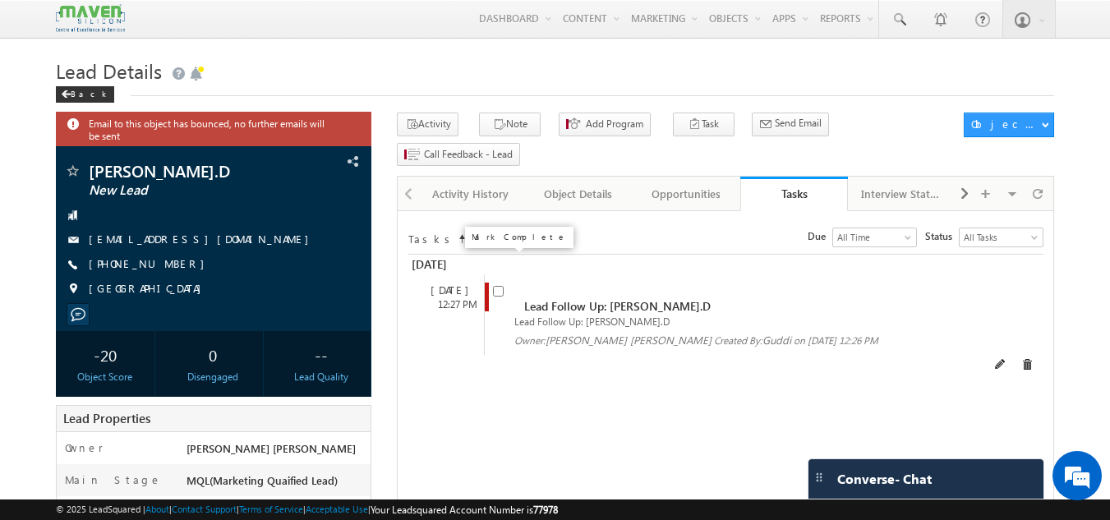
click at [501, 286] on input "checkbox" at bounding box center [498, 291] width 11 height 11
checkbox input "false"
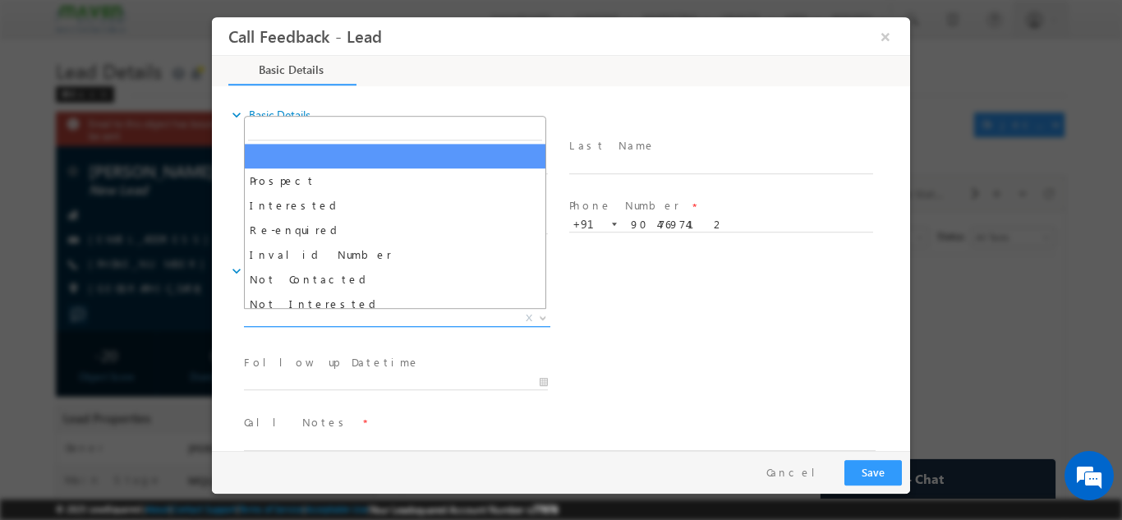
click at [436, 314] on span "X" at bounding box center [397, 318] width 306 height 16
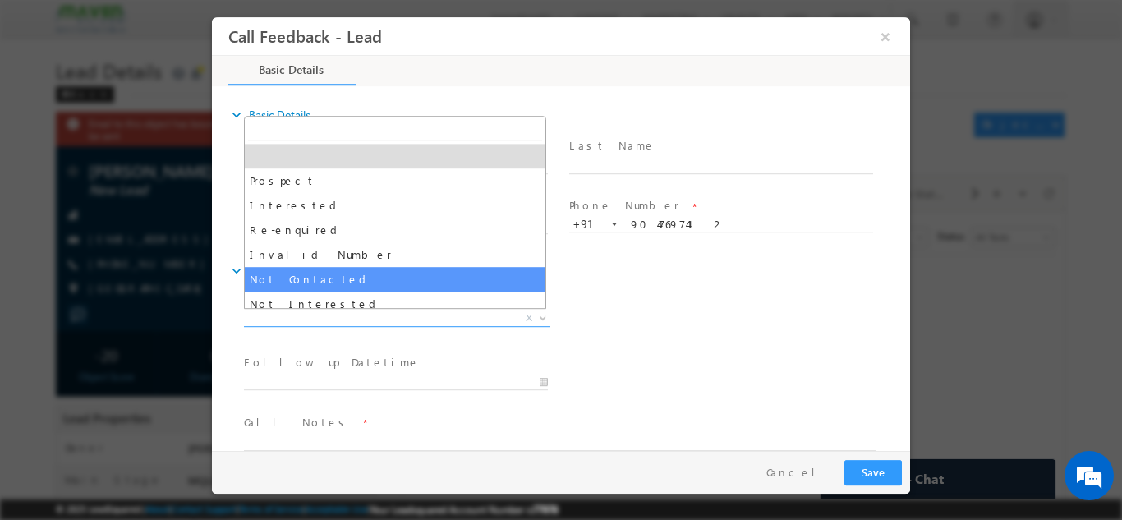
select select "Not Contacted"
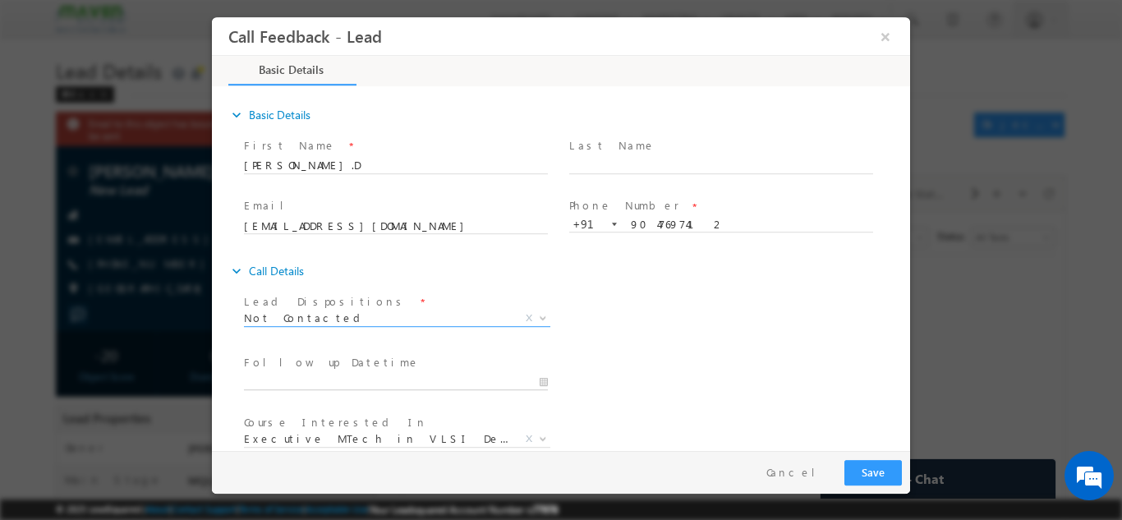
type input "29/09/2025 11:45 AM"
click at [374, 375] on input "29/09/2025 11:45 AM" at bounding box center [396, 382] width 304 height 16
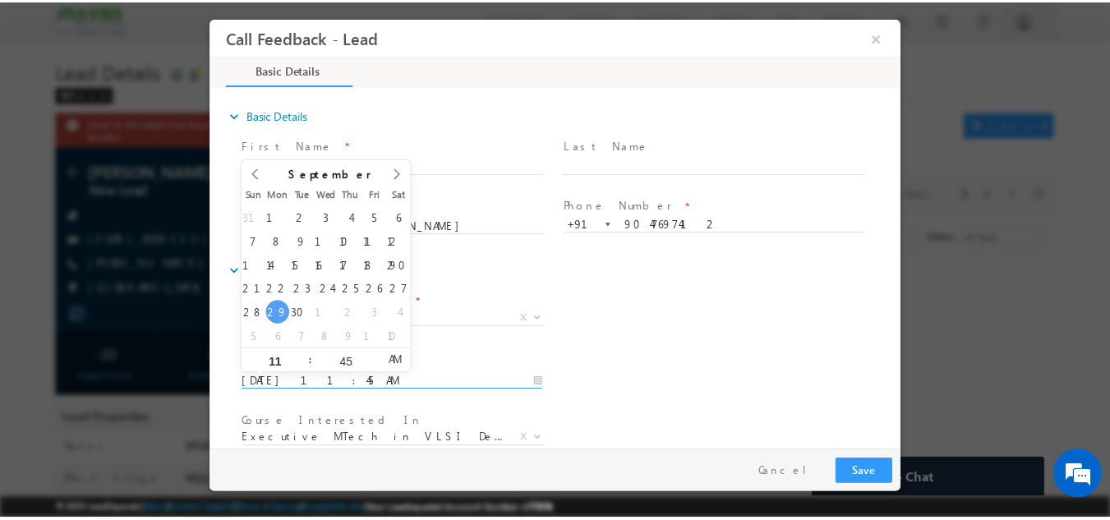
scroll to position [87, 0]
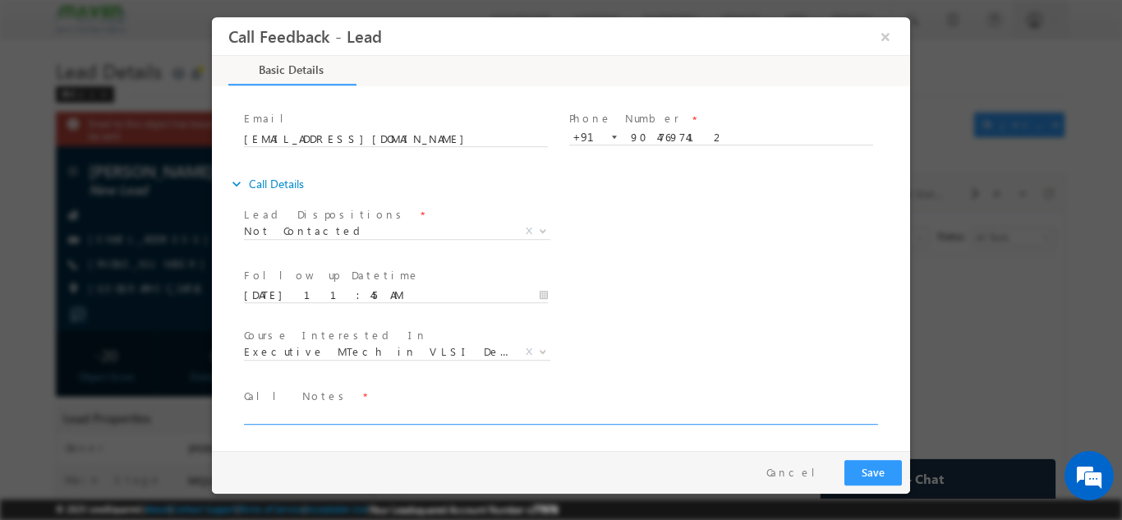
click at [533, 412] on textarea at bounding box center [560, 414] width 632 height 19
type textarea "dnp"
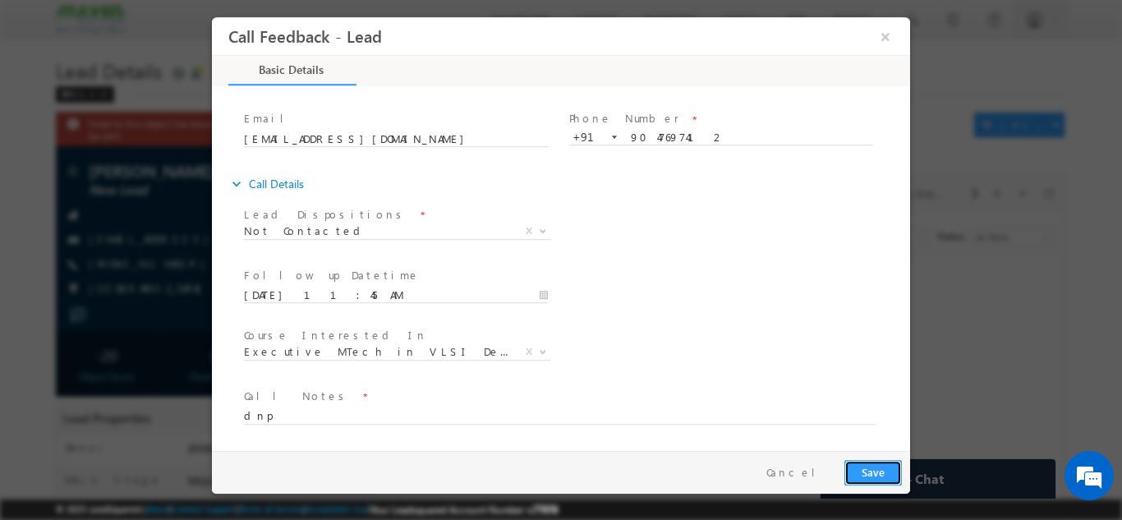
click at [874, 466] on button "Save" at bounding box center [872, 471] width 57 height 25
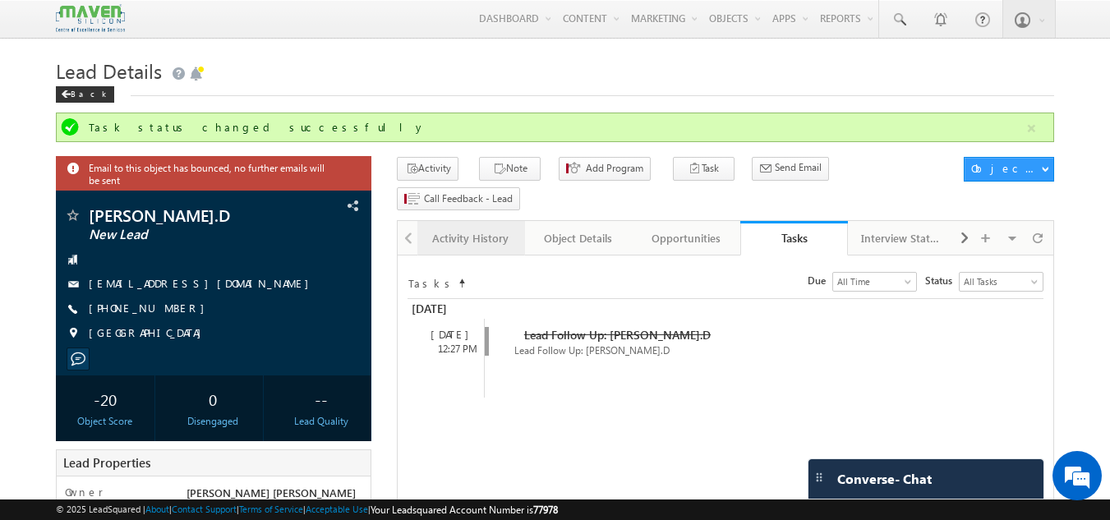
click at [458, 228] on div "Activity History" at bounding box center [470, 238] width 80 height 20
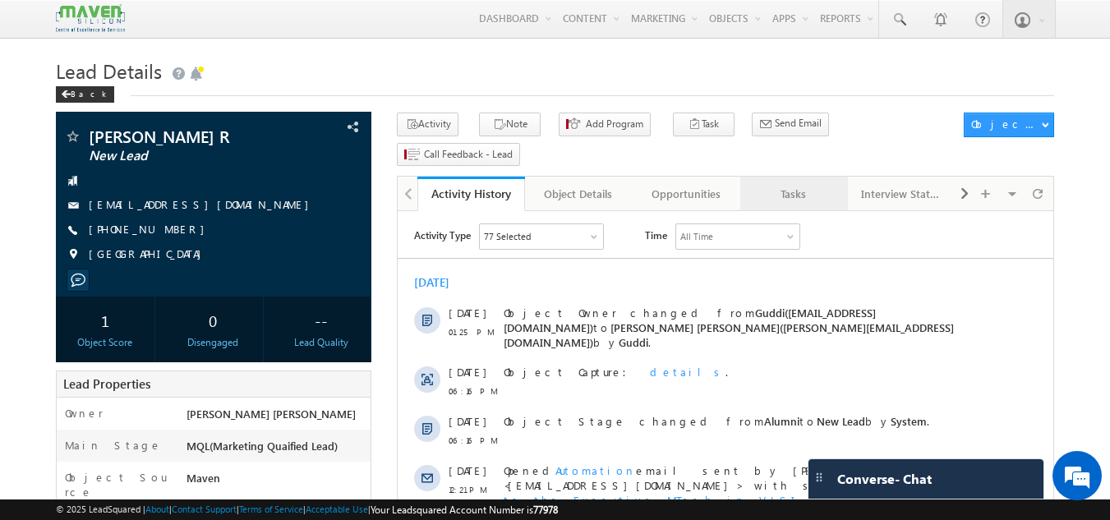
click at [785, 184] on div "Tasks" at bounding box center [793, 194] width 80 height 20
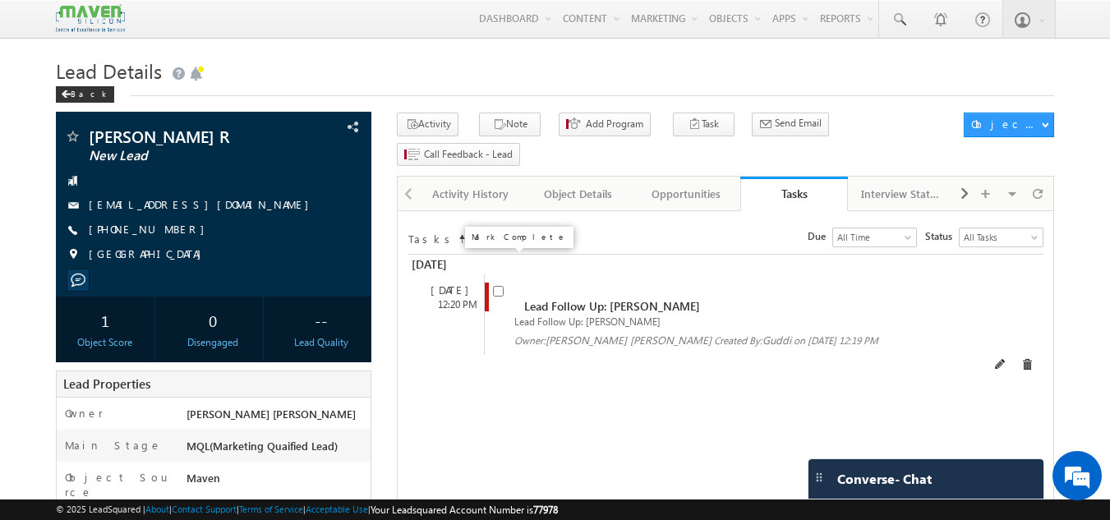
click at [497, 286] on input "checkbox" at bounding box center [498, 291] width 11 height 11
checkbox input "false"
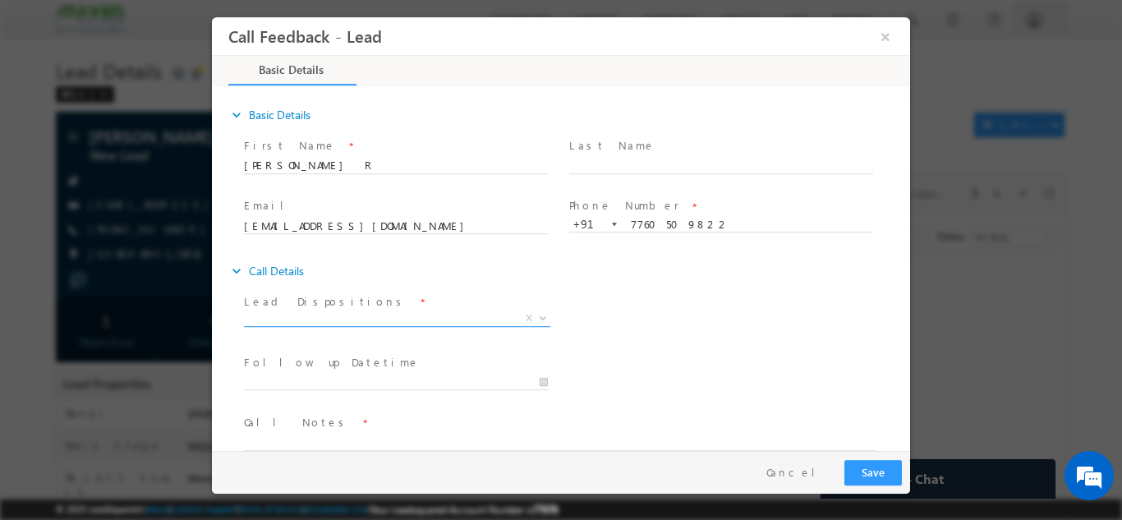
click at [405, 312] on span "X" at bounding box center [397, 318] width 306 height 16
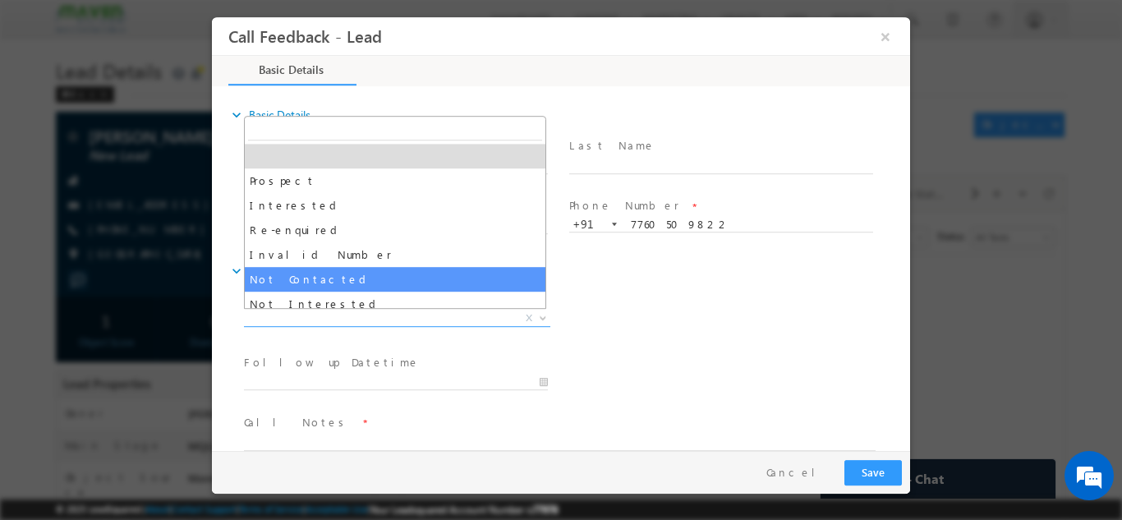
select select "Not Contacted"
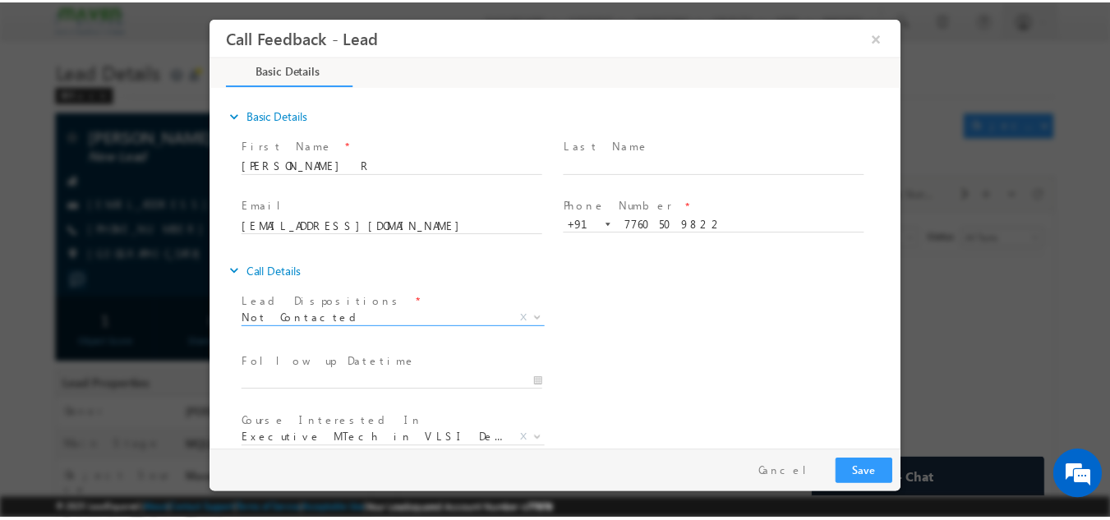
scroll to position [87, 0]
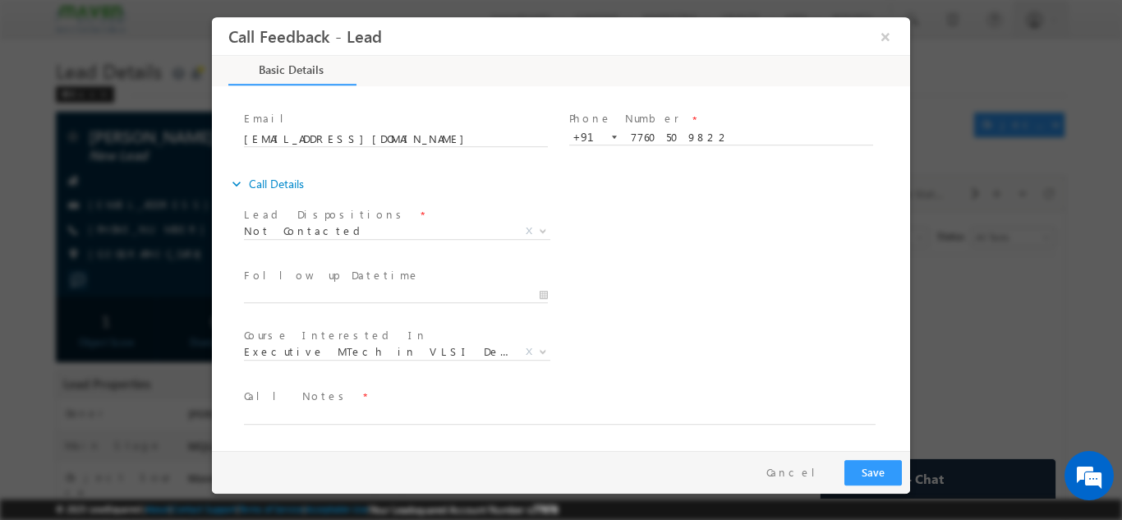
click at [492, 303] on span at bounding box center [395, 310] width 303 height 18
click at [490, 293] on input "29/09/2025 11:51 AM" at bounding box center [396, 295] width 304 height 16
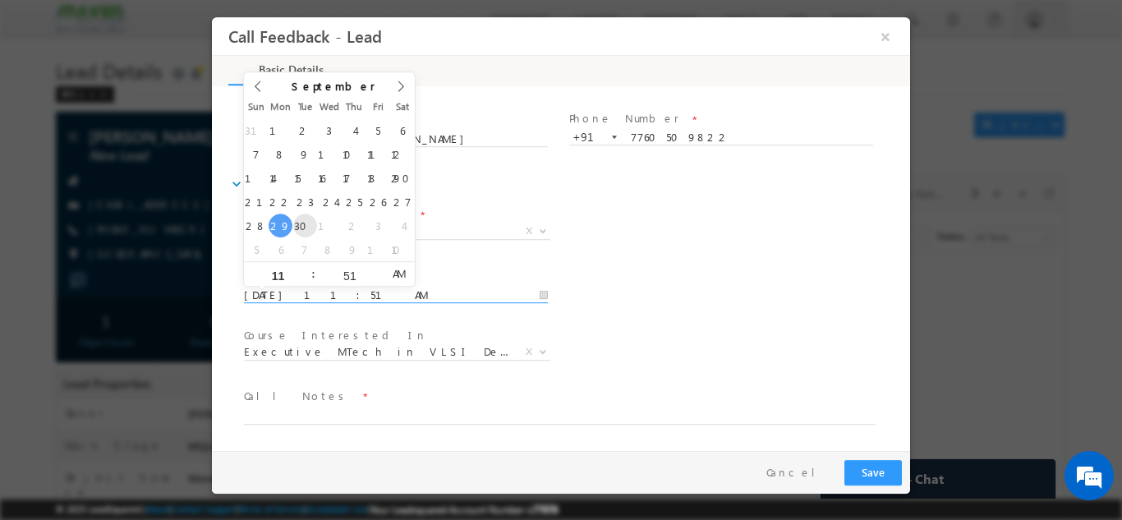
type input "30/09/2025 11:51 AM"
click at [850, 212] on div "Lead Dispositions * Prospect Interested Re-enquired Invalid Number Not Contacte…" at bounding box center [575, 232] width 669 height 61
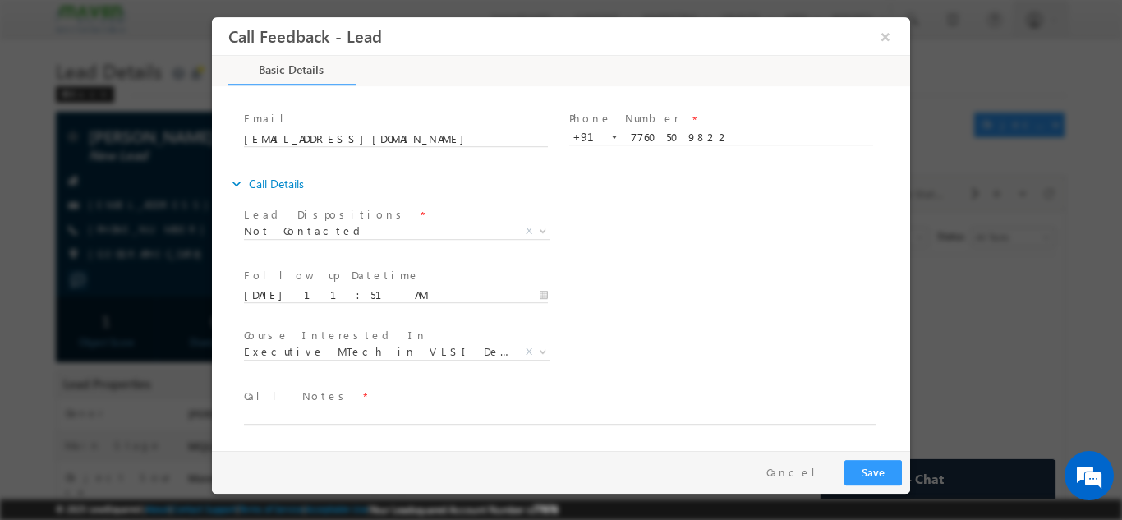
click at [505, 402] on span "Call Notes *" at bounding box center [551, 396] width 614 height 18
click at [497, 413] on textarea at bounding box center [560, 414] width 632 height 19
type textarea "dnp"
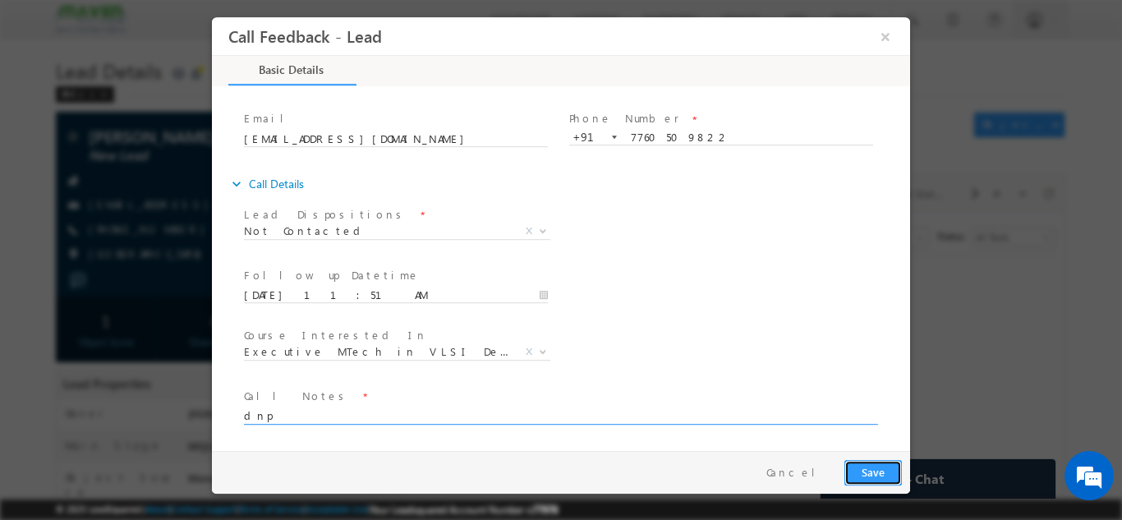
click at [881, 475] on button "Save" at bounding box center [872, 471] width 57 height 25
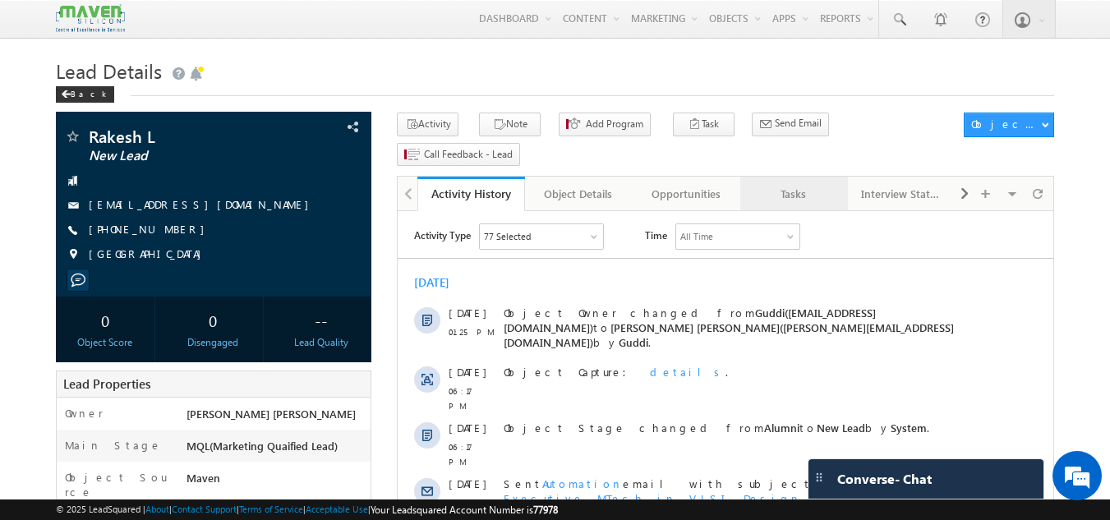
click at [785, 184] on div "Tasks" at bounding box center [793, 194] width 80 height 20
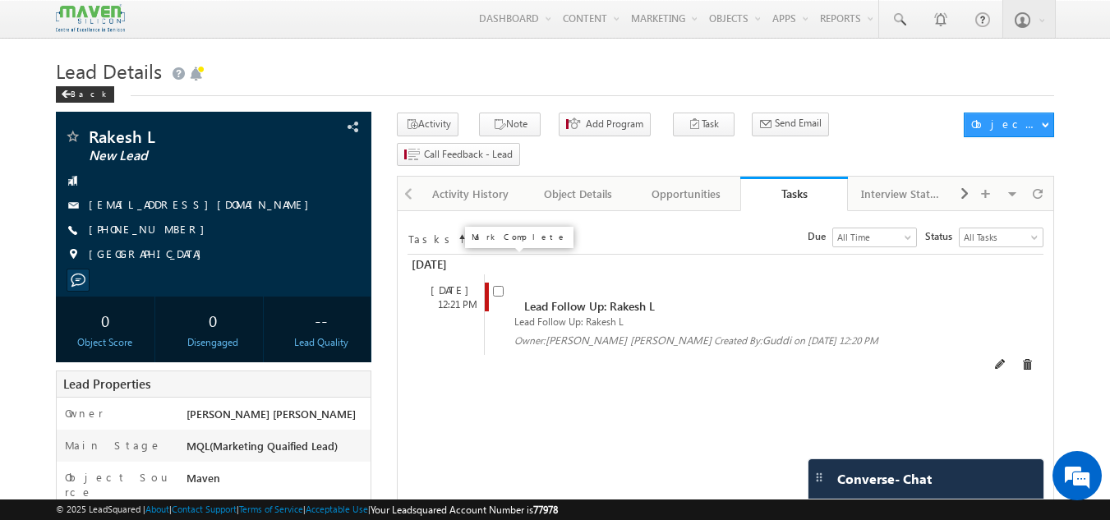
click at [496, 286] on input "checkbox" at bounding box center [498, 291] width 11 height 11
checkbox input "false"
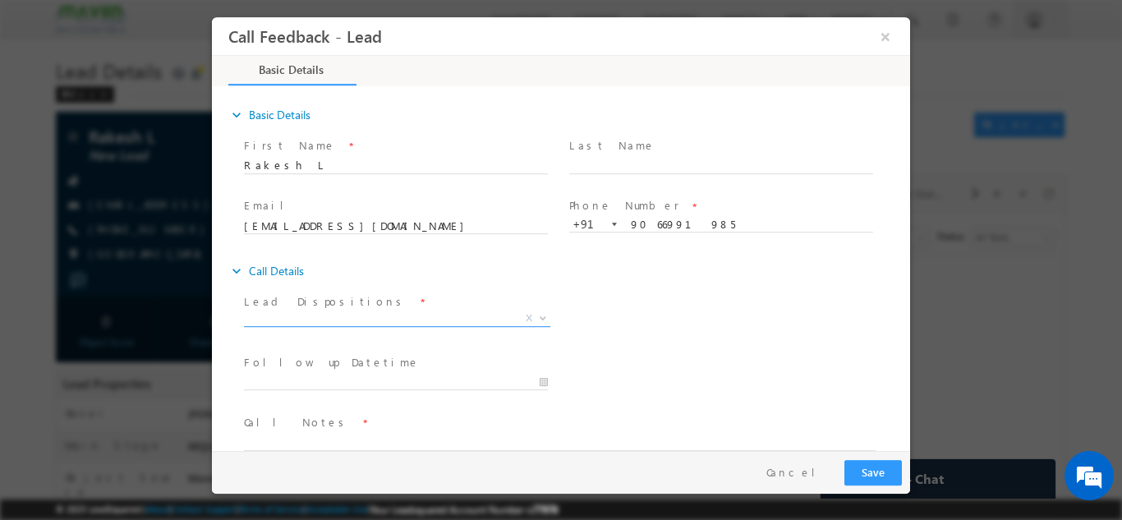
click at [430, 322] on span "X" at bounding box center [397, 318] width 306 height 16
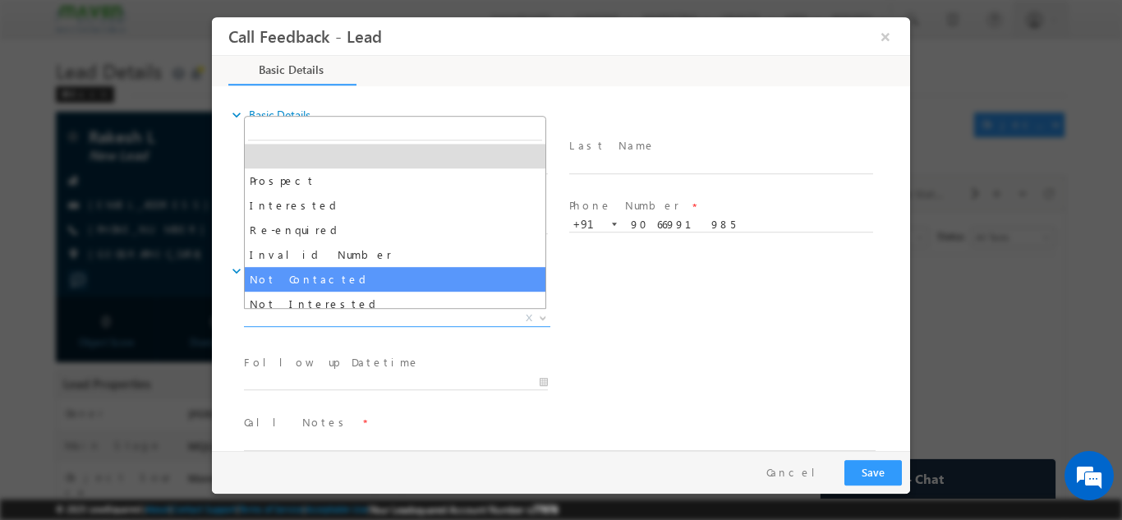
select select "Not Contacted"
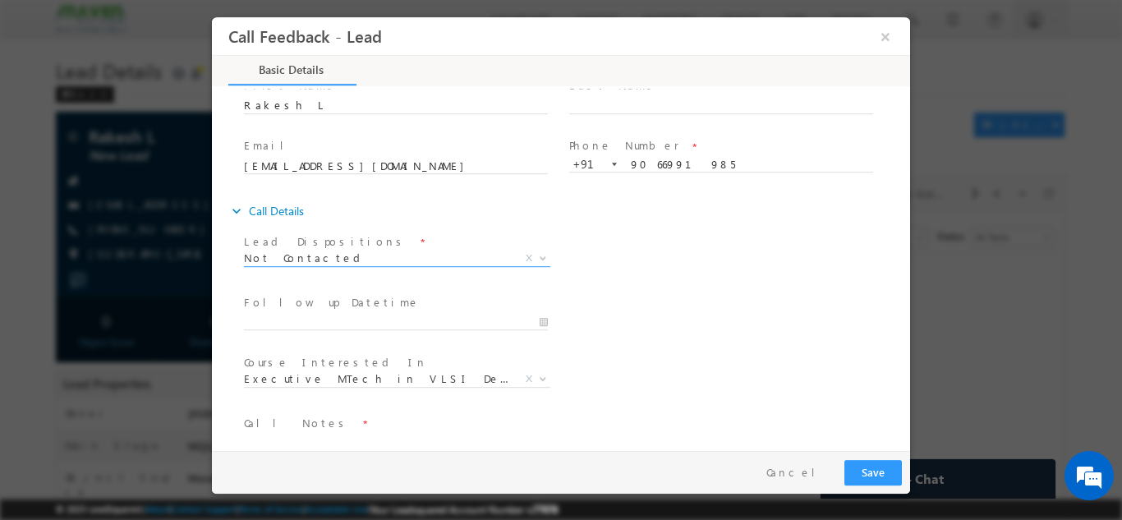
scroll to position [80, 0]
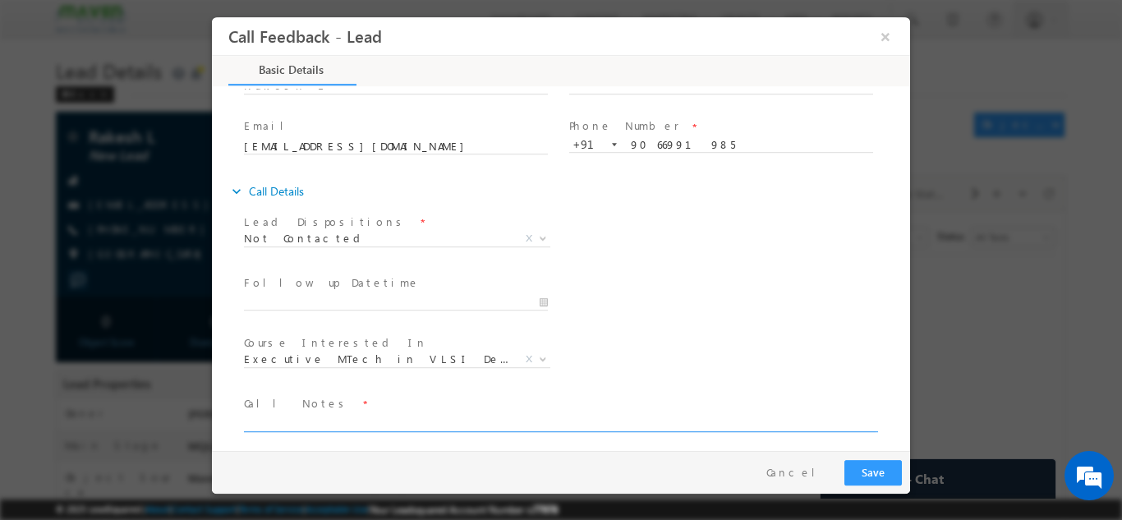
click at [344, 418] on textarea at bounding box center [560, 421] width 632 height 19
type textarea "dnp"
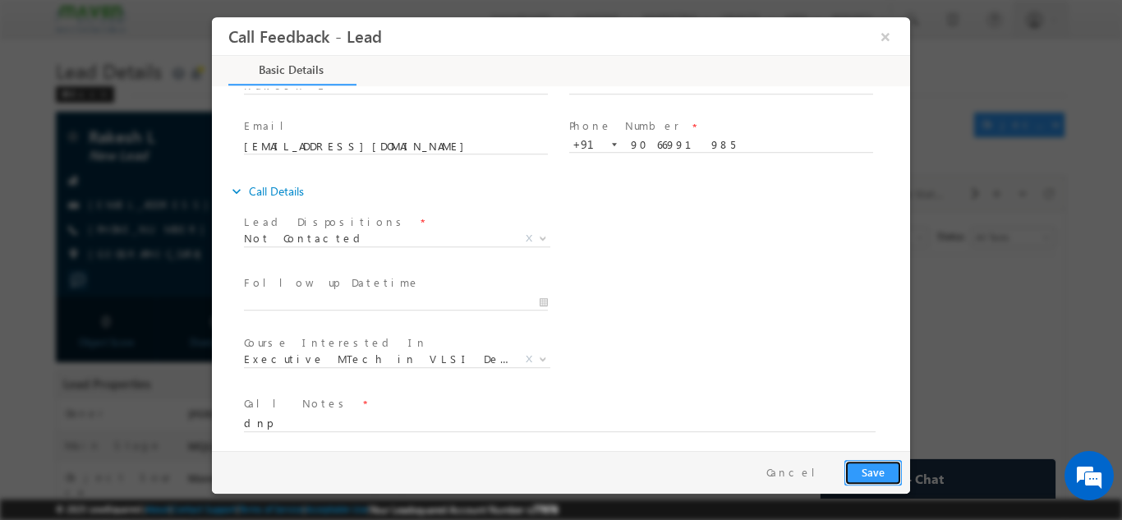
click at [886, 471] on button "Save" at bounding box center [872, 471] width 57 height 25
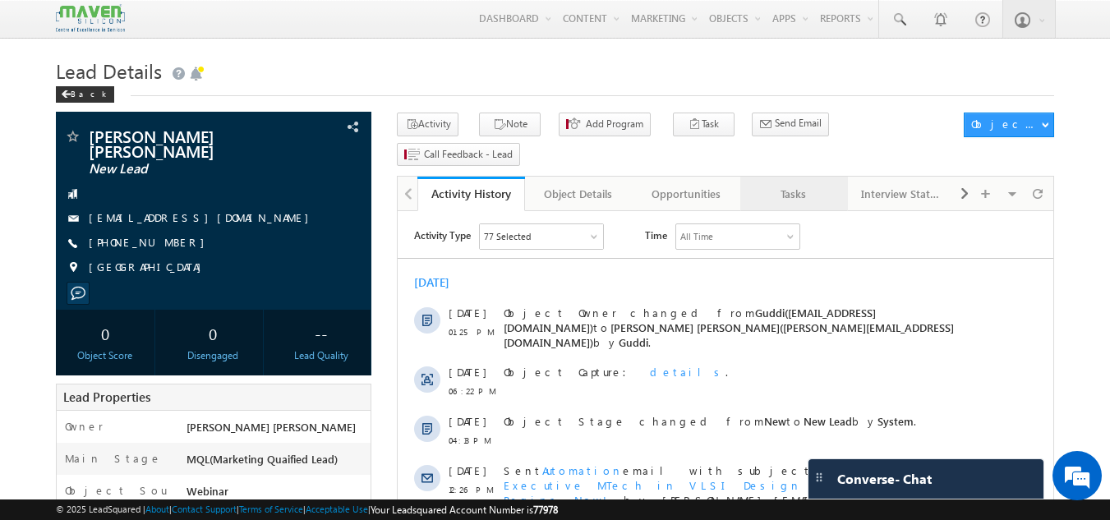
click at [781, 184] on div "Tasks" at bounding box center [793, 194] width 80 height 20
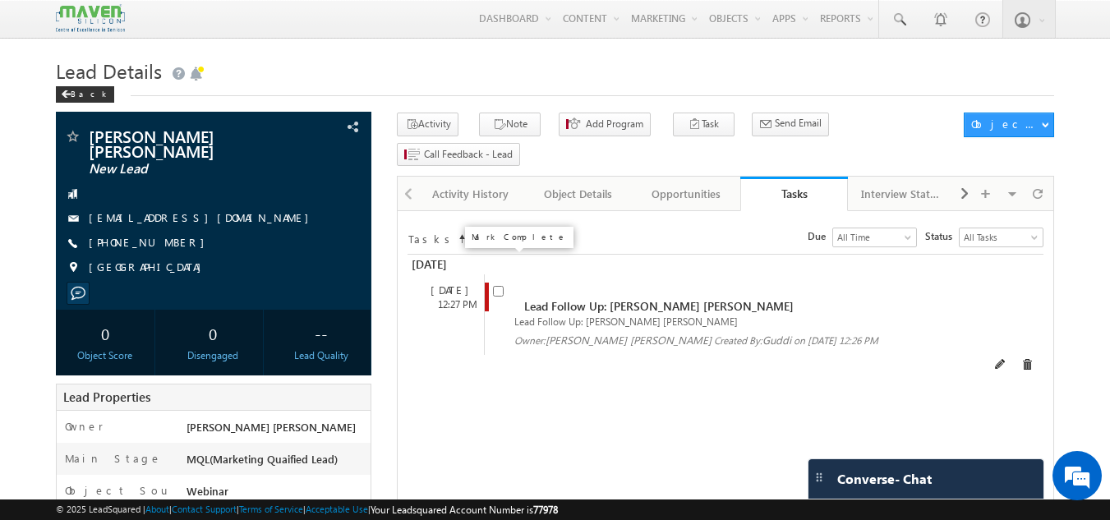
click at [501, 286] on input "checkbox" at bounding box center [498, 291] width 11 height 11
checkbox input "false"
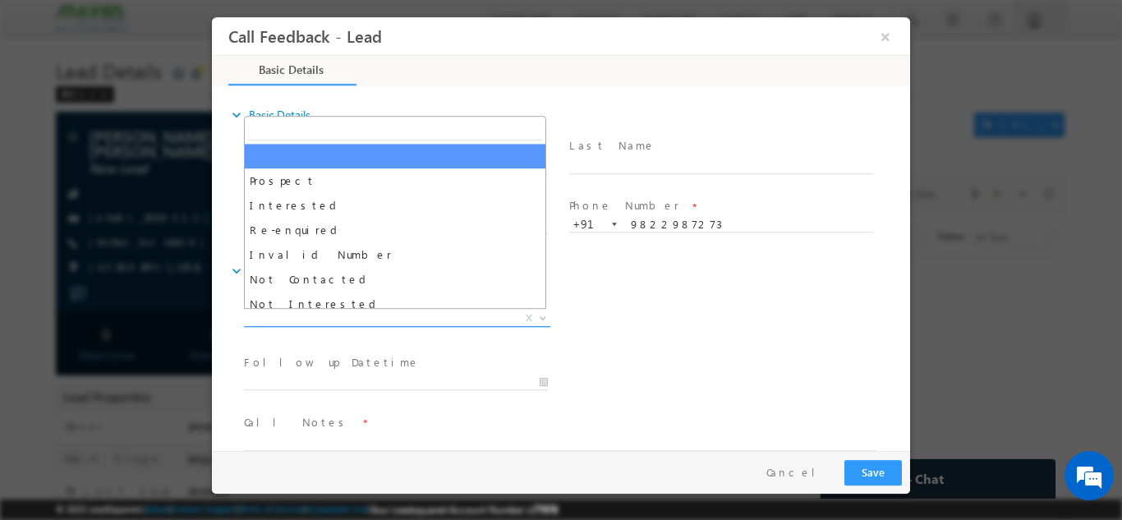
click at [418, 312] on span "X" at bounding box center [397, 318] width 306 height 16
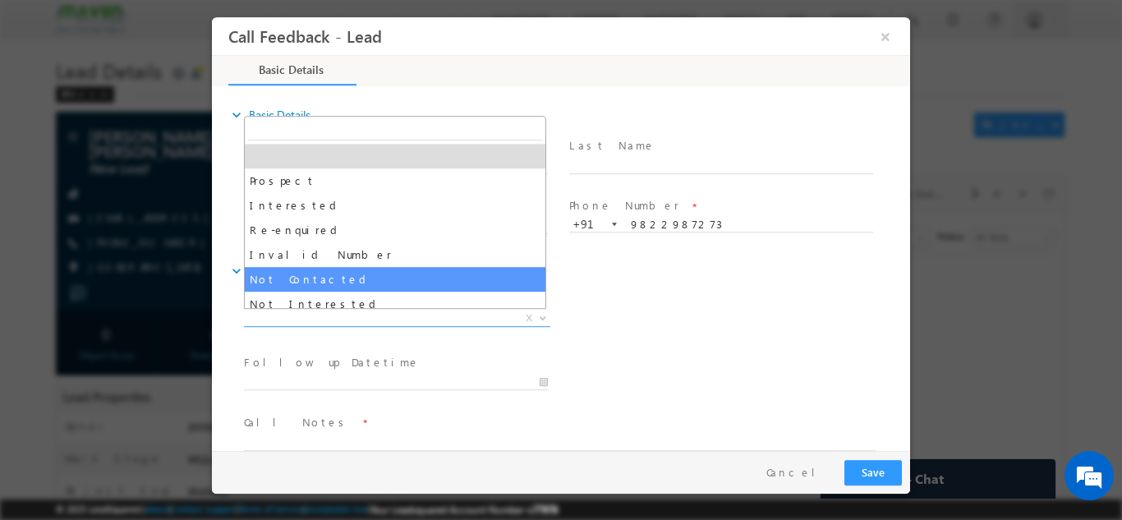
select select "Not Contacted"
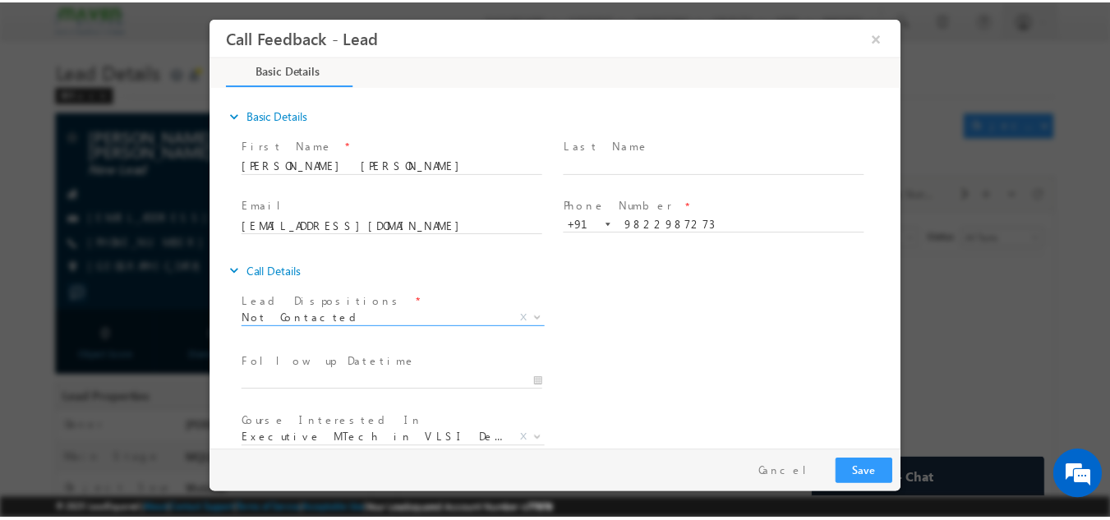
scroll to position [87, 0]
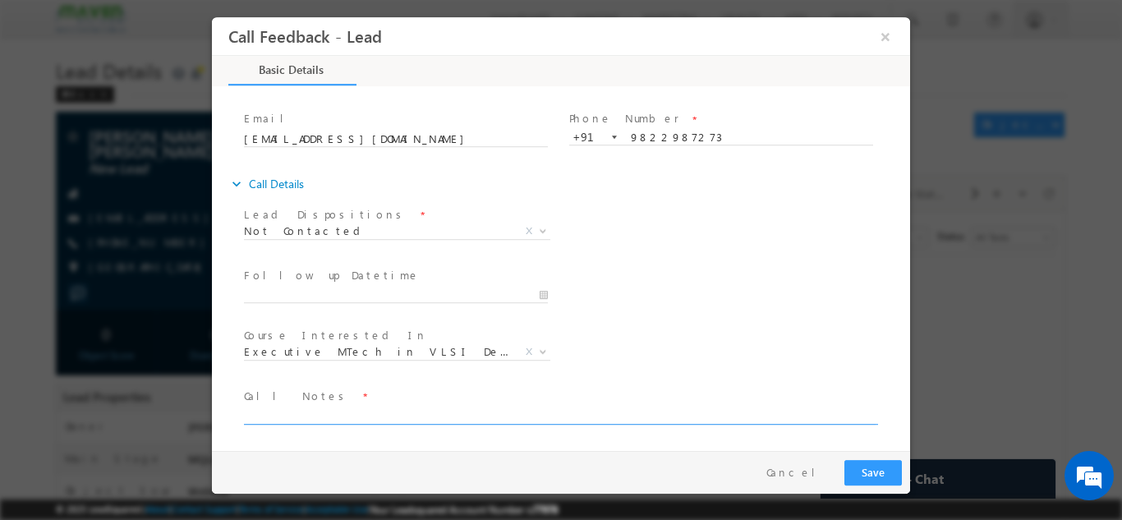
click at [442, 410] on textarea at bounding box center [560, 414] width 632 height 19
type textarea "dnp"
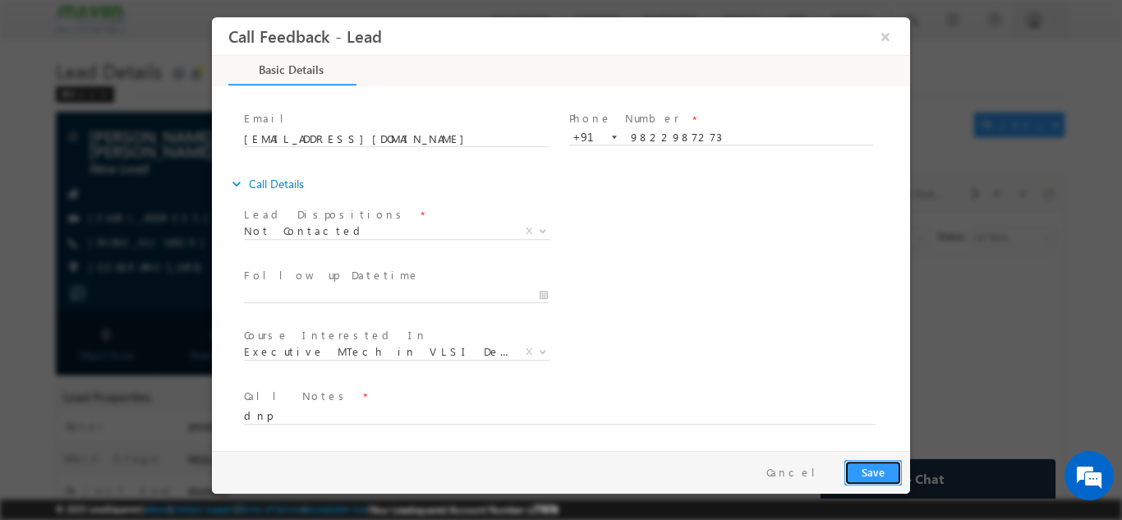
click at [877, 463] on button "Save" at bounding box center [872, 471] width 57 height 25
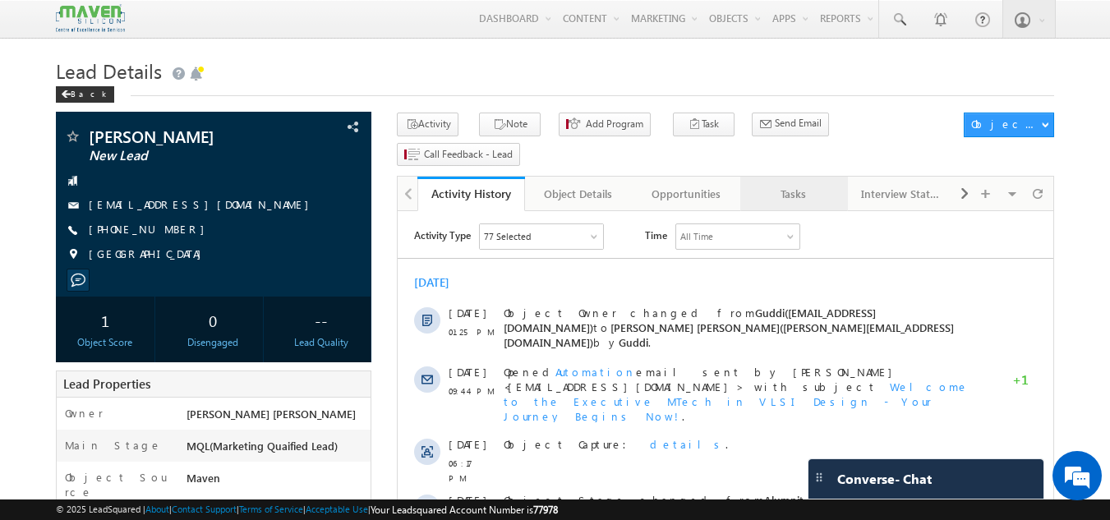
click at [798, 179] on link "Tasks" at bounding box center [794, 194] width 108 height 34
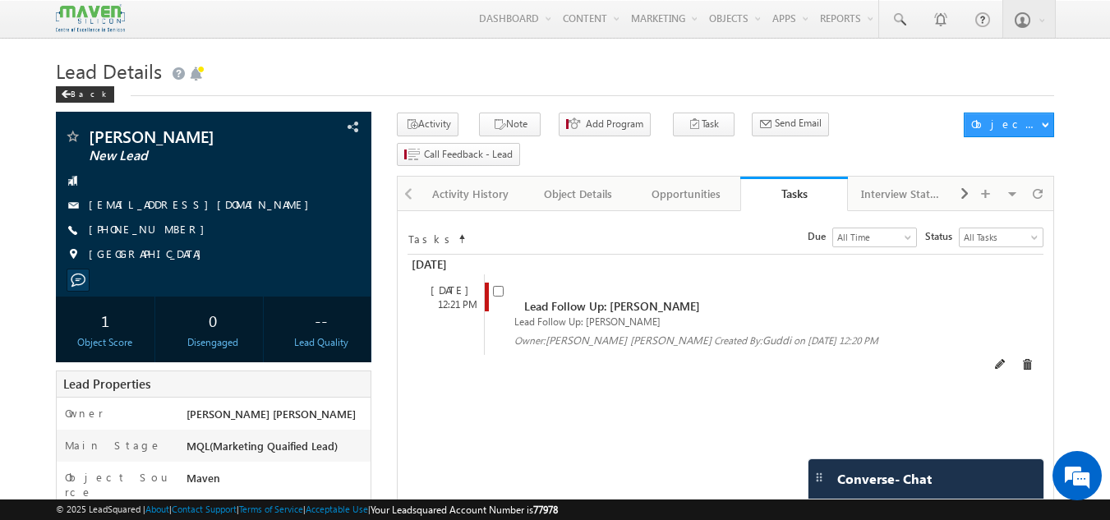
click at [502, 283] on span at bounding box center [502, 298] width 18 height 30
click at [501, 286] on input "checkbox" at bounding box center [498, 291] width 11 height 11
checkbox input "false"
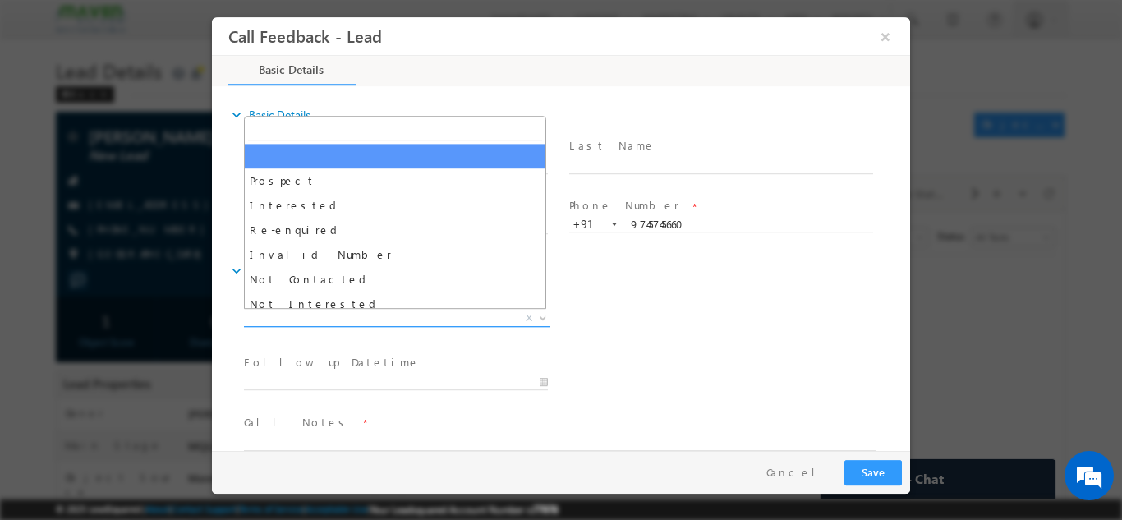
click at [395, 317] on span "X" at bounding box center [397, 318] width 306 height 16
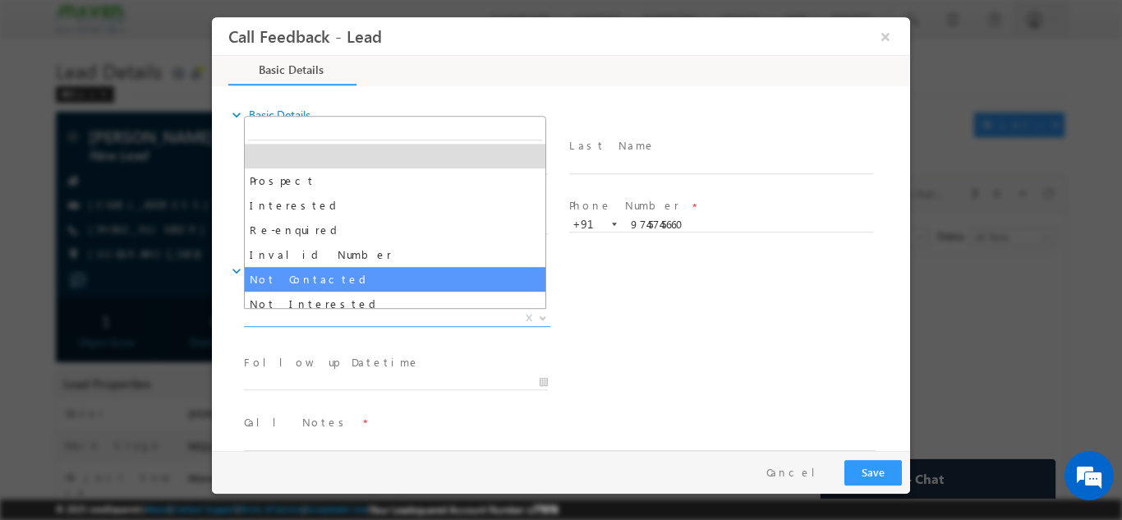
select select "Not Contacted"
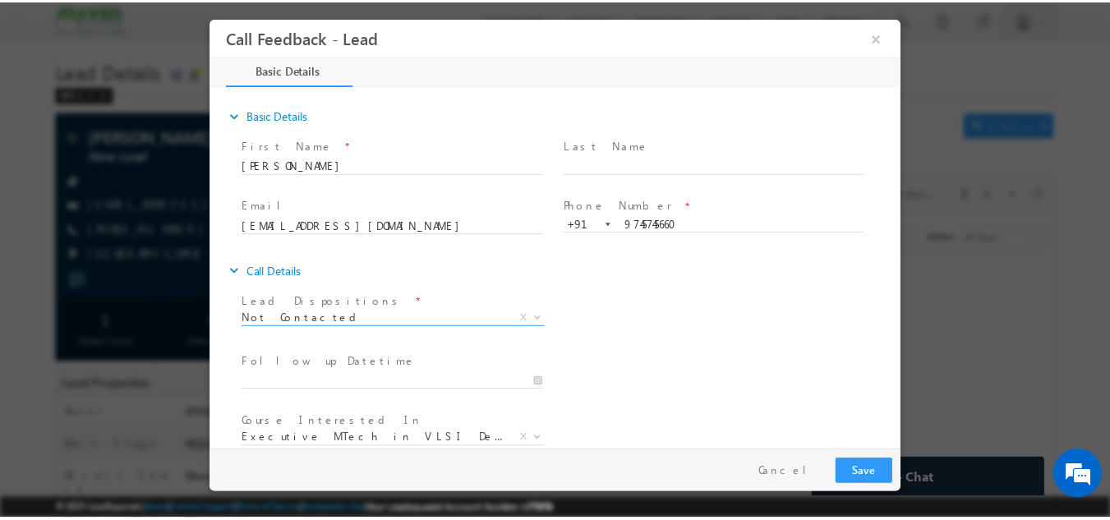
scroll to position [87, 0]
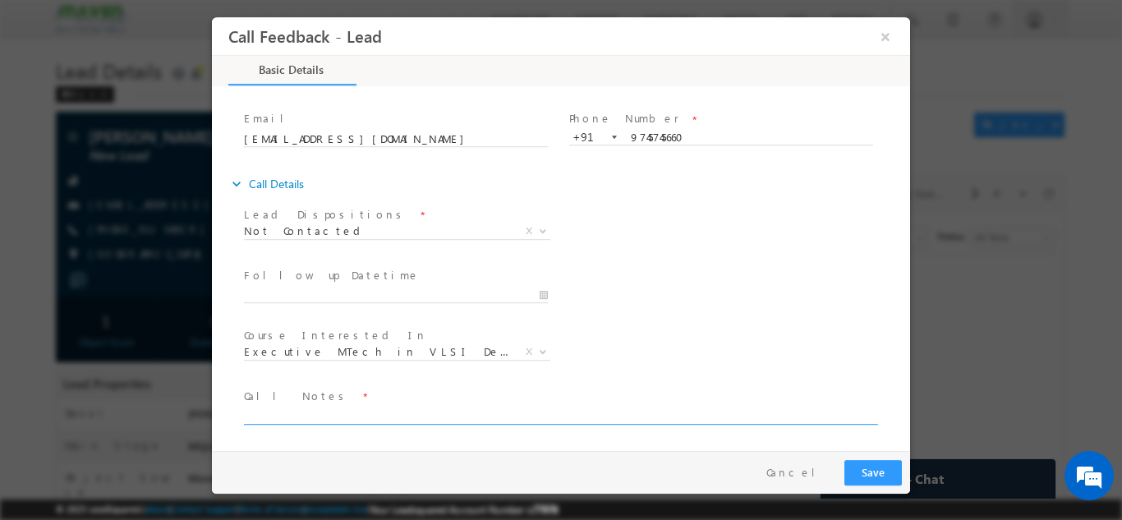
click at [394, 414] on textarea at bounding box center [560, 414] width 632 height 19
type textarea "dnp"
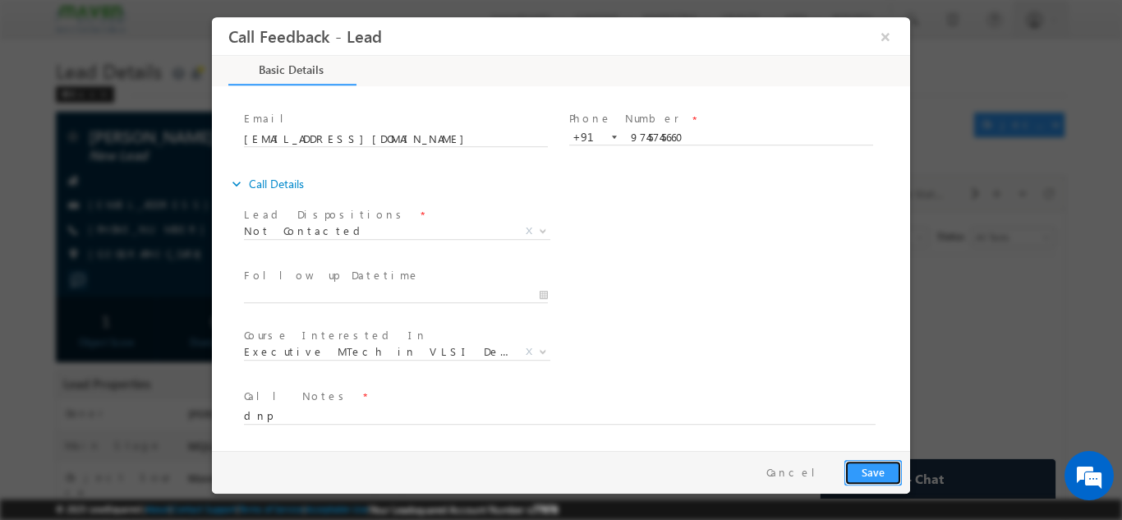
click at [865, 472] on button "Save" at bounding box center [872, 471] width 57 height 25
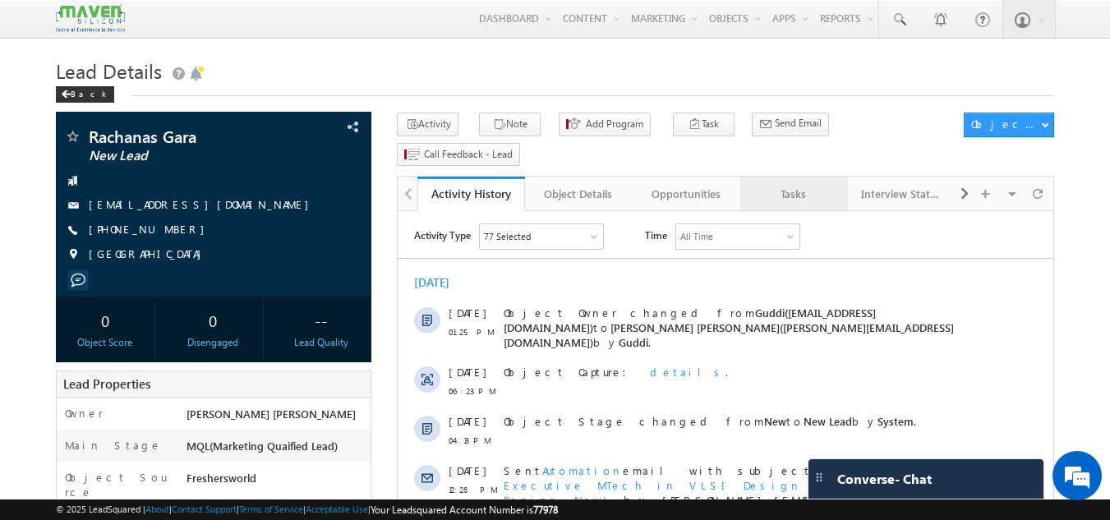
click at [808, 184] on div "Tasks" at bounding box center [793, 194] width 80 height 20
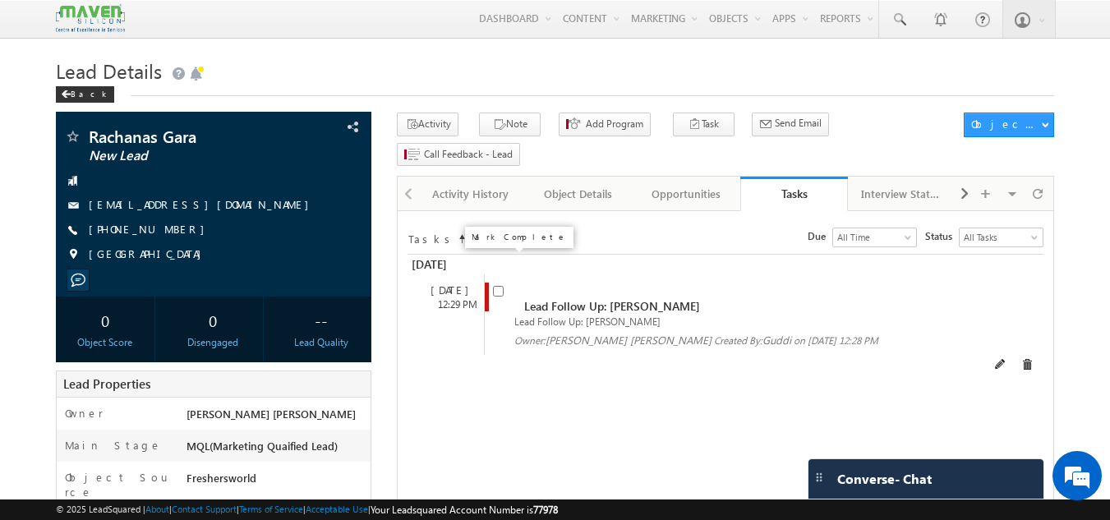
click at [496, 286] on input "checkbox" at bounding box center [498, 291] width 11 height 11
checkbox input "false"
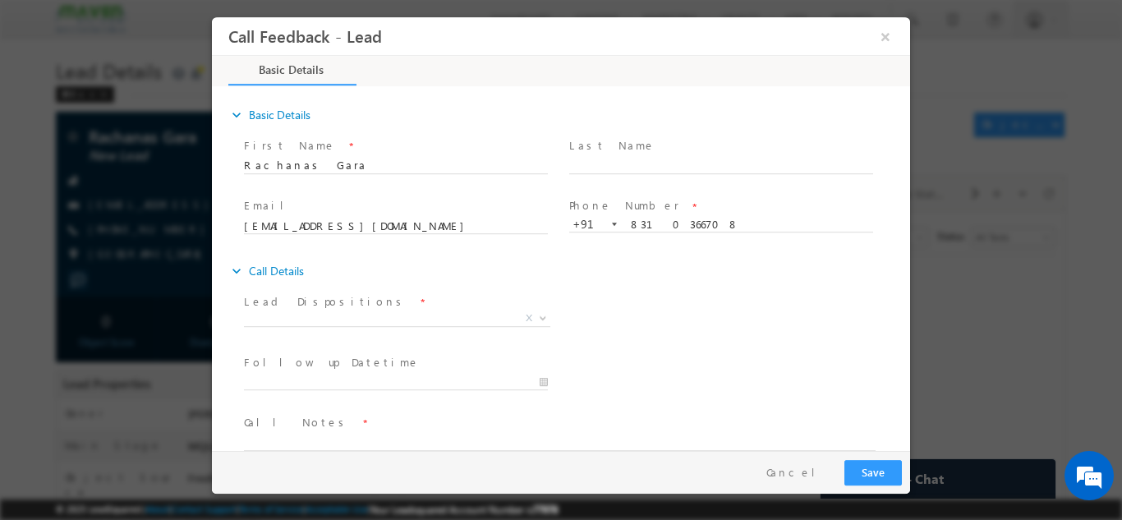
click at [370, 323] on span "X" at bounding box center [397, 321] width 306 height 16
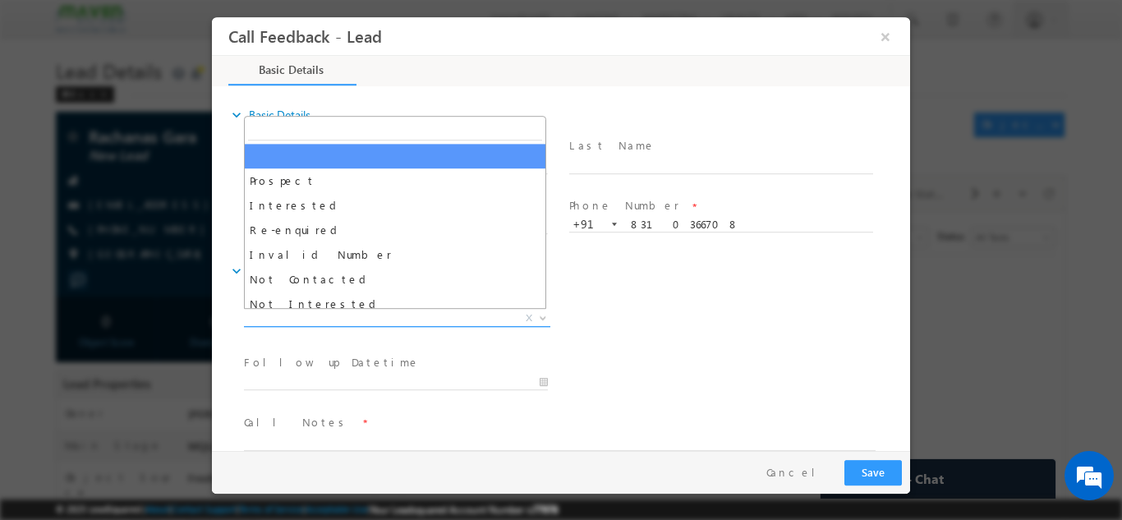
click at [370, 323] on span "X" at bounding box center [397, 318] width 306 height 16
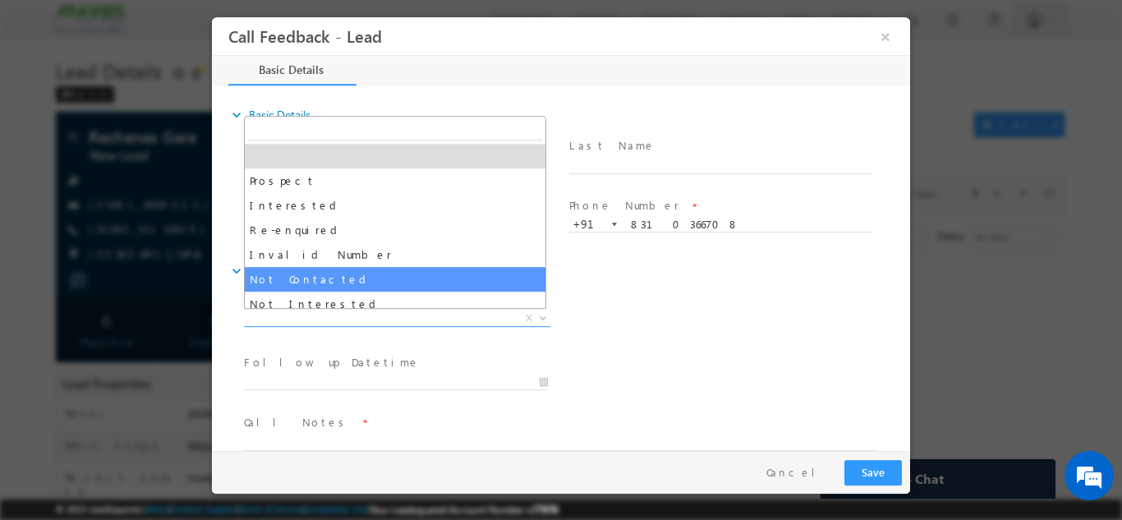
select select "Not Contacted"
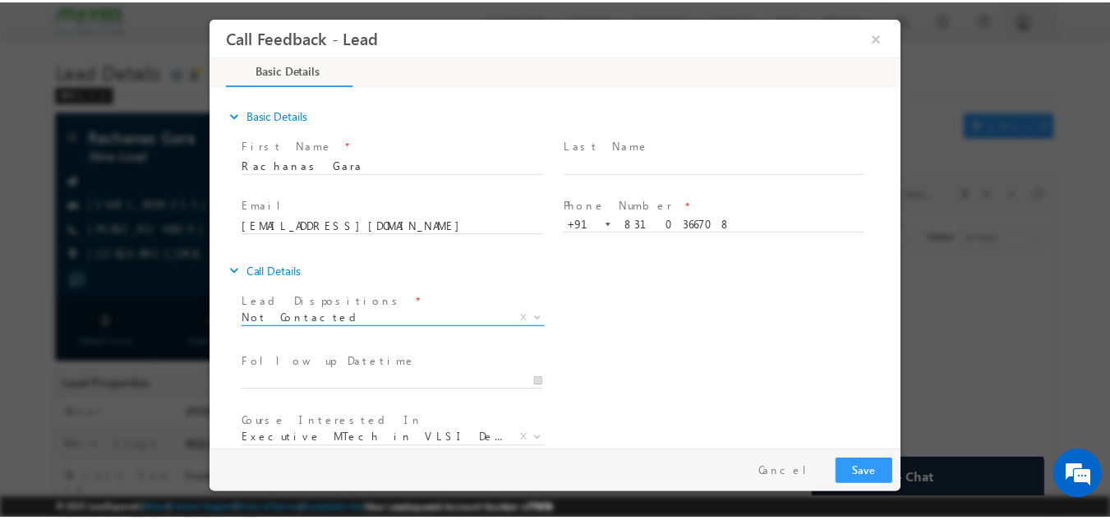
scroll to position [87, 0]
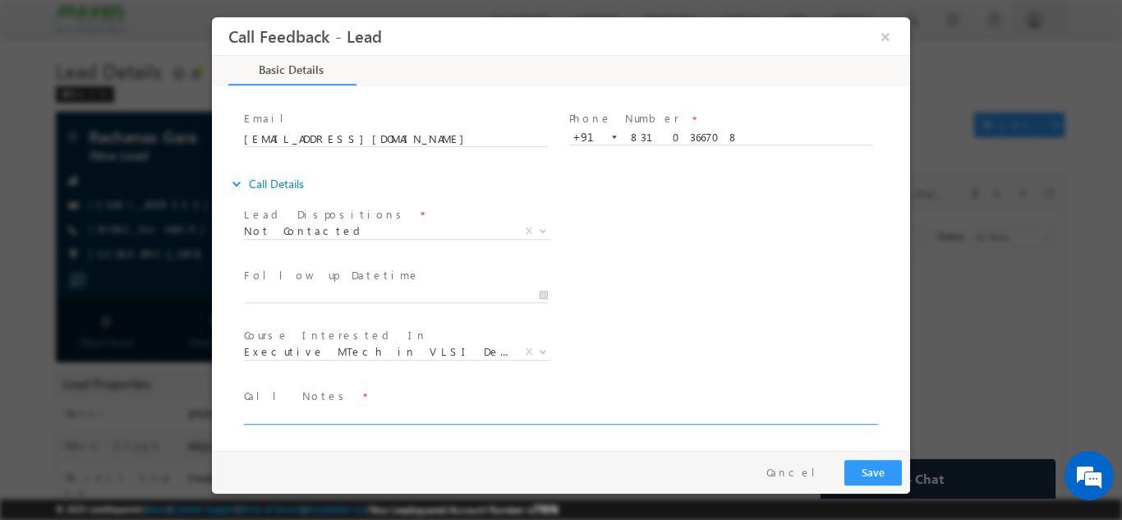
click at [343, 411] on textarea at bounding box center [560, 414] width 632 height 19
type textarea "dnp"
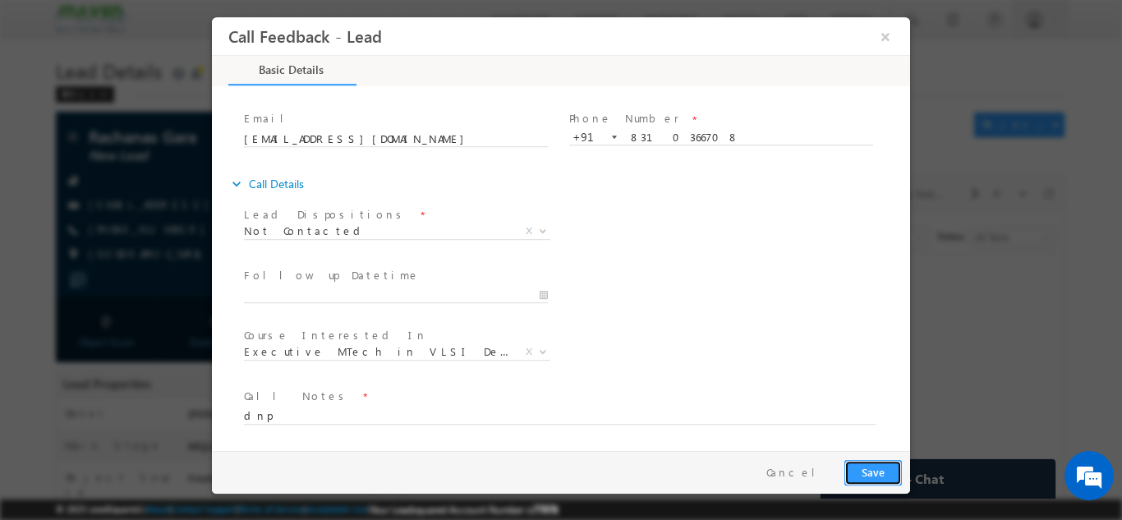
click at [875, 477] on button "Save" at bounding box center [872, 471] width 57 height 25
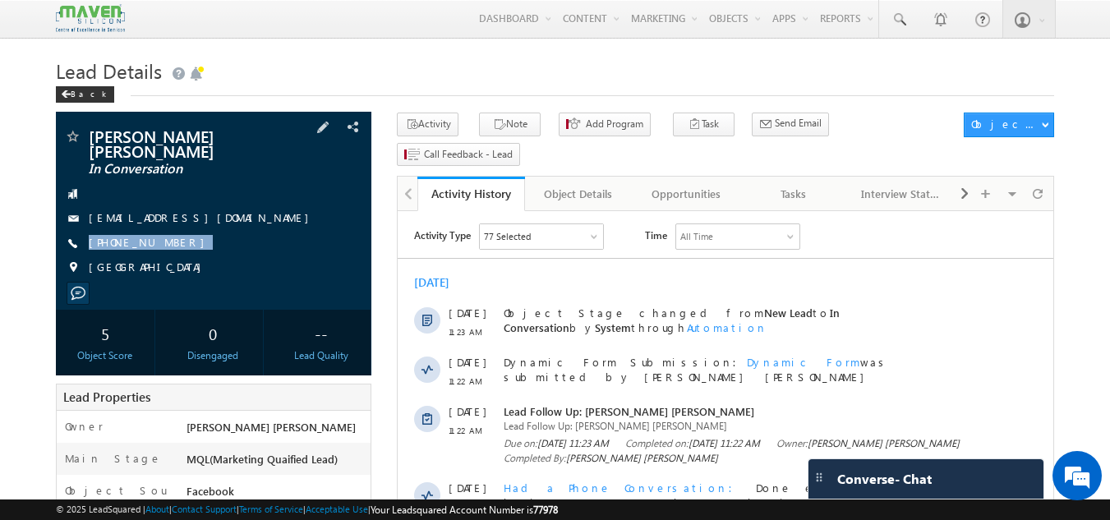
drag, startPoint x: 198, startPoint y: 232, endPoint x: 179, endPoint y: 254, distance: 29.1
click at [179, 254] on div "[PERSON_NAME] [PERSON_NAME] In Conversation [EMAIL_ADDRESS][DOMAIN_NAME] [PHONE…" at bounding box center [214, 206] width 300 height 156
copy div "[PHONE_NUMBER]"
click at [901, 32] on link at bounding box center [898, 19] width 39 height 38
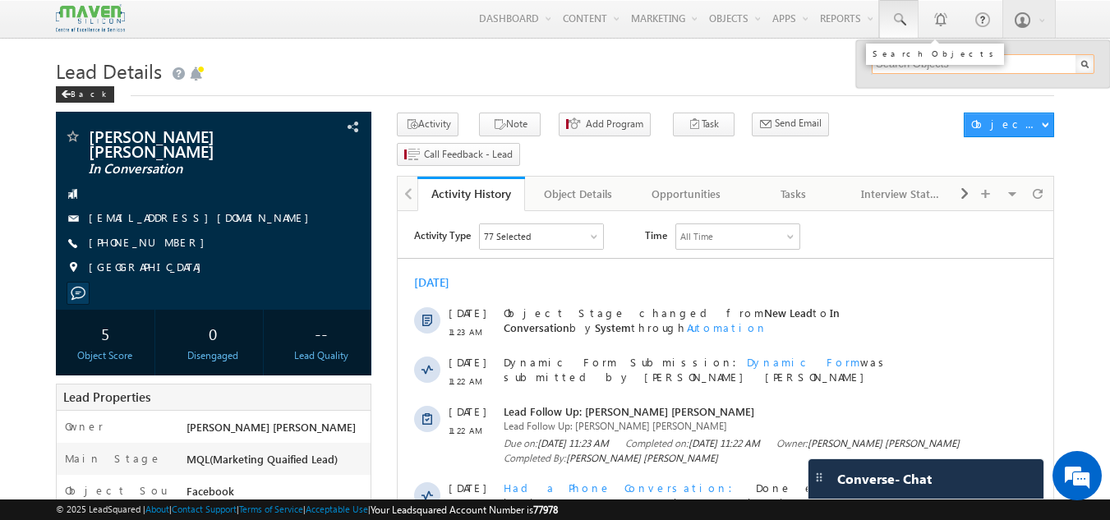
paste input "79818 62635"
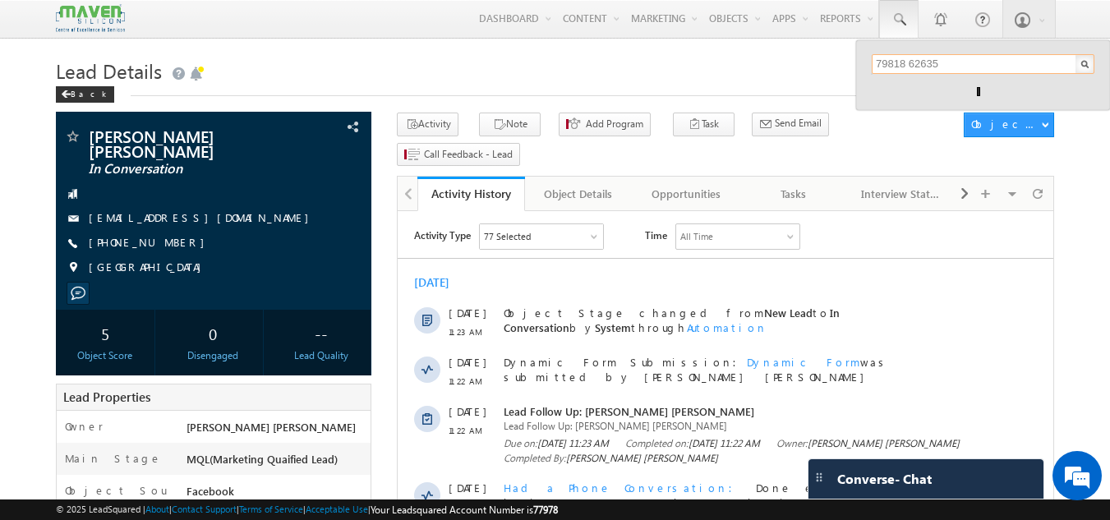
click at [909, 62] on input "79818 62635" at bounding box center [983, 64] width 223 height 20
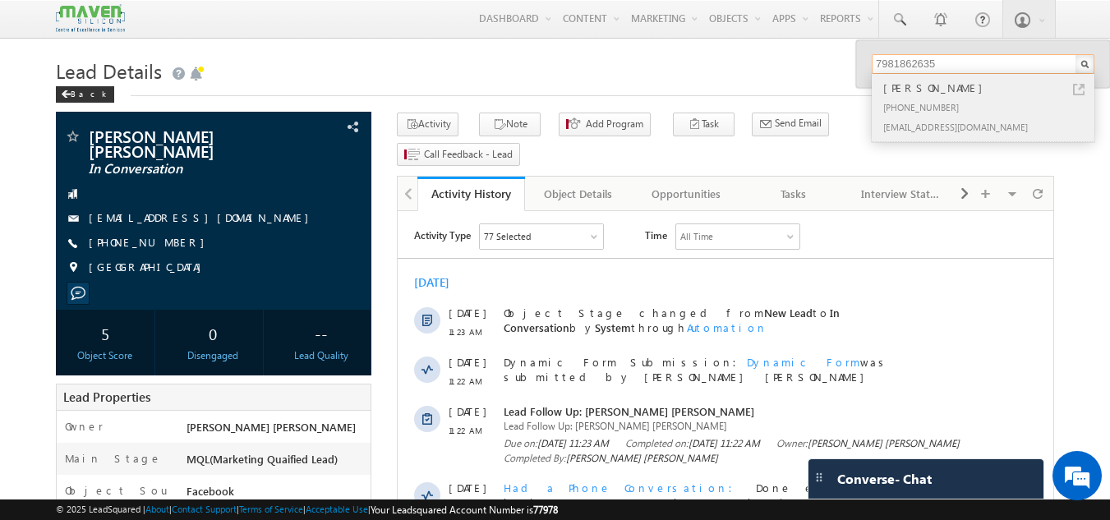
type input "7981862635"
click at [926, 102] on div "[PHONE_NUMBER]" at bounding box center [990, 107] width 220 height 20
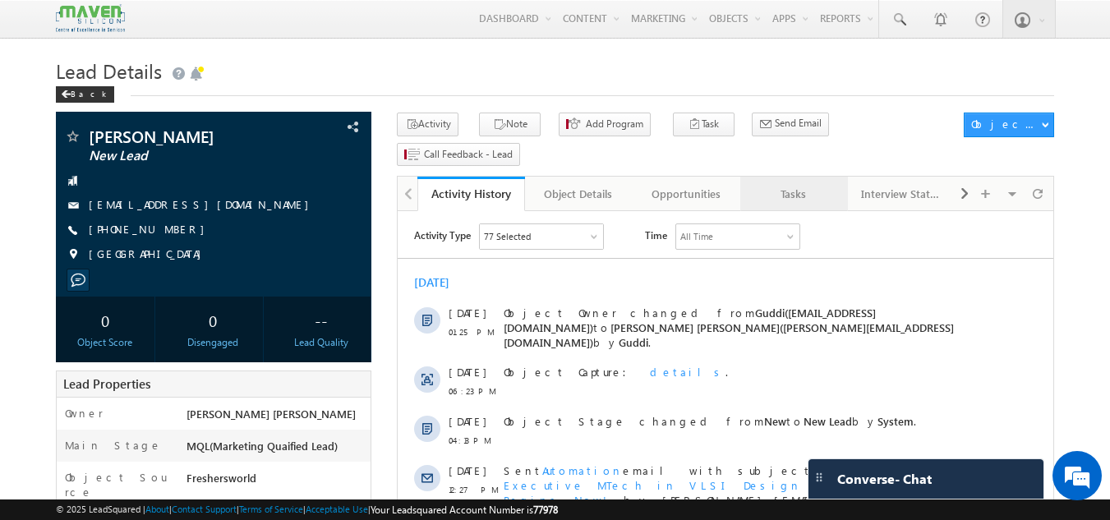
click at [784, 177] on link "Tasks" at bounding box center [794, 194] width 108 height 34
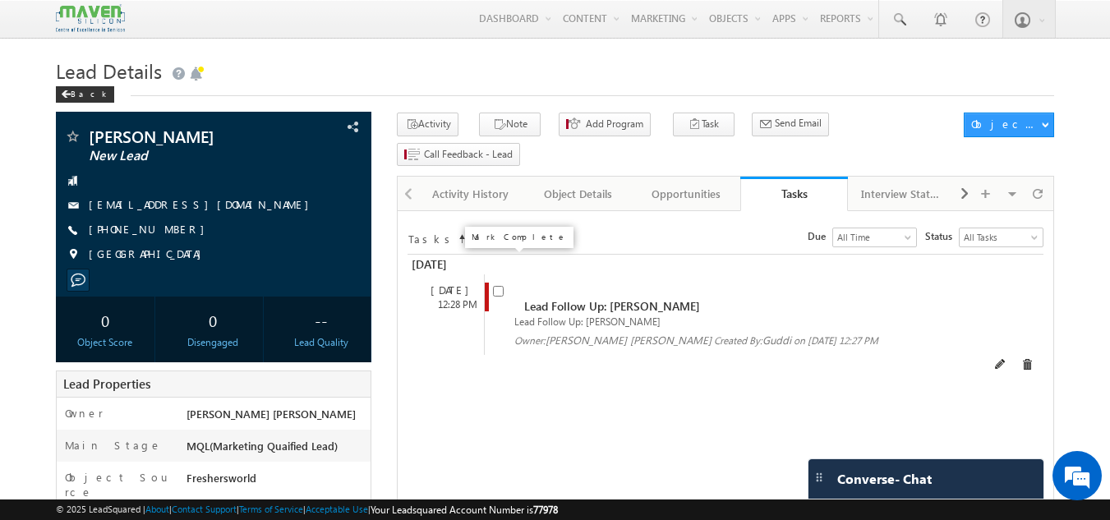
click at [498, 286] on input "checkbox" at bounding box center [498, 291] width 11 height 11
checkbox input "false"
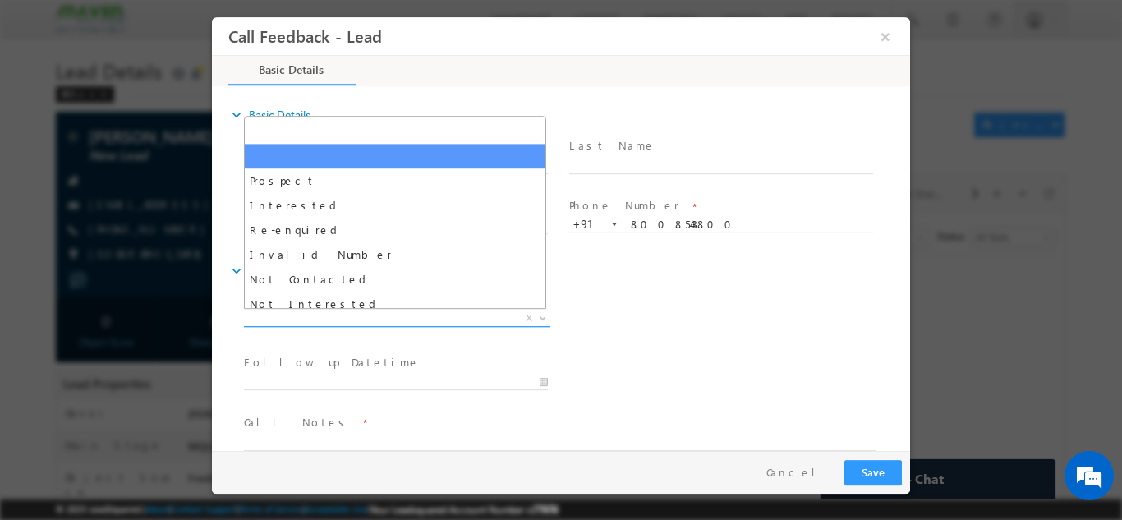
click at [393, 310] on span "X" at bounding box center [397, 318] width 306 height 16
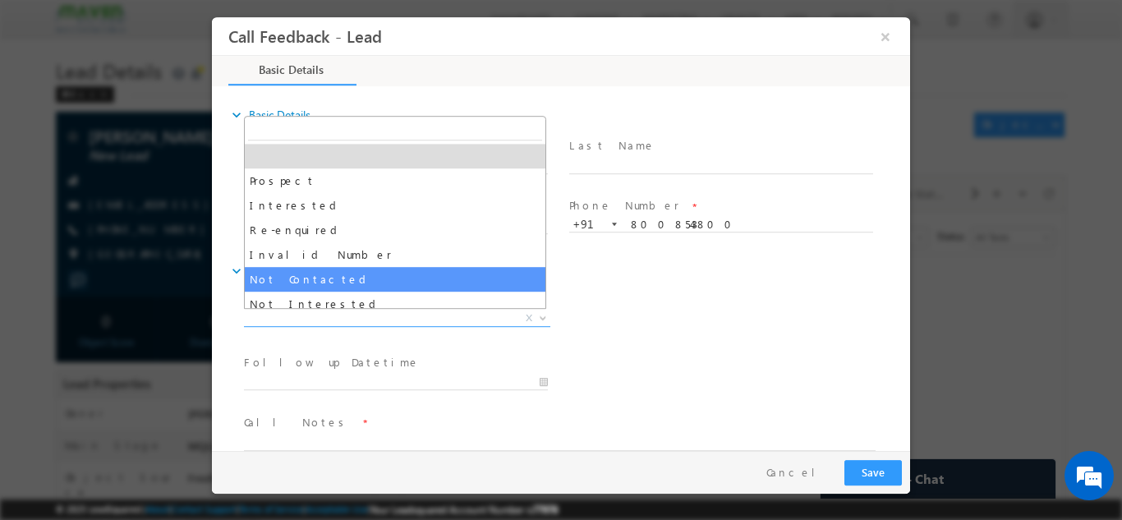
select select "Not Contacted"
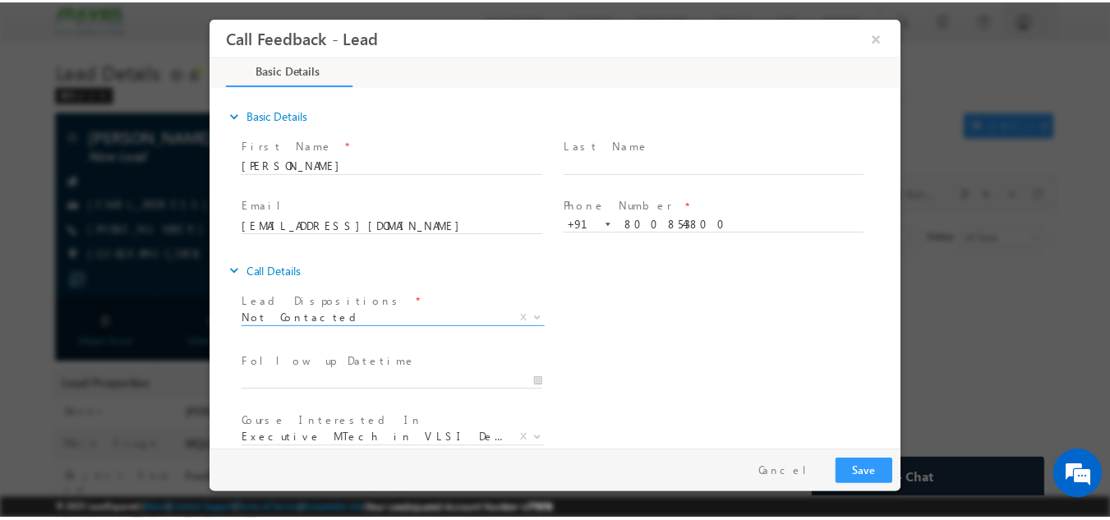
scroll to position [87, 0]
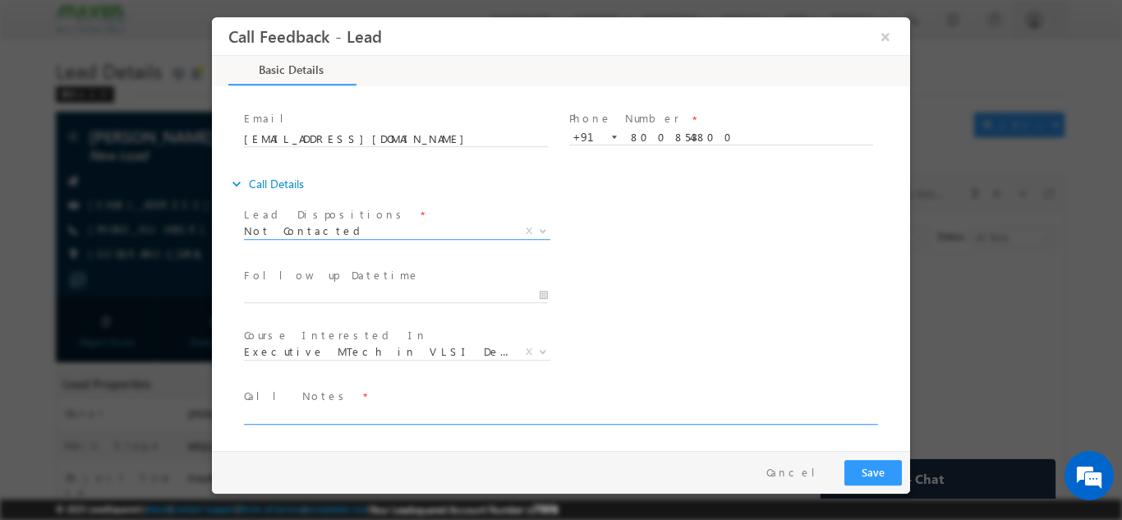
click at [323, 413] on textarea at bounding box center [560, 414] width 632 height 19
type textarea "dnp"
click at [887, 477] on button "Save" at bounding box center [872, 471] width 57 height 25
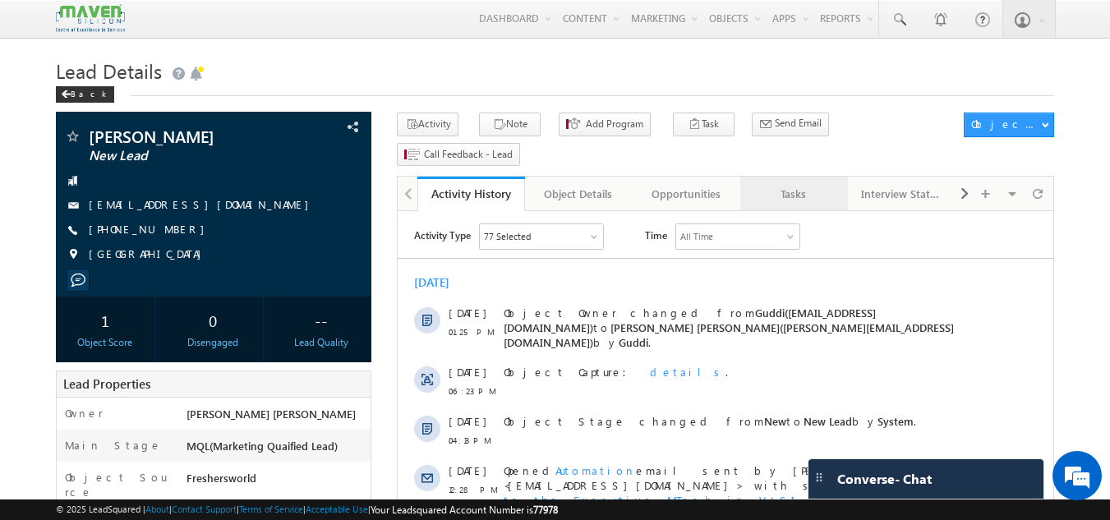
click at [800, 184] on div "Tasks" at bounding box center [793, 194] width 80 height 20
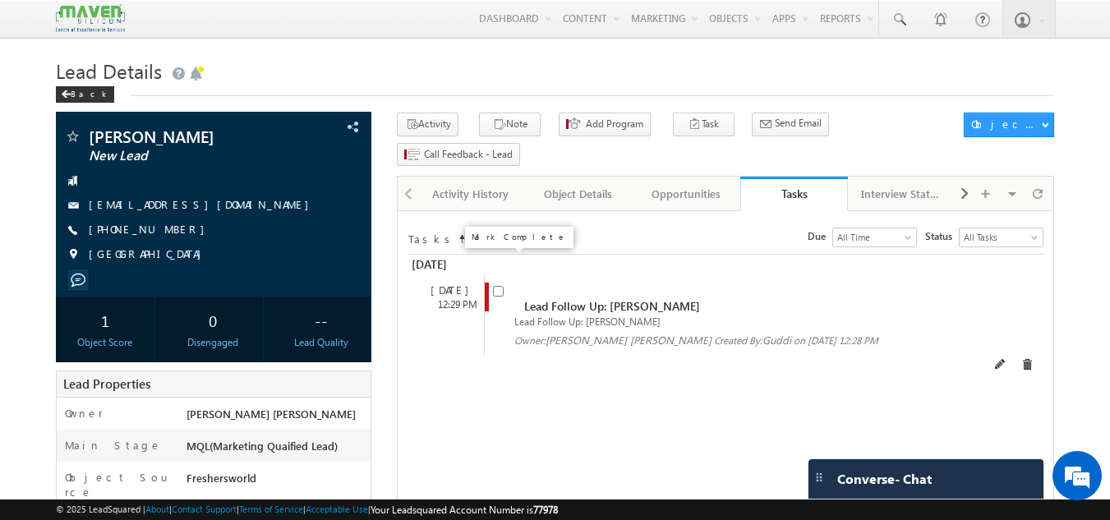
click at [494, 286] on input "checkbox" at bounding box center [498, 291] width 11 height 11
checkbox input "false"
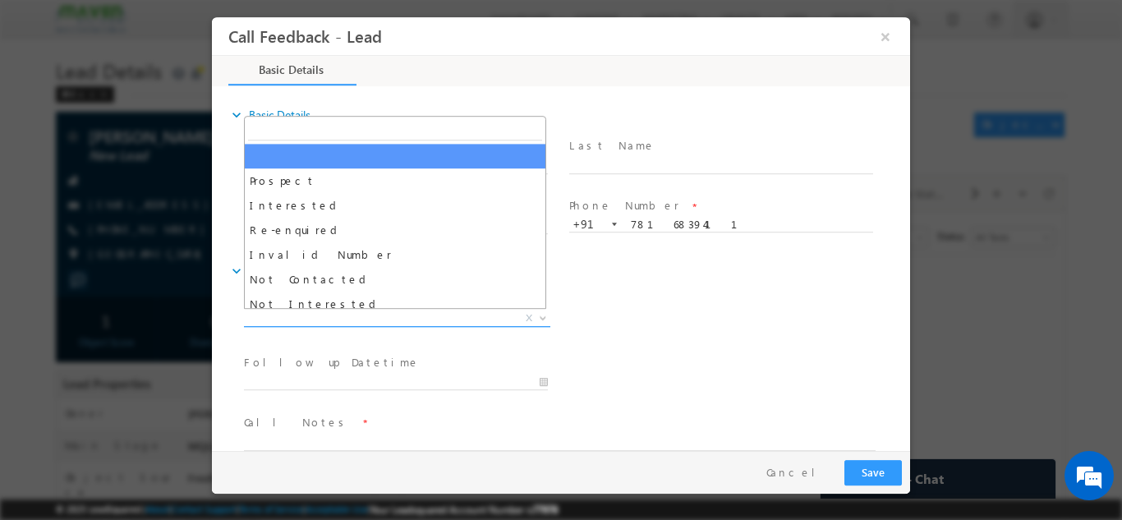
click at [365, 310] on span "X" at bounding box center [397, 318] width 306 height 16
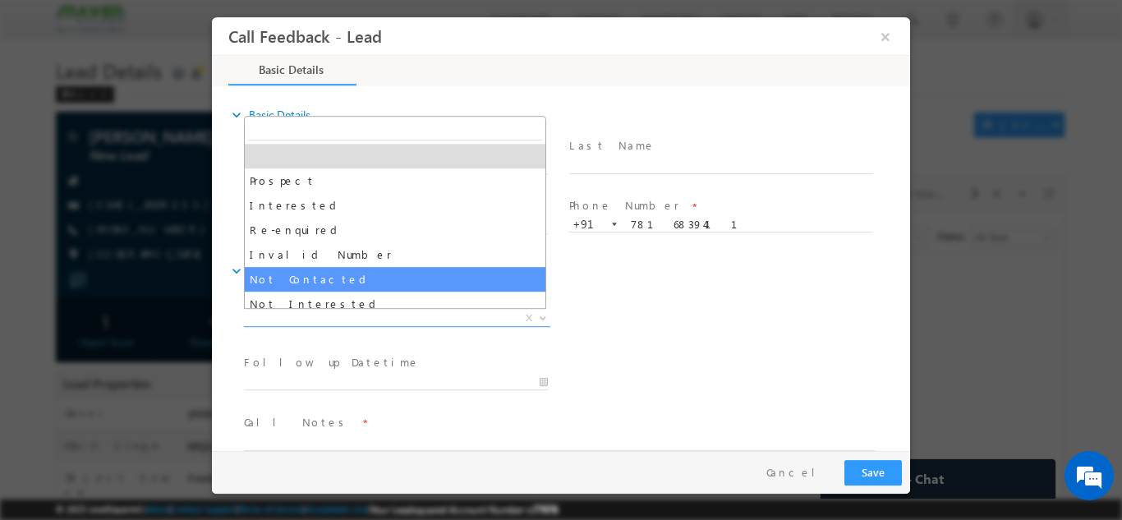
select select "Not Contacted"
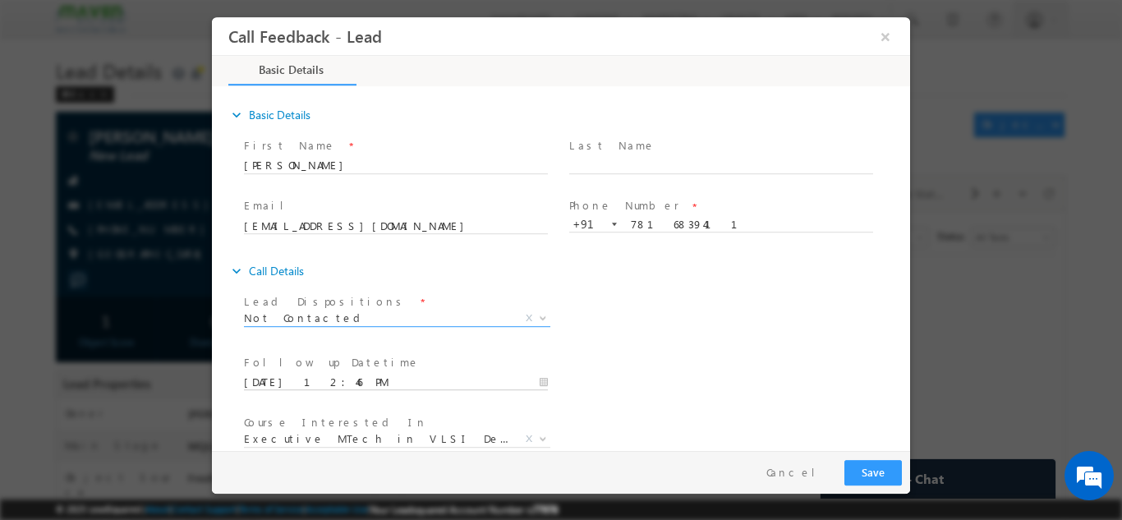
click at [343, 386] on input "29/09/2025 12:46 PM" at bounding box center [396, 382] width 304 height 16
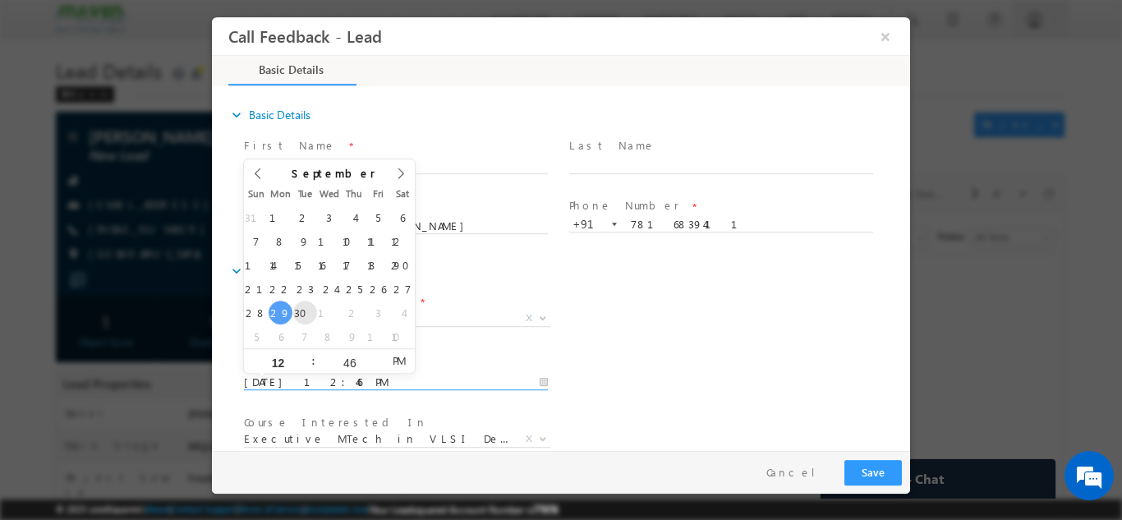
type input "30/09/2025 12:46 PM"
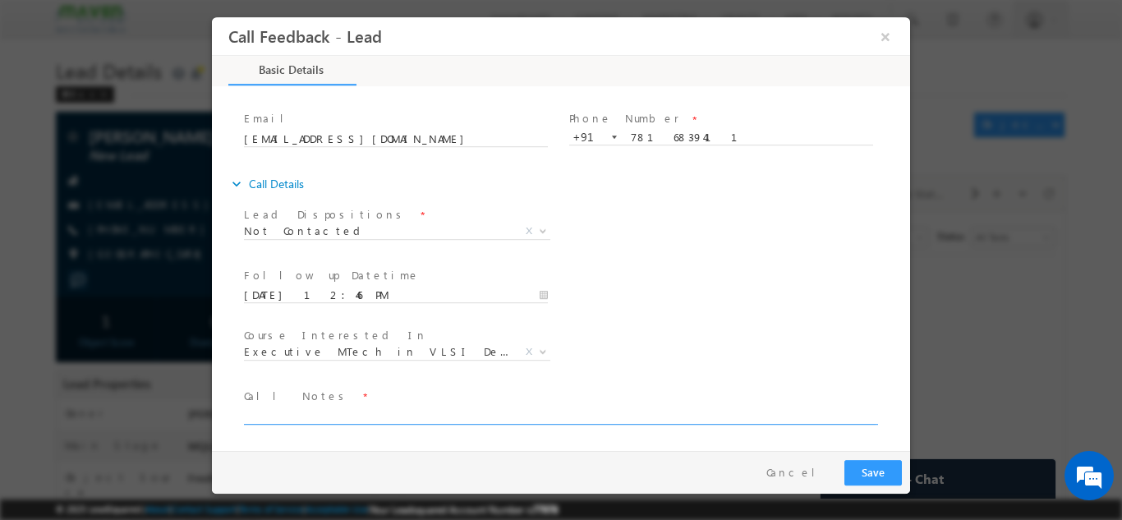
click at [384, 416] on textarea at bounding box center [560, 414] width 632 height 19
type textarea "dnp"
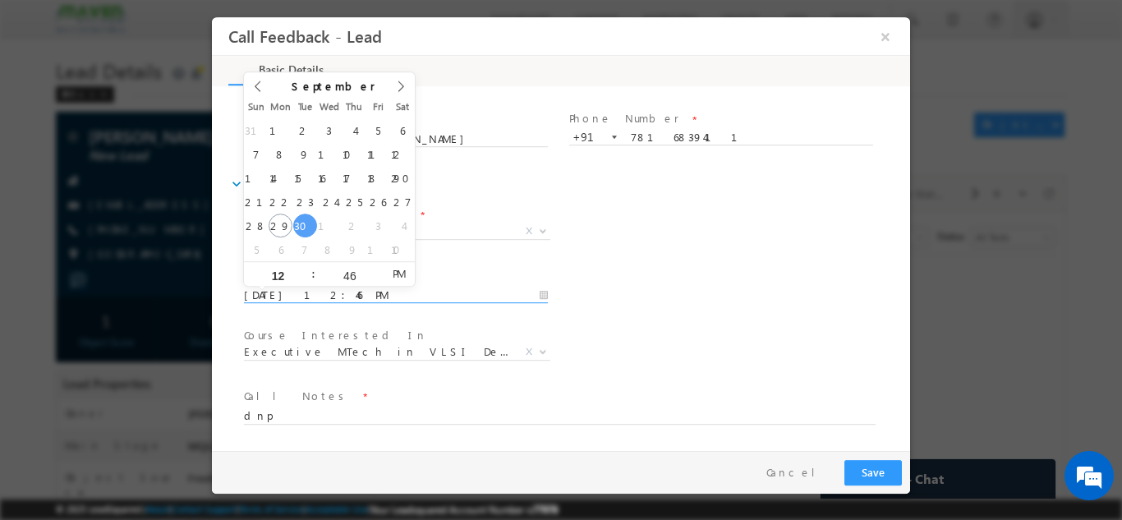
click at [461, 301] on input "30/09/2025 12:46 PM" at bounding box center [396, 295] width 304 height 16
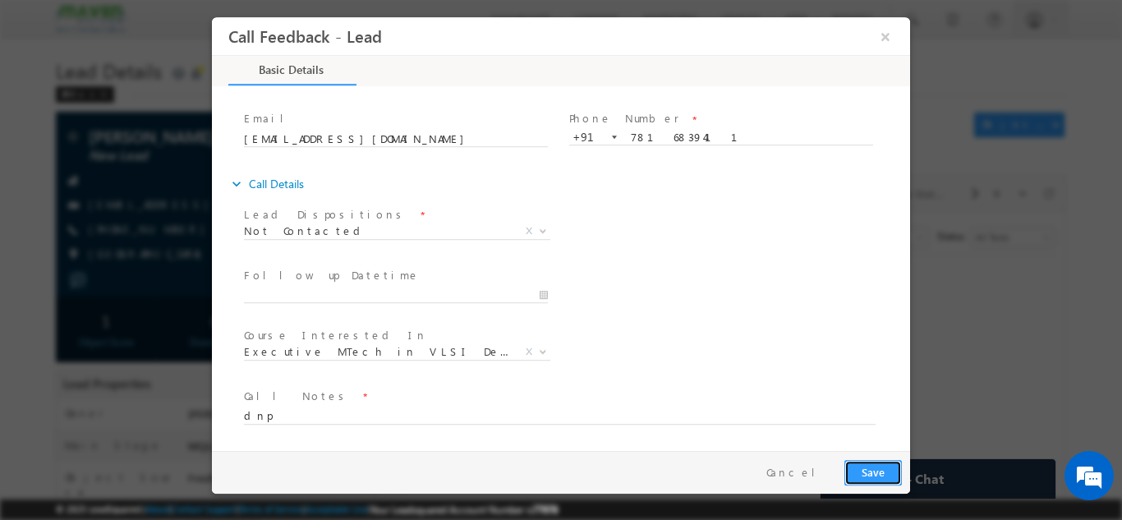
click at [862, 465] on button "Save" at bounding box center [872, 471] width 57 height 25
